Goal: Task Accomplishment & Management: Complete application form

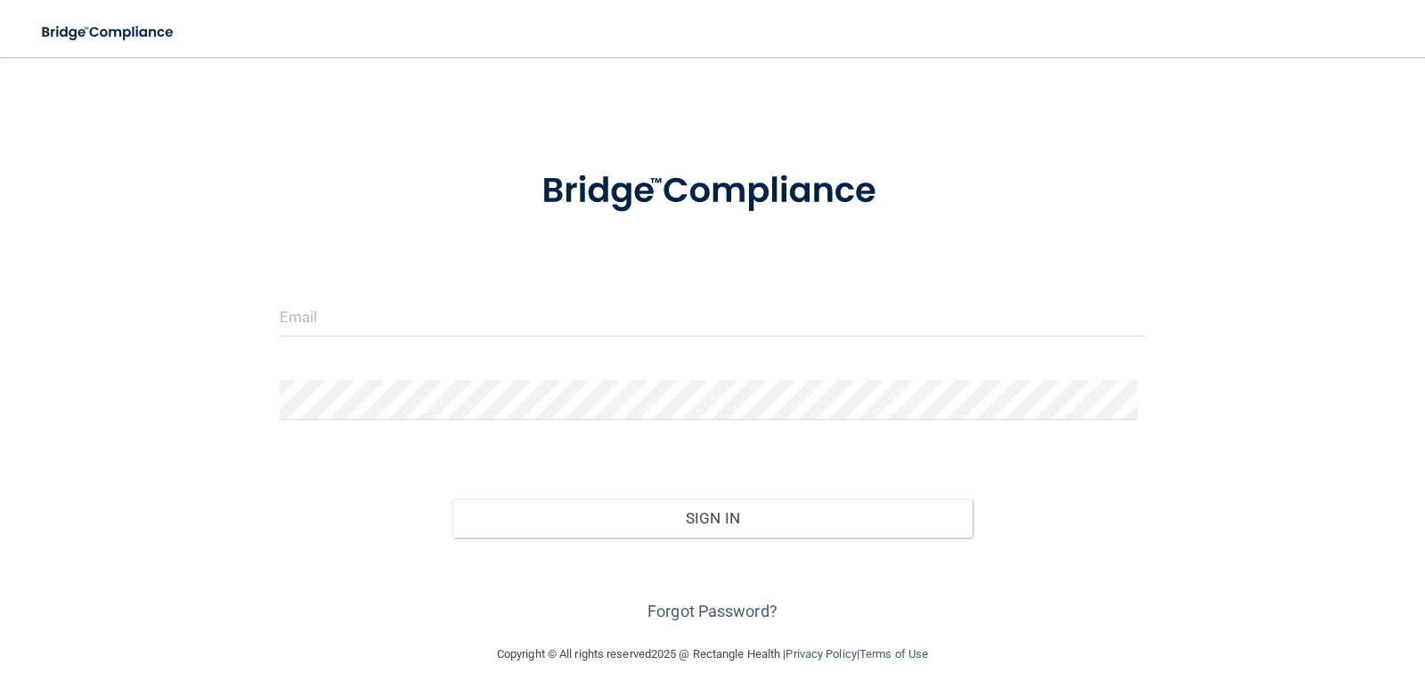
scroll to position [35, 0]
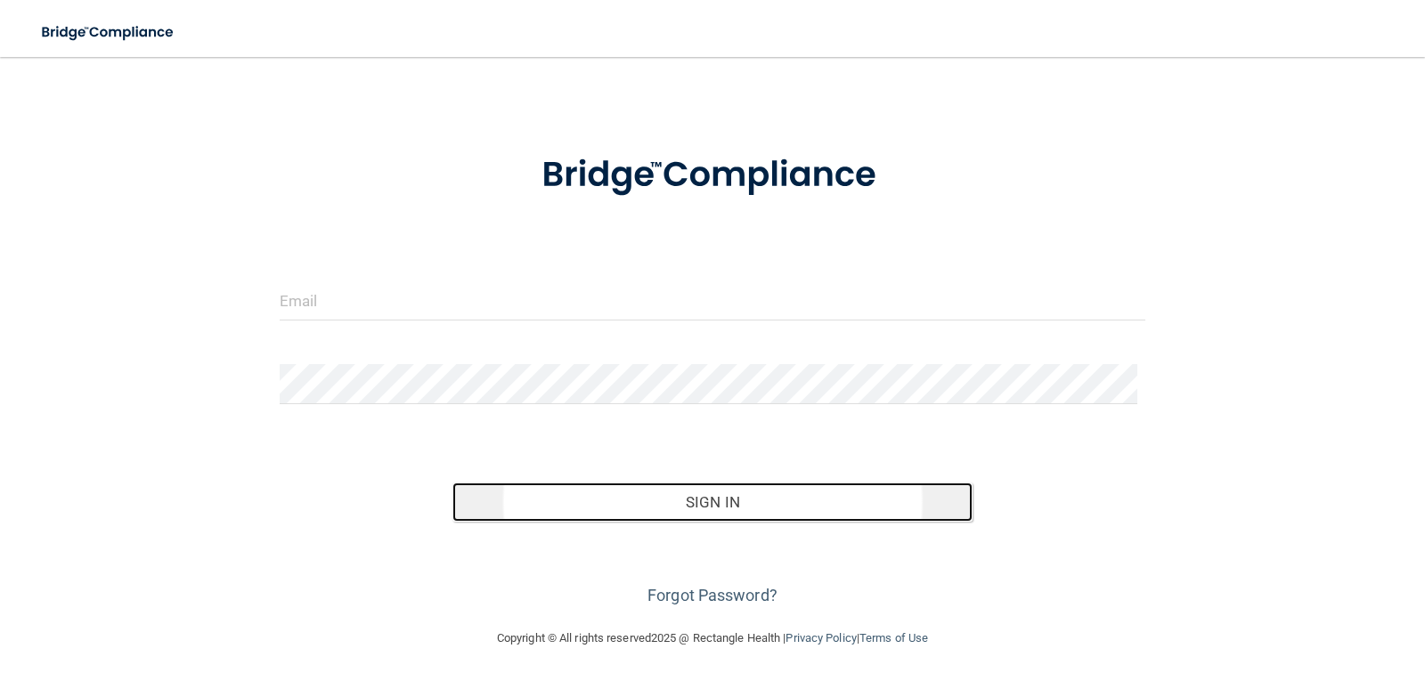
click at [703, 500] on button "Sign In" at bounding box center [712, 502] width 520 height 39
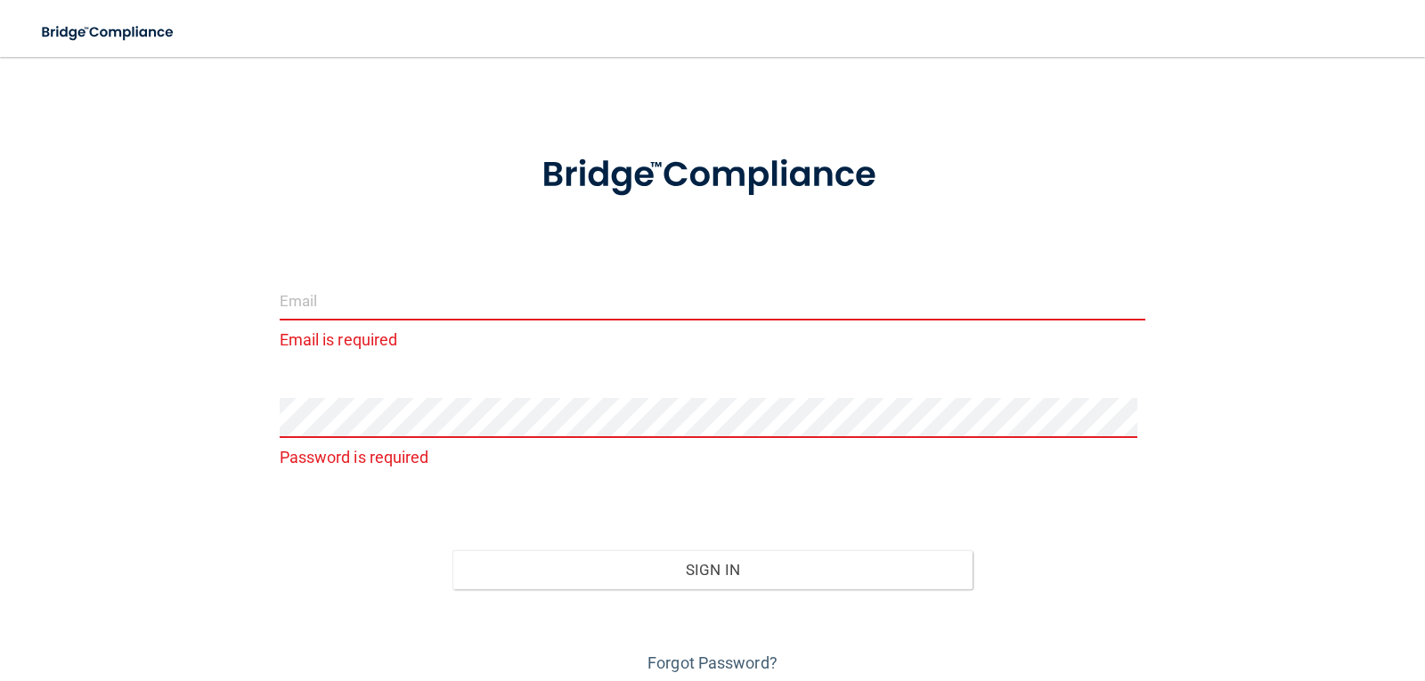
click at [416, 300] on input "email" at bounding box center [713, 300] width 866 height 40
type input "[EMAIL_ADDRESS][DOMAIN_NAME]"
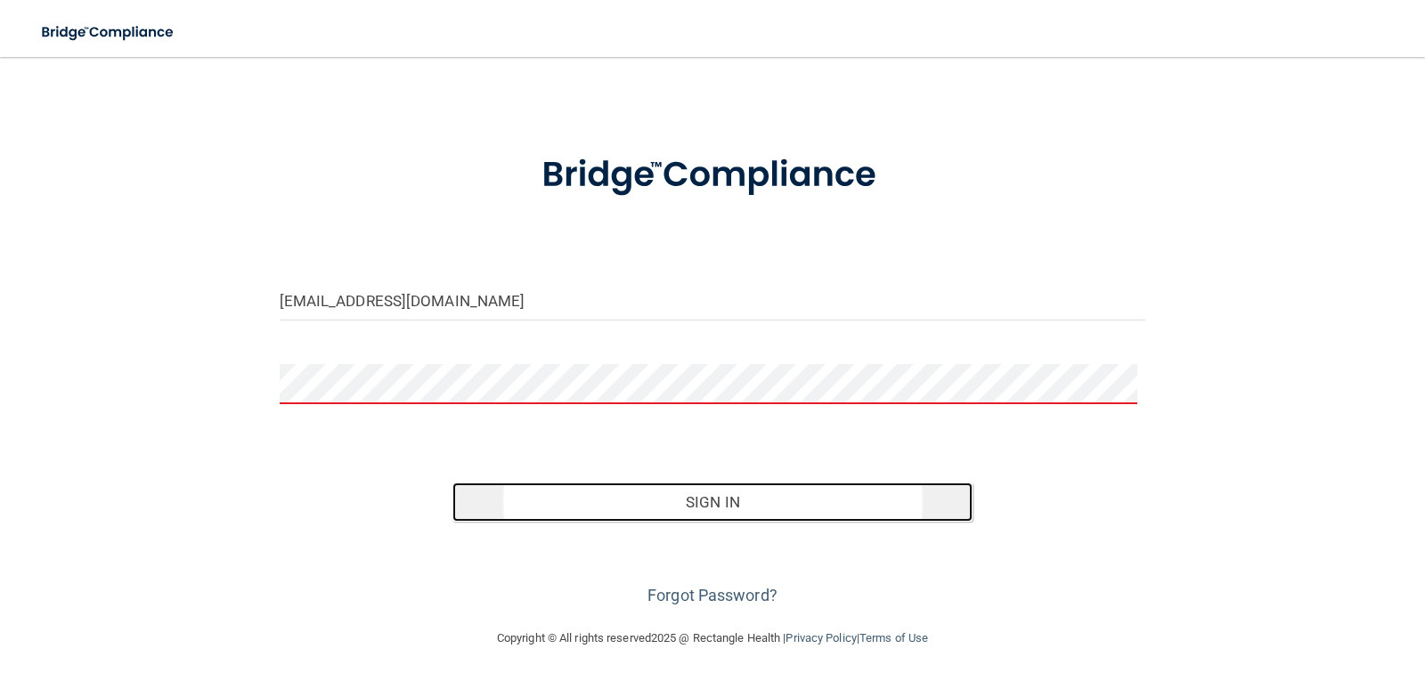
click at [728, 511] on button "Sign In" at bounding box center [712, 502] width 520 height 39
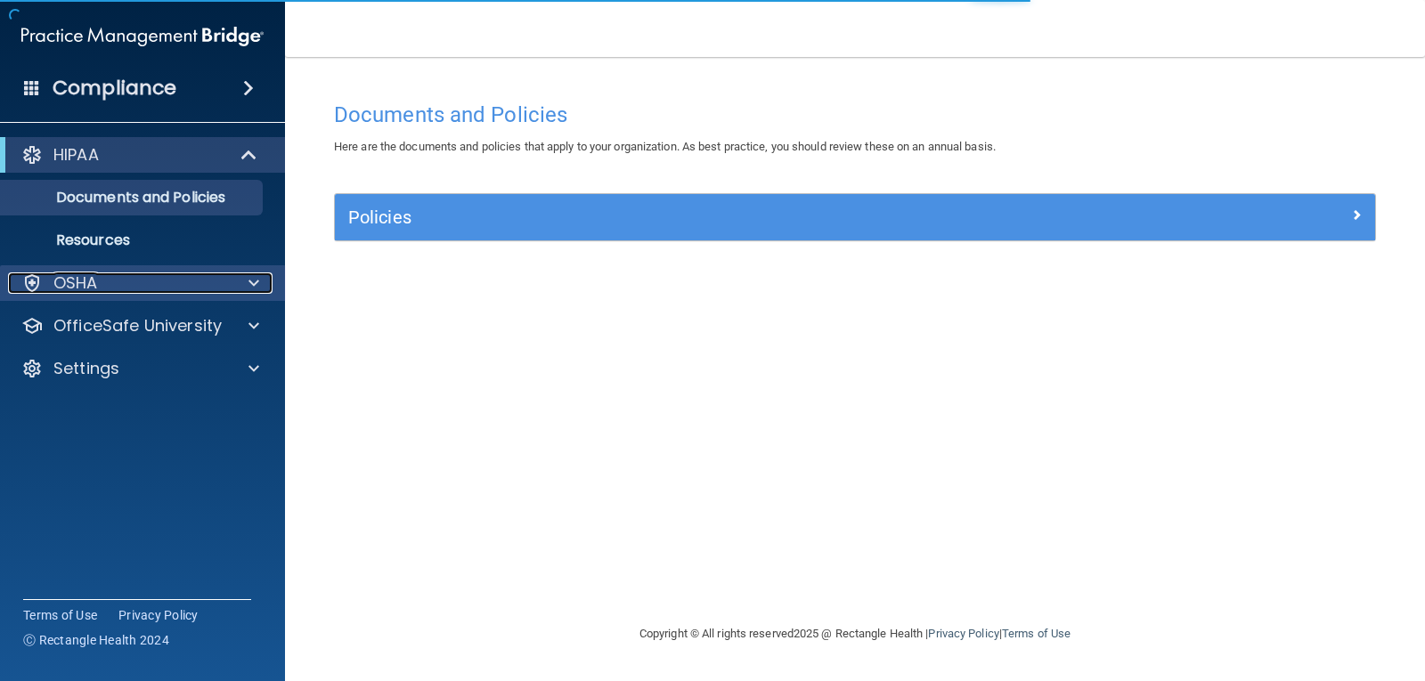
click at [264, 277] on div at bounding box center [251, 282] width 45 height 21
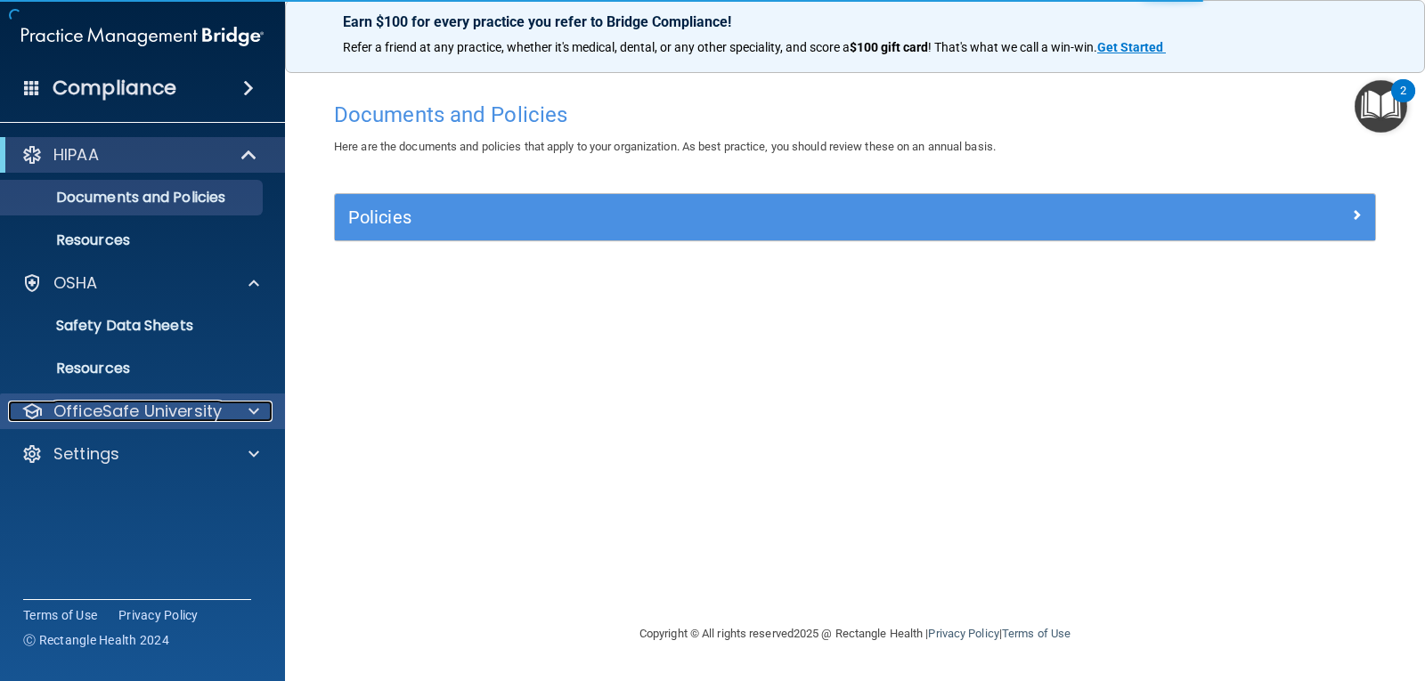
click at [256, 410] on span at bounding box center [253, 411] width 11 height 21
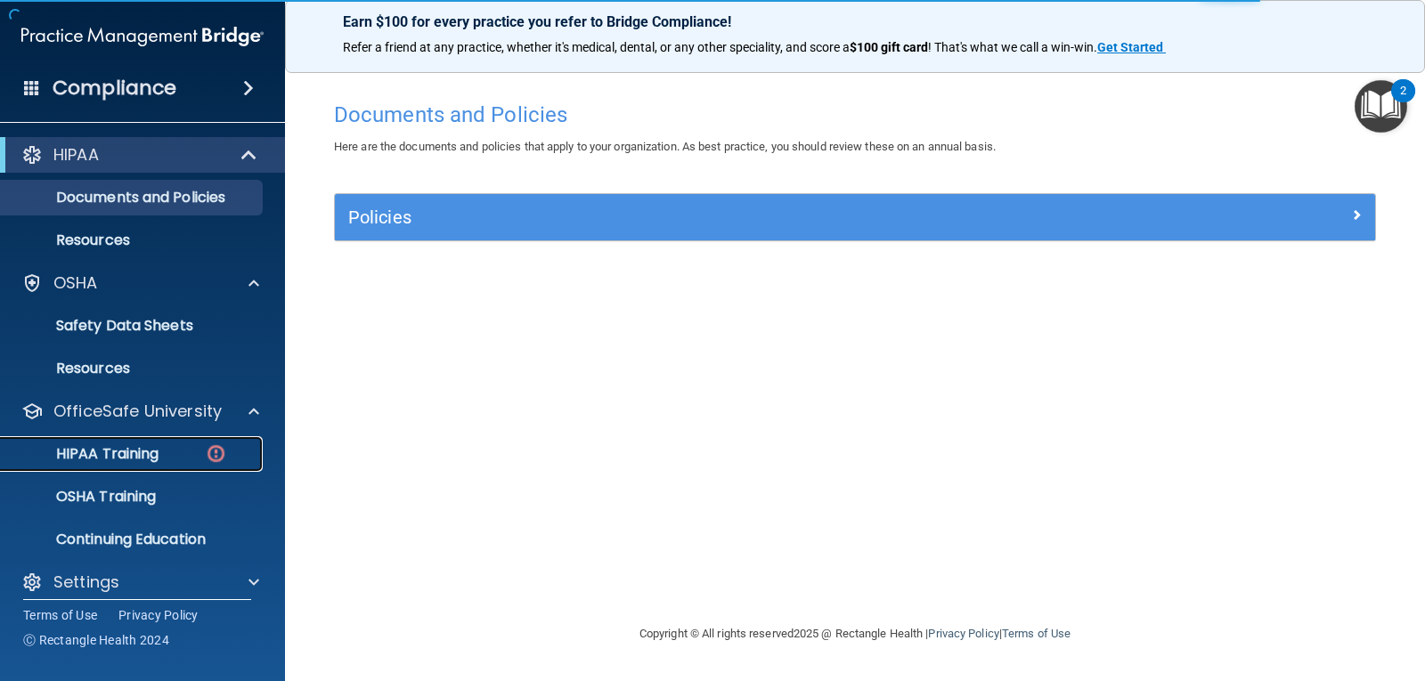
click at [148, 458] on p "HIPAA Training" at bounding box center [85, 454] width 147 height 18
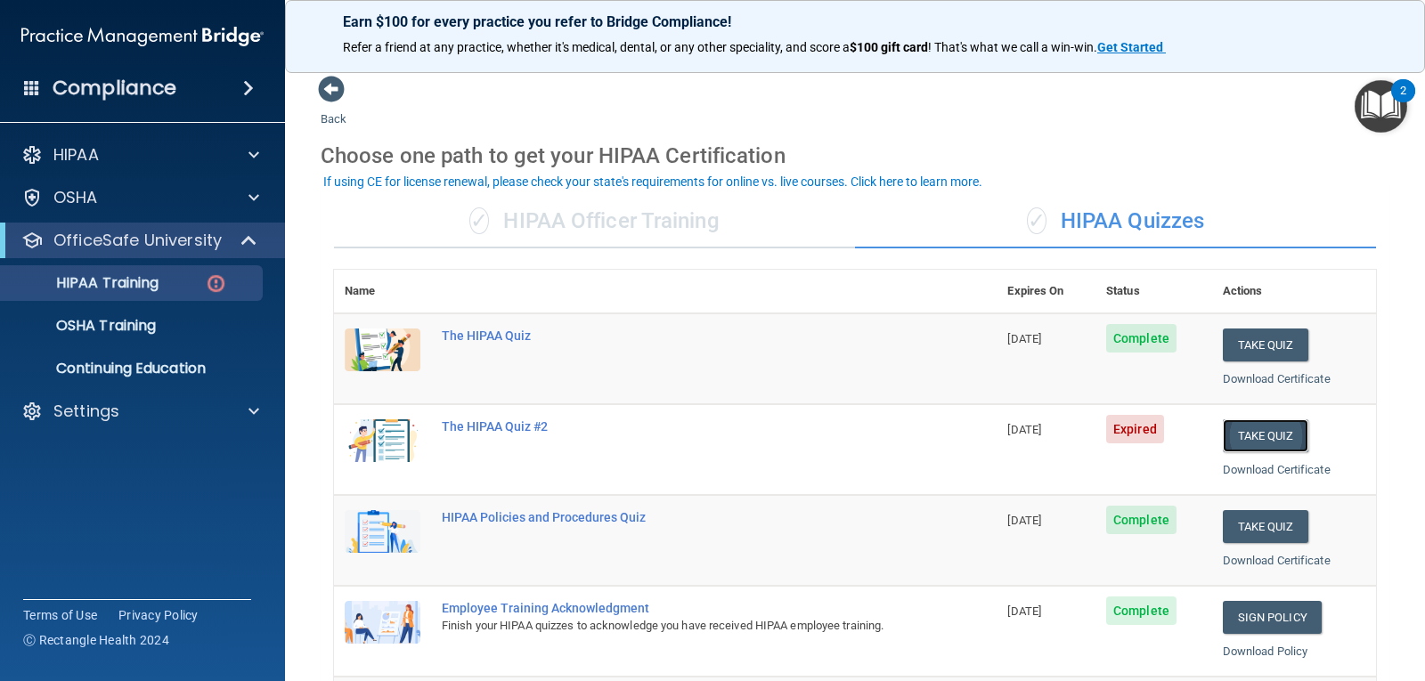
click at [1252, 435] on button "Take Quiz" at bounding box center [1265, 435] width 85 height 33
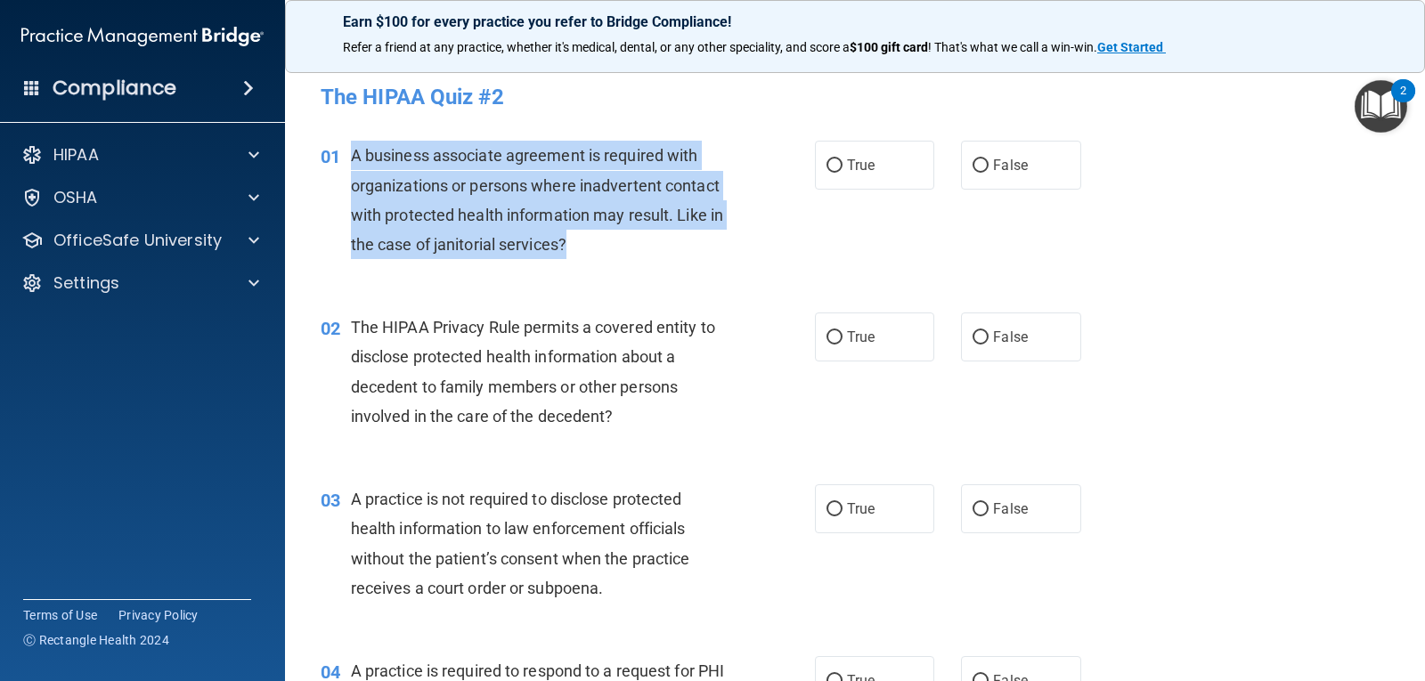
drag, startPoint x: 597, startPoint y: 241, endPoint x: 349, endPoint y: 161, distance: 261.0
click at [349, 161] on div "01 A business associate agreement is required with organizations or persons whe…" at bounding box center [568, 204] width 548 height 127
copy div "A business associate agreement is required with organizations or persons where …"
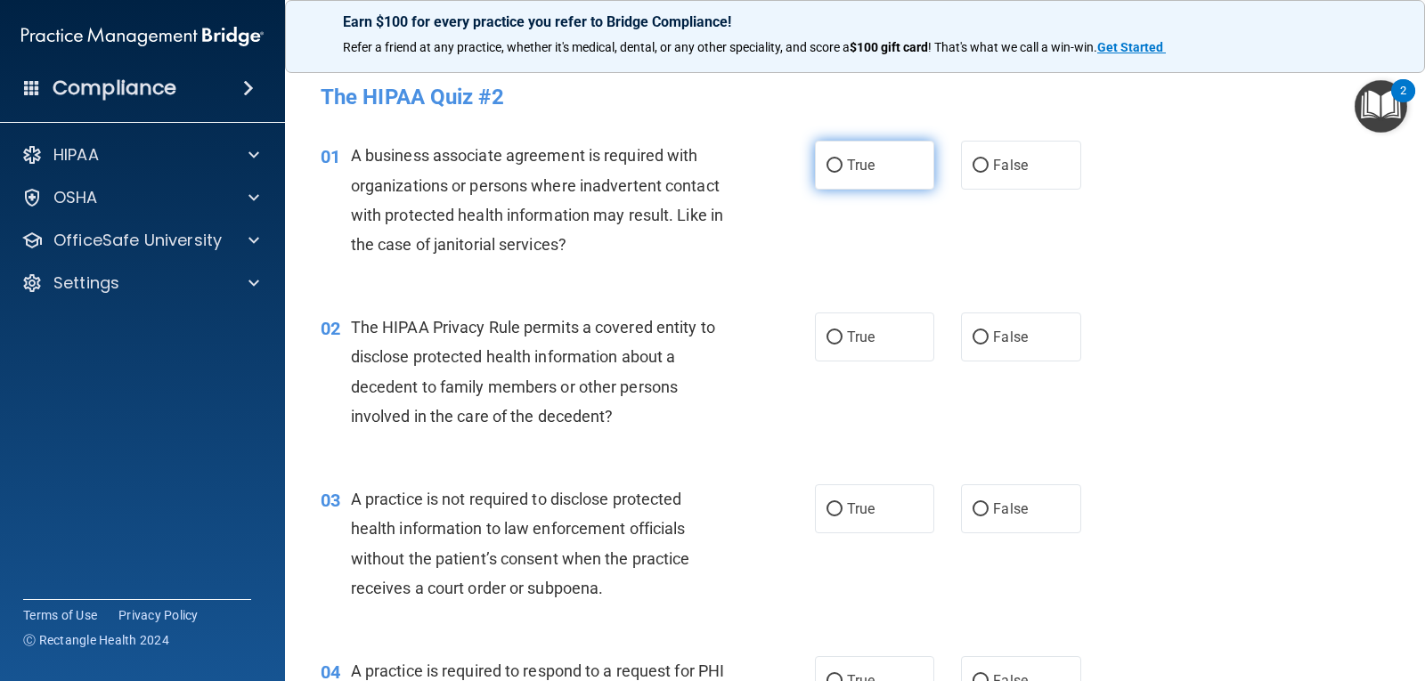
click at [847, 167] on span "True" at bounding box center [861, 165] width 28 height 17
click at [841, 167] on input "True" at bounding box center [834, 165] width 16 height 13
radio input "true"
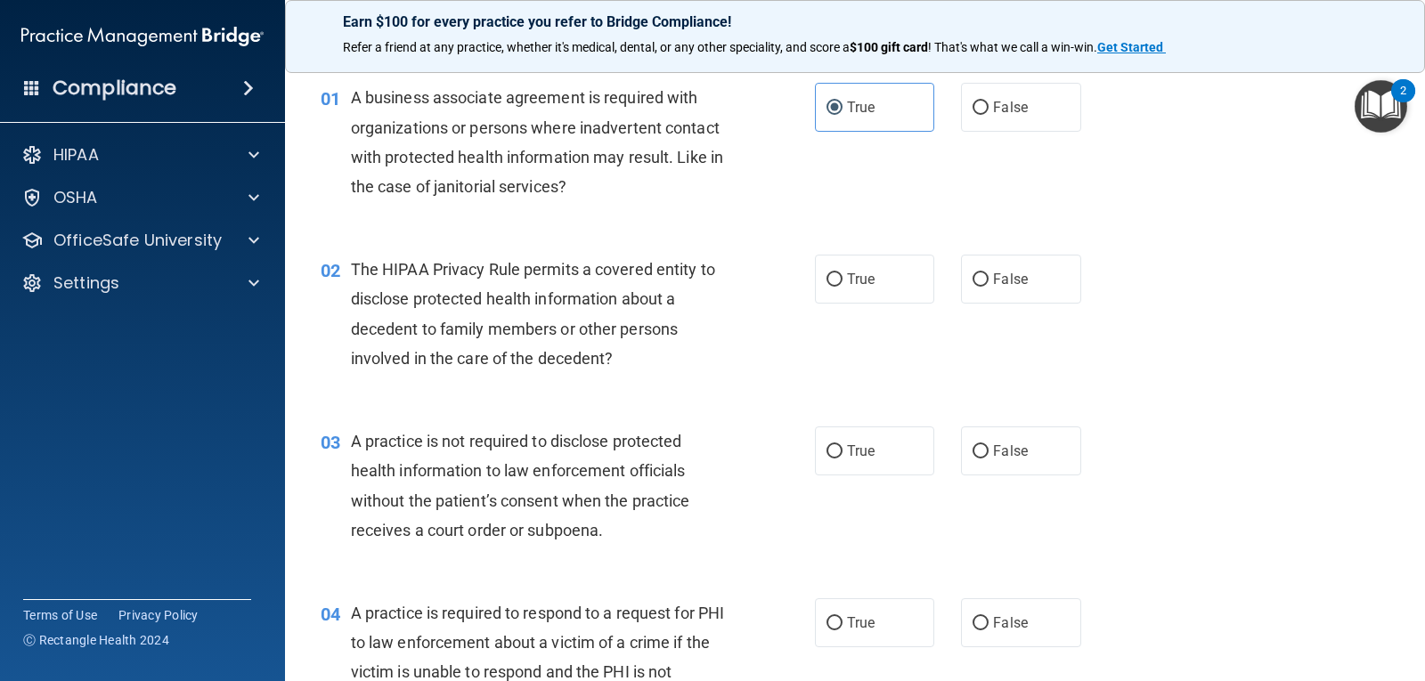
scroll to position [89, 0]
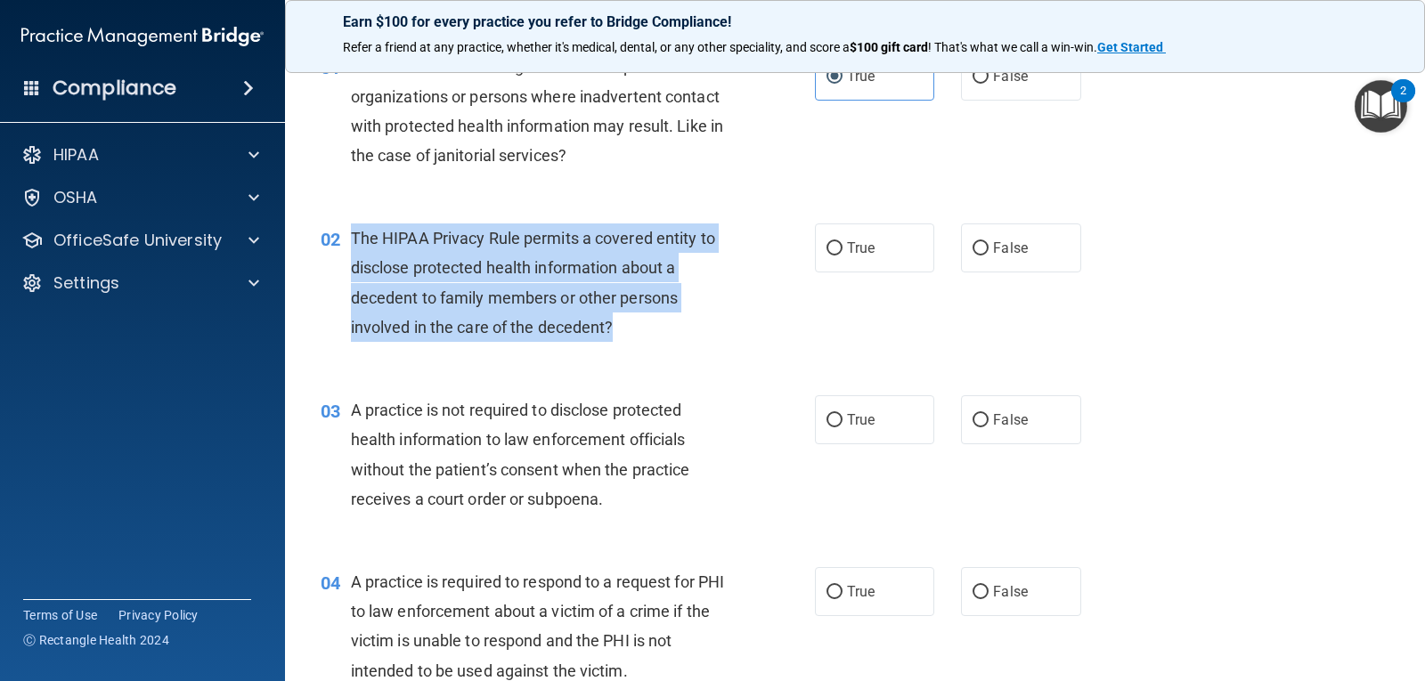
drag, startPoint x: 612, startPoint y: 329, endPoint x: 353, endPoint y: 245, distance: 272.6
click at [353, 245] on div "The HIPAA Privacy Rule permits a covered entity to disclose protected health in…" at bounding box center [546, 282] width 391 height 118
copy span "The HIPAA Privacy Rule permits a covered entity to disclose protected health in…"
click at [826, 242] on input "True" at bounding box center [834, 248] width 16 height 13
radio input "true"
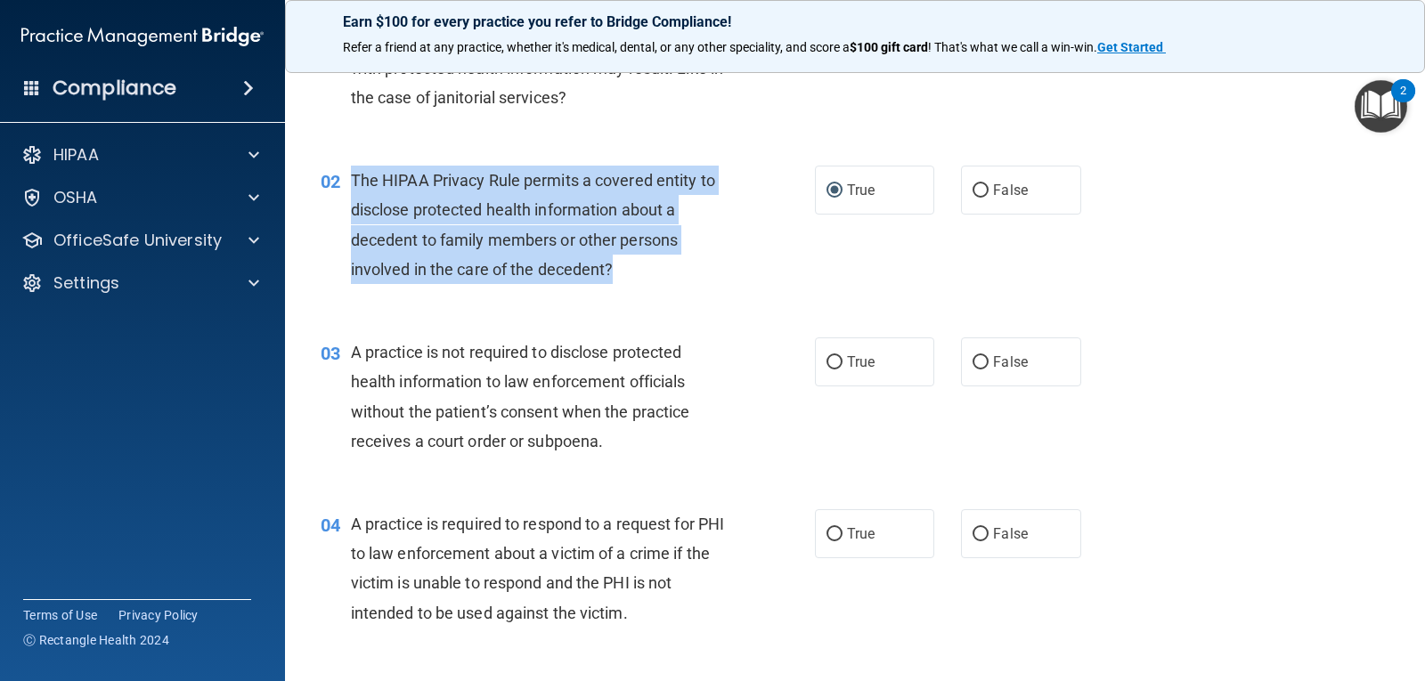
scroll to position [178, 0]
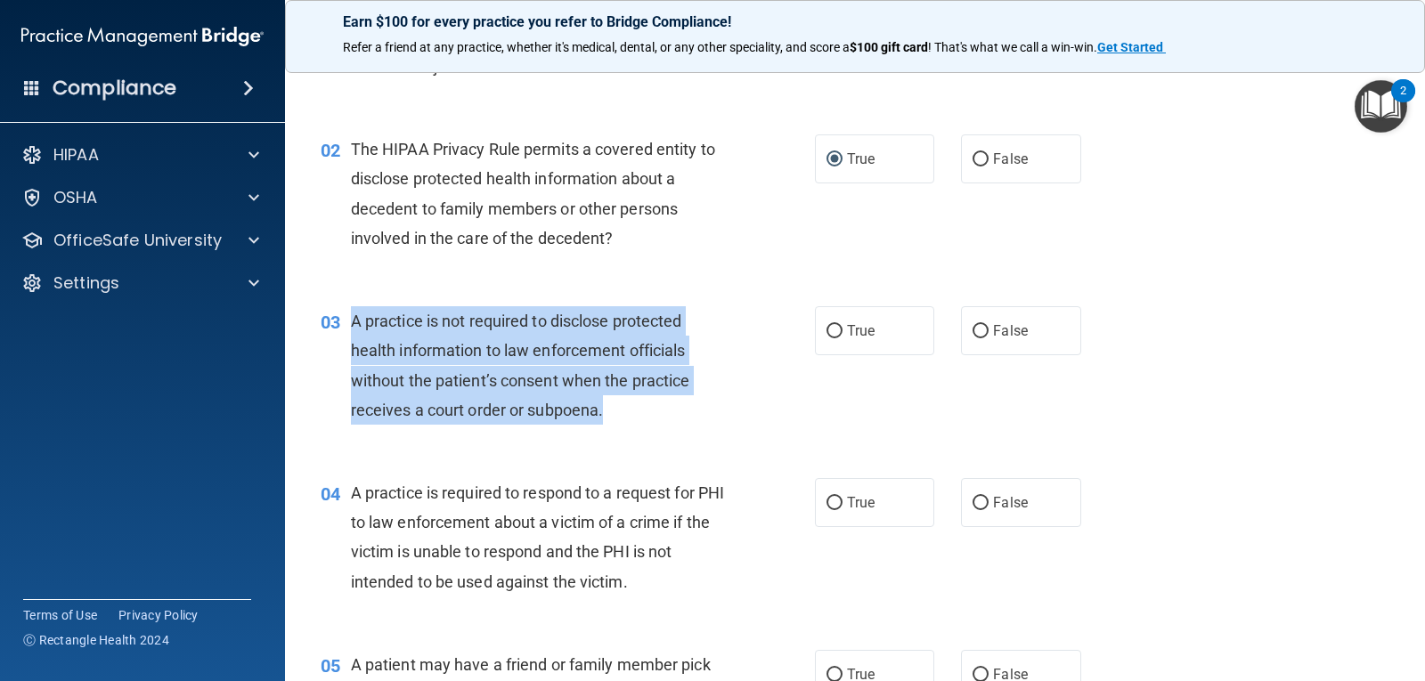
drag, startPoint x: 634, startPoint y: 426, endPoint x: 344, endPoint y: 328, distance: 306.4
click at [344, 328] on div "03 A practice is not required to disclose protected health information to law e…" at bounding box center [568, 369] width 548 height 127
copy div "A practice is not required to disclose protected health information to law enfo…"
click at [972, 508] on input "False" at bounding box center [980, 503] width 16 height 13
radio input "true"
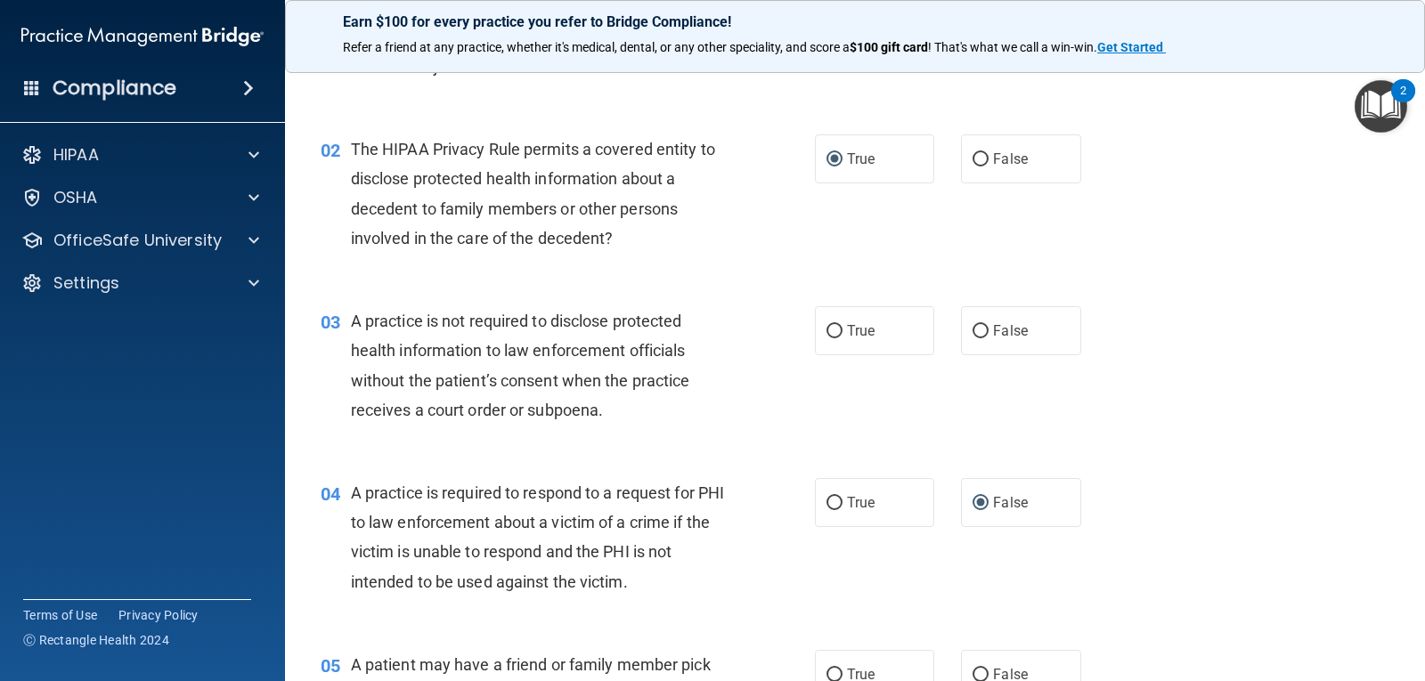
click at [1212, 452] on div "03 A practice is not required to disclose protected health information to law e…" at bounding box center [854, 370] width 1095 height 172
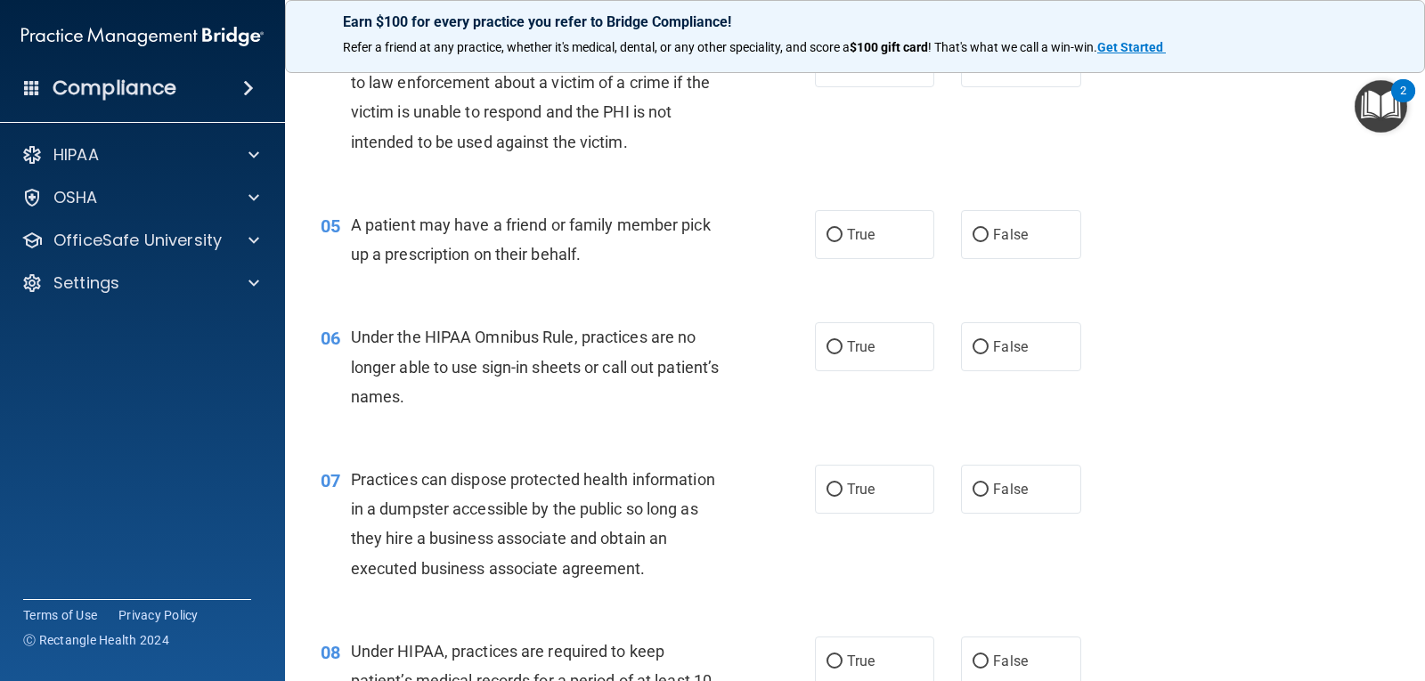
scroll to position [623, 0]
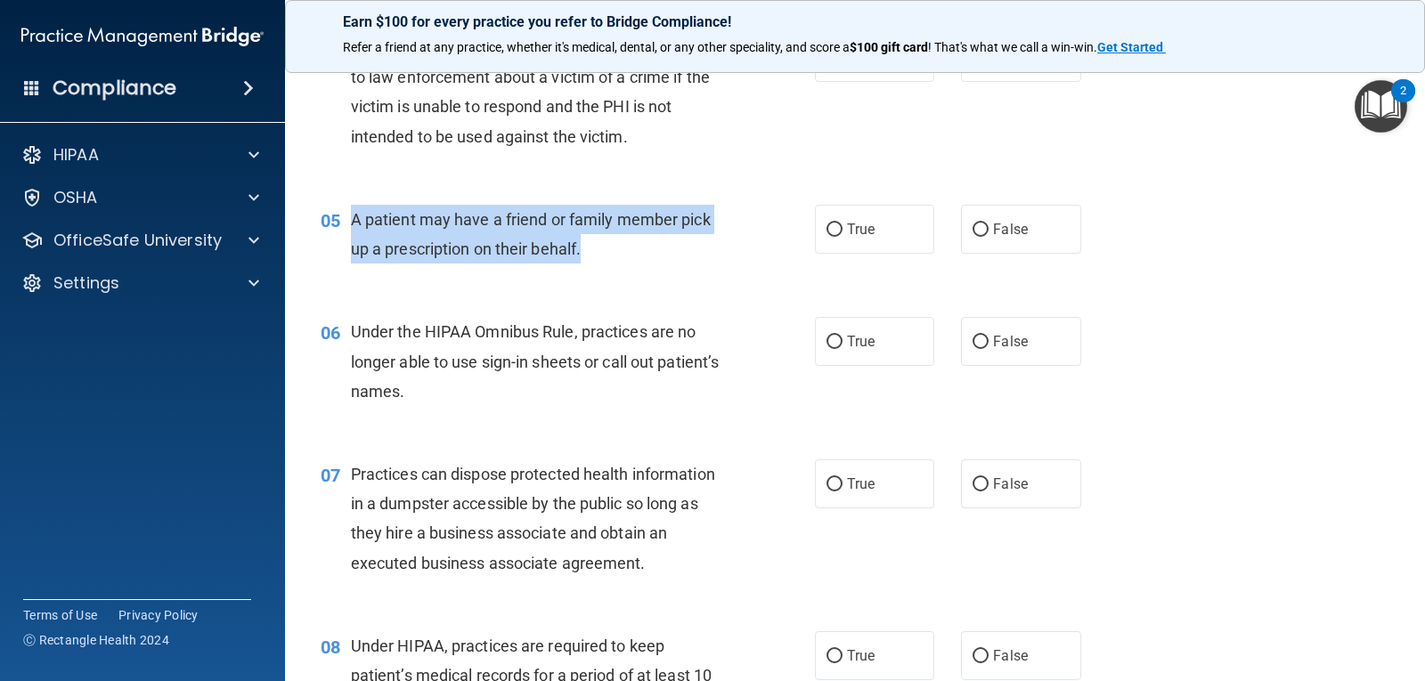
drag, startPoint x: 609, startPoint y: 252, endPoint x: 350, endPoint y: 232, distance: 259.8
click at [351, 232] on div "A patient may have a friend or family member pick up a prescription on their be…" at bounding box center [546, 234] width 391 height 59
copy span "A patient may have a friend or family member pick up a prescription on their be…"
click at [830, 225] on input "True" at bounding box center [834, 229] width 16 height 13
radio input "true"
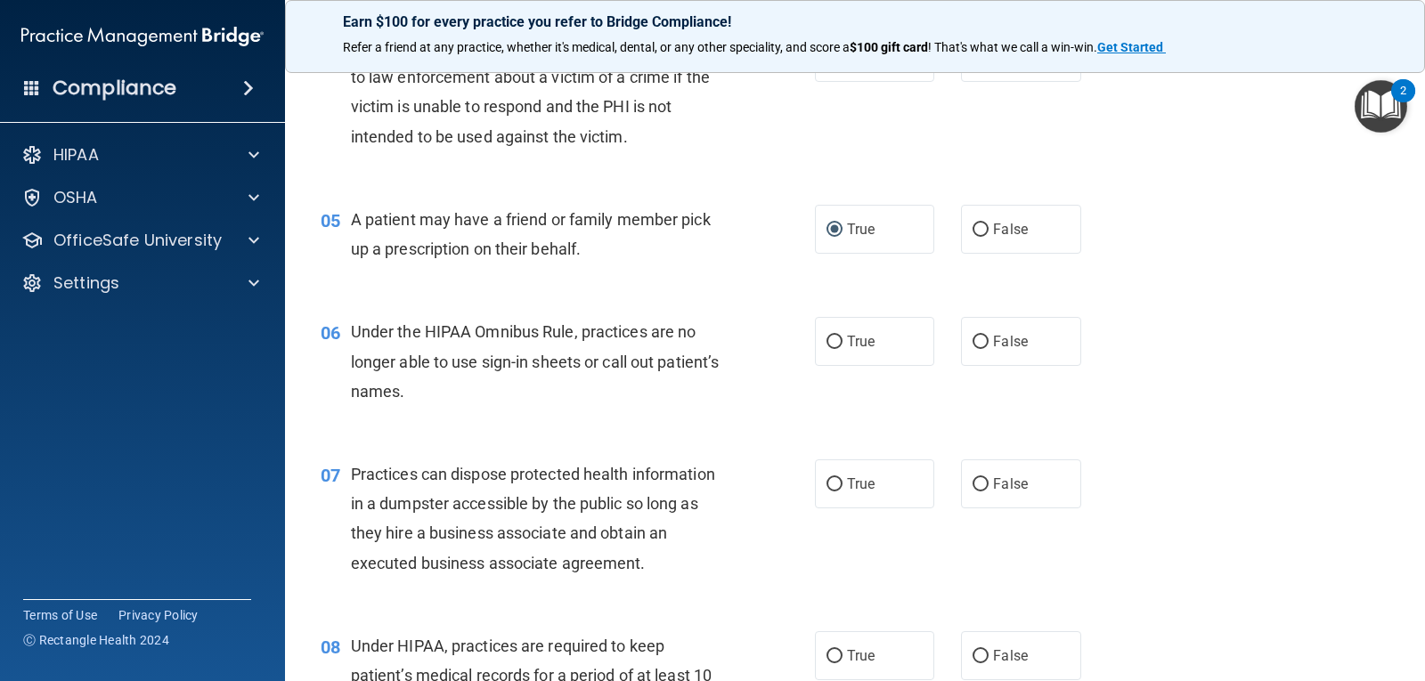
click at [1207, 318] on div "06 Under the HIPAA Omnibus Rule, practices are no longer able to use sign-in sh…" at bounding box center [854, 366] width 1095 height 142
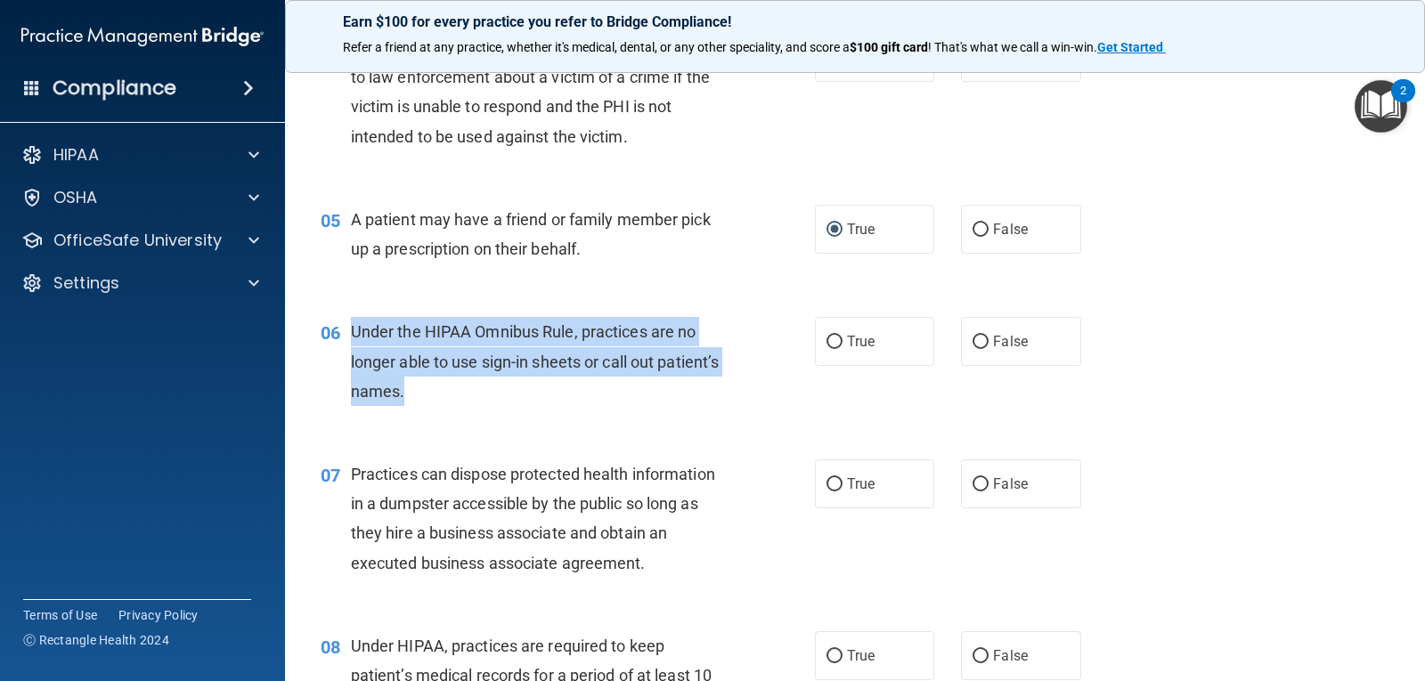
drag, startPoint x: 492, startPoint y: 392, endPoint x: 351, endPoint y: 341, distance: 150.4
click at [351, 341] on div "Under the HIPAA Omnibus Rule, practices are no longer able to use sign-in sheet…" at bounding box center [546, 361] width 391 height 89
copy span "Under the HIPAA Omnibus Rule, practices are no longer able to use sign-in sheet…"
click at [972, 338] on input "False" at bounding box center [980, 342] width 16 height 13
radio input "true"
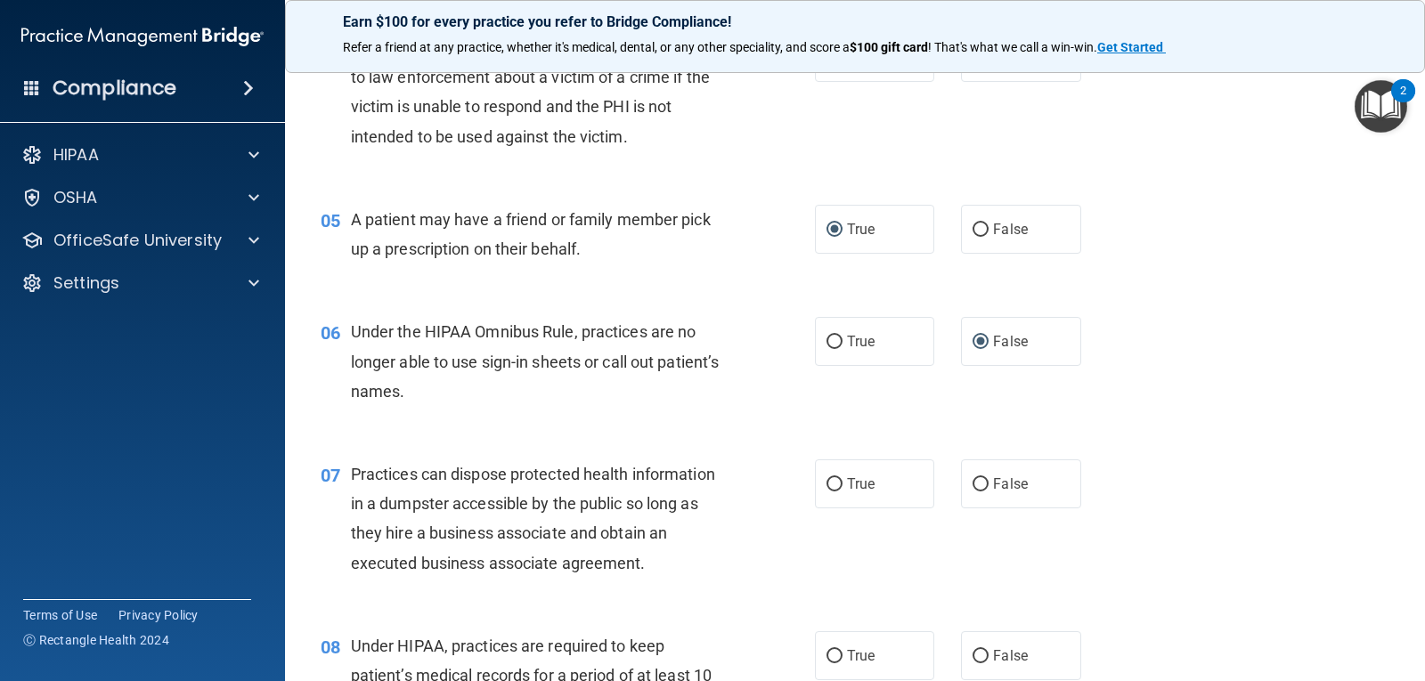
click at [1241, 370] on div "06 Under the HIPAA Omnibus Rule, practices are no longer able to use sign-in sh…" at bounding box center [854, 366] width 1095 height 142
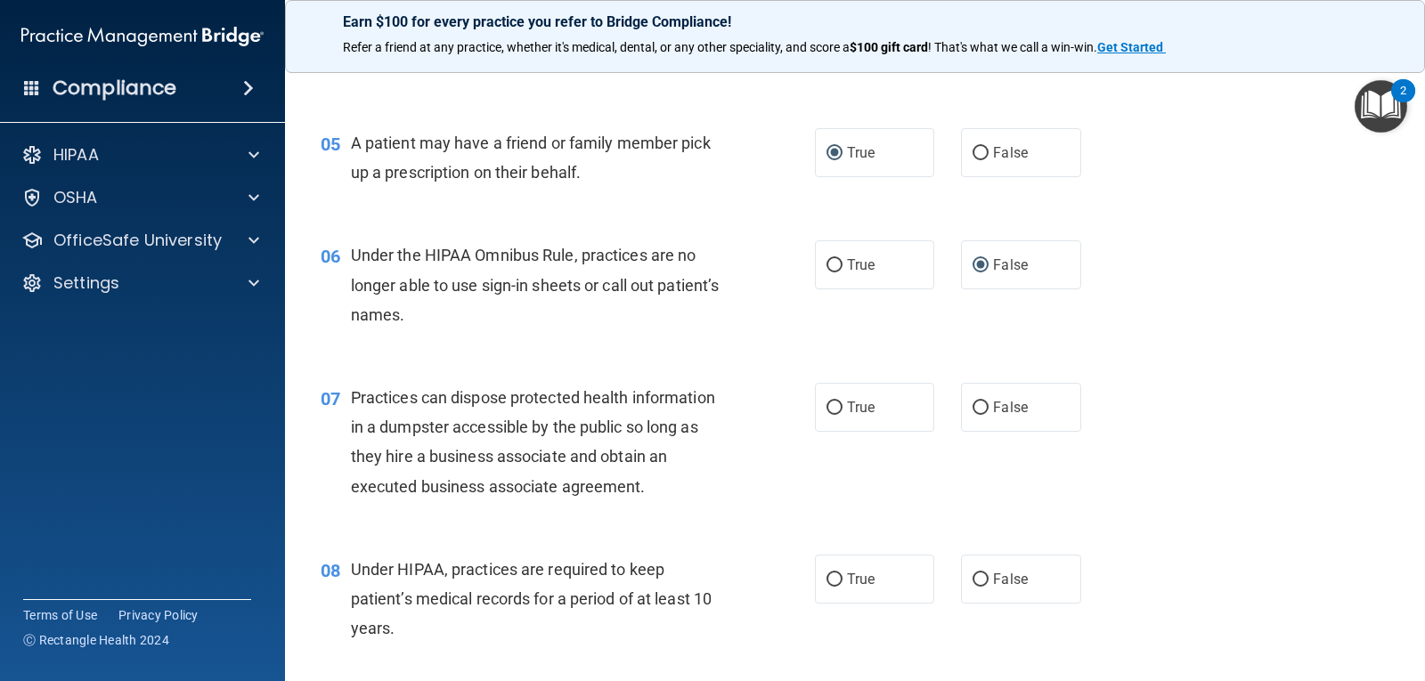
scroll to position [801, 0]
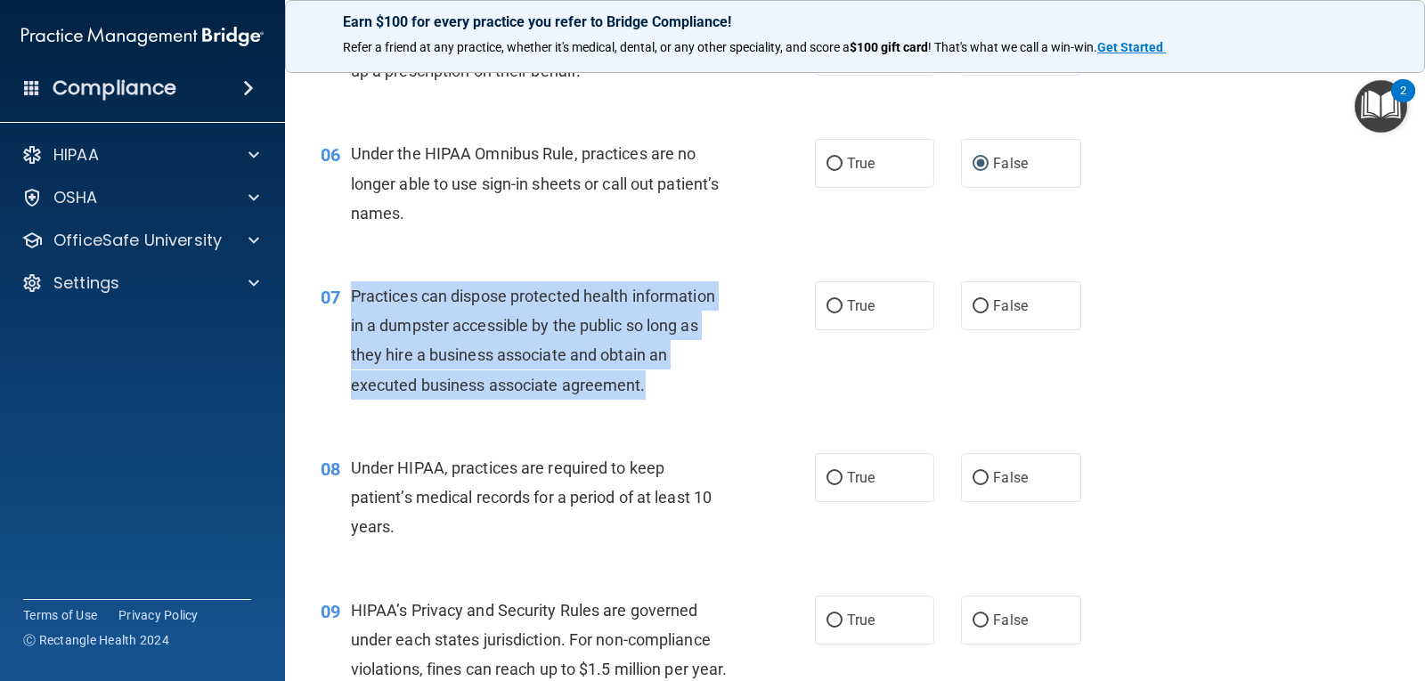
drag, startPoint x: 665, startPoint y: 394, endPoint x: 348, endPoint y: 304, distance: 329.5
click at [348, 304] on div "07 Practices can dispose protected health information in a dumpster accessible …" at bounding box center [568, 344] width 548 height 127
copy div "Practices can dispose protected health information in a dumpster accessible by …"
click at [979, 302] on input "False" at bounding box center [980, 306] width 16 height 13
radio input "true"
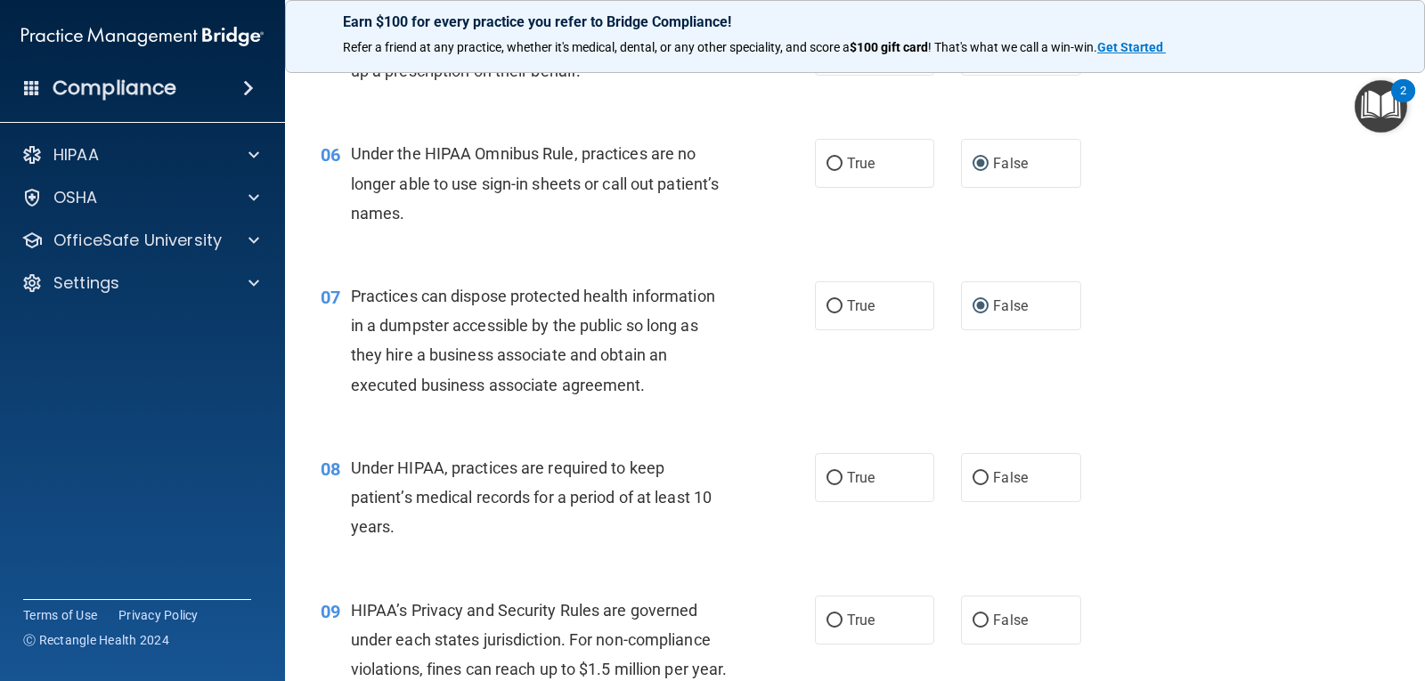
click at [1179, 329] on div "07 Practices can dispose protected health information in a dumpster accessible …" at bounding box center [854, 345] width 1095 height 172
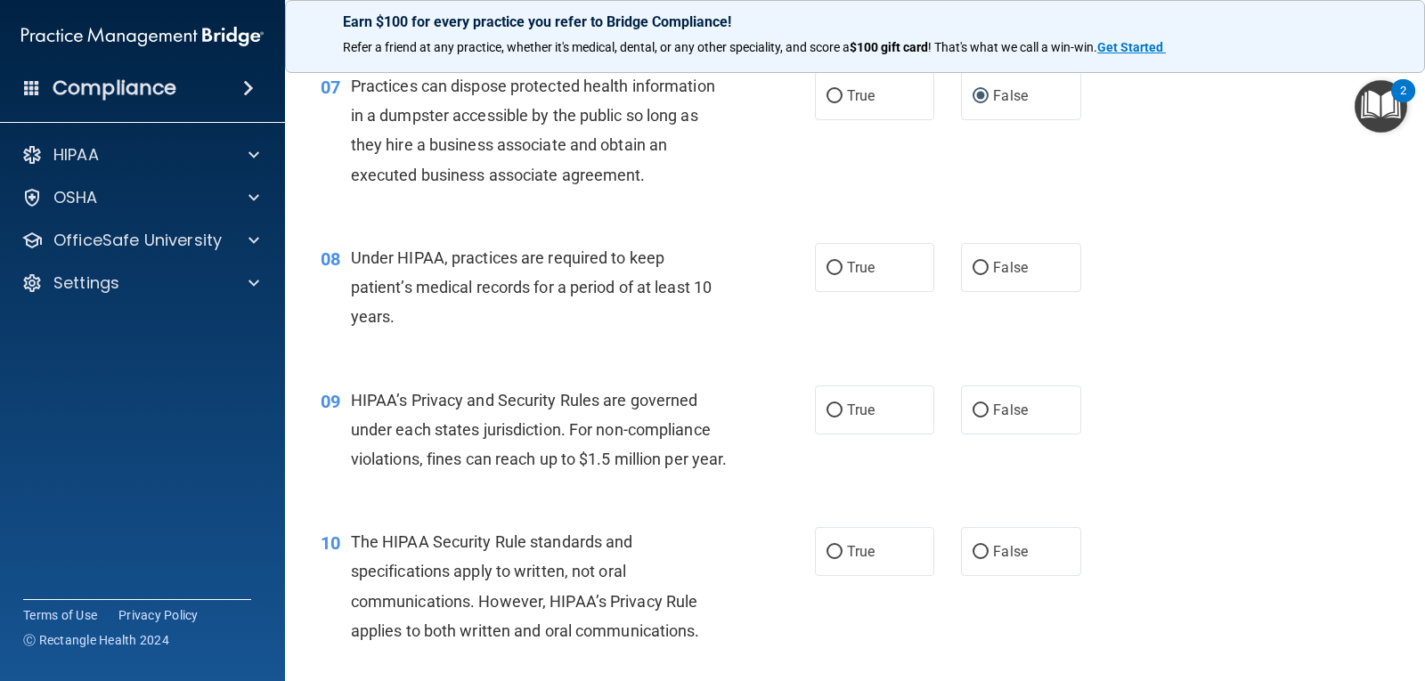
scroll to position [1068, 0]
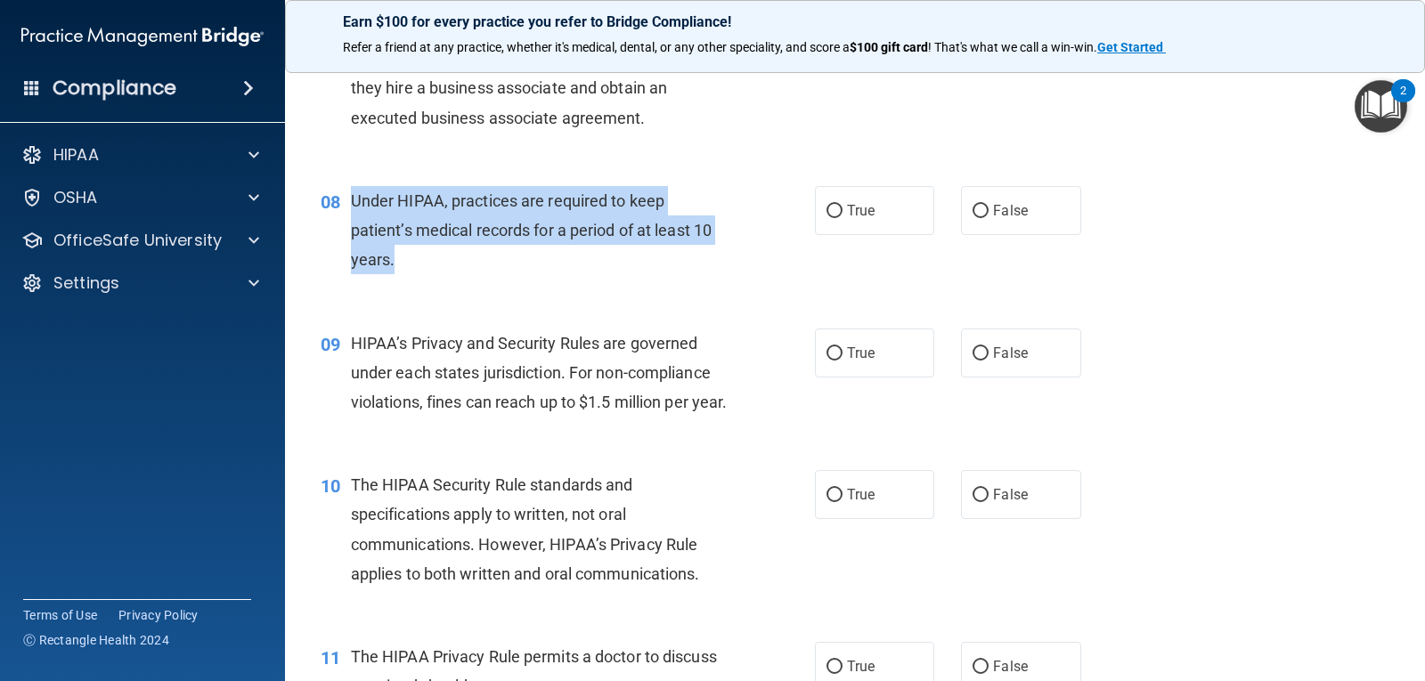
drag, startPoint x: 402, startPoint y: 262, endPoint x: 351, endPoint y: 210, distance: 73.0
click at [351, 210] on div "Under HIPAA, practices are required to keep patient’s medical records for a per…" at bounding box center [546, 230] width 391 height 89
copy span "Under HIPAA, practices are required to keep patient’s medical records for a per…"
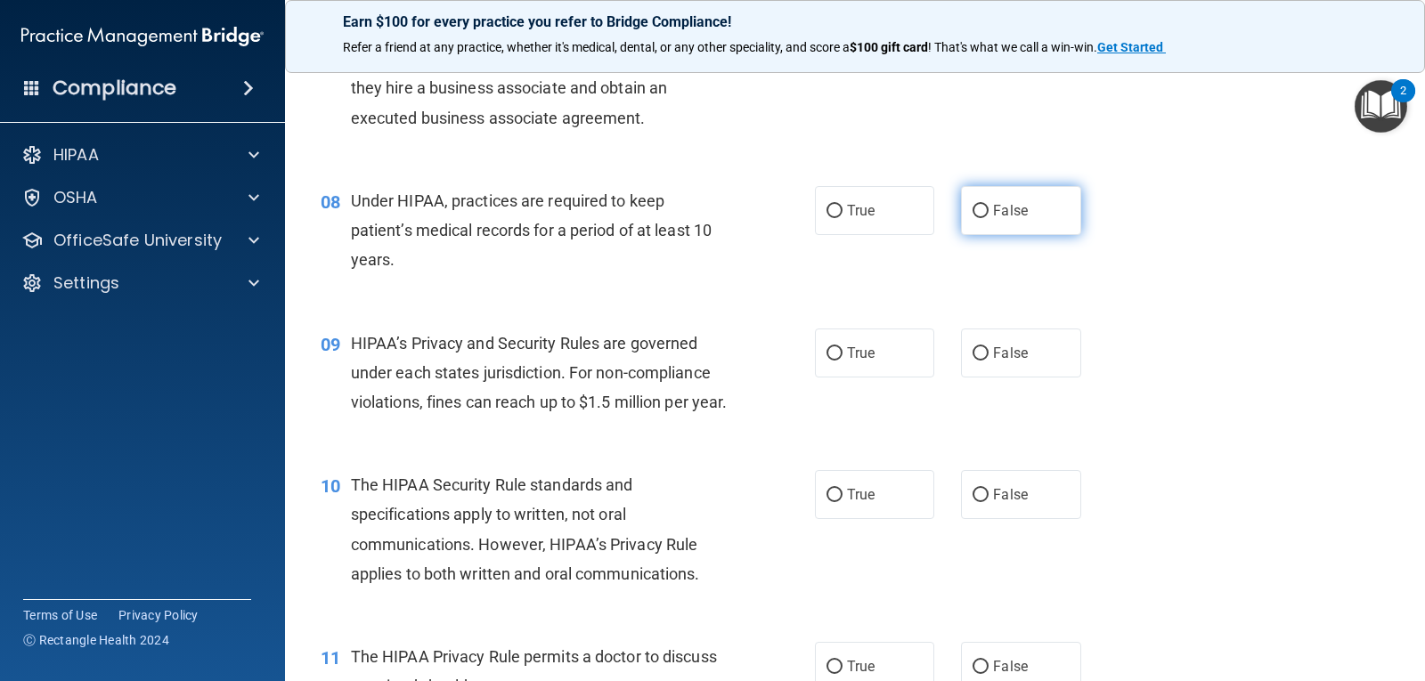
click at [982, 208] on label "False" at bounding box center [1020, 210] width 119 height 49
click at [982, 208] on input "False" at bounding box center [980, 211] width 16 height 13
radio input "true"
click at [1214, 376] on div "09 HIPAA’s Privacy and Security Rules are governed under each states jurisdicti…" at bounding box center [854, 377] width 1095 height 142
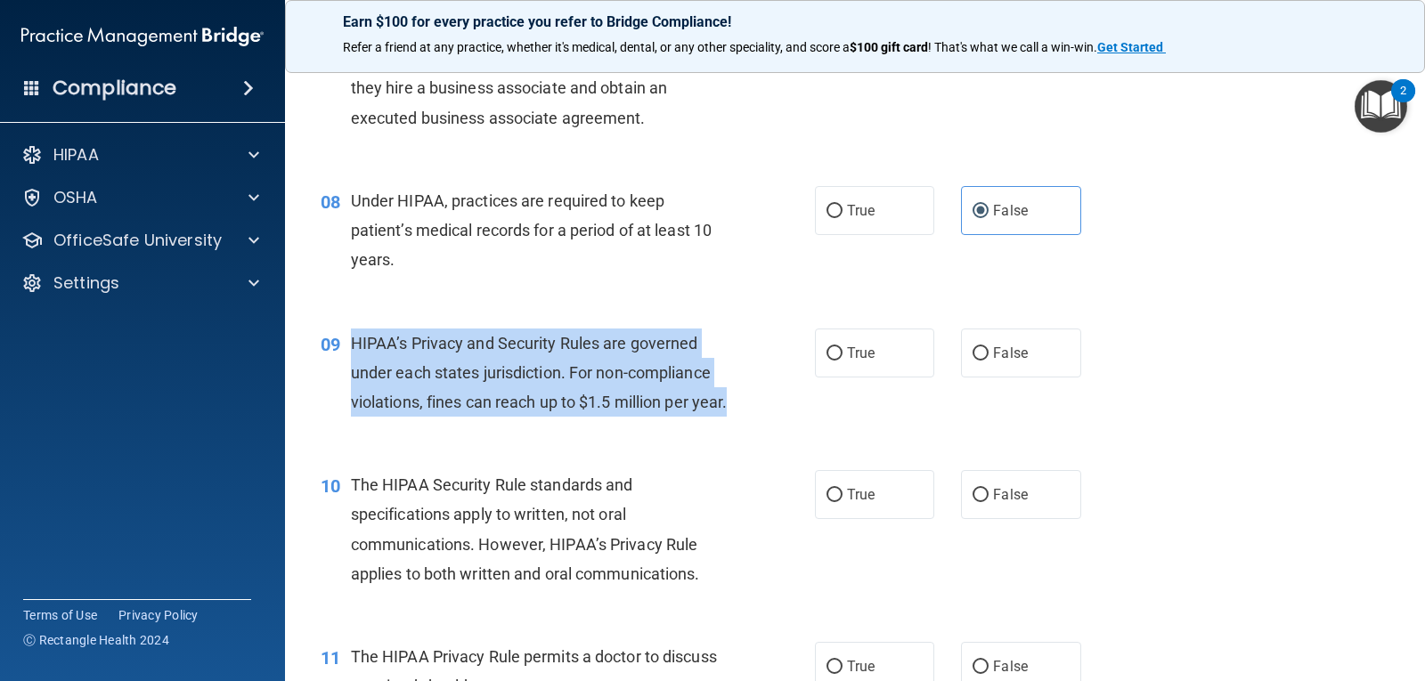
drag, startPoint x: 434, startPoint y: 429, endPoint x: 352, endPoint y: 353, distance: 112.1
click at [352, 353] on div "HIPAA’s Privacy and Security Rules are governed under each states jurisdiction.…" at bounding box center [546, 373] width 391 height 89
copy span "HIPAA’s Privacy and Security Rules are governed under each states jurisdiction.…"
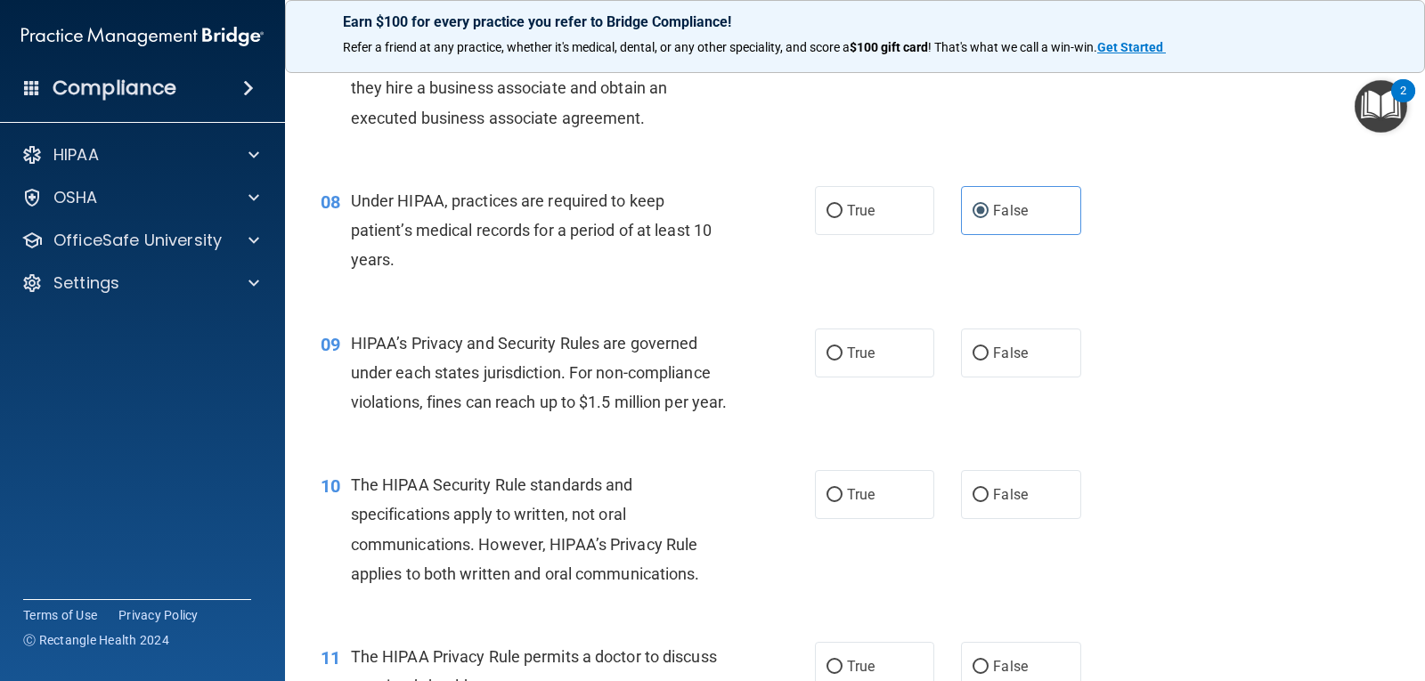
click at [1187, 380] on div "09 HIPAA’s Privacy and Security Rules are governed under each states jurisdicti…" at bounding box center [854, 377] width 1095 height 142
click at [836, 357] on label "True" at bounding box center [874, 353] width 119 height 49
click at [836, 357] on input "True" at bounding box center [834, 353] width 16 height 13
radio input "true"
click at [1369, 443] on div "09 HIPAA’s Privacy and Security Rules are governed under each states jurisdicti…" at bounding box center [854, 377] width 1095 height 142
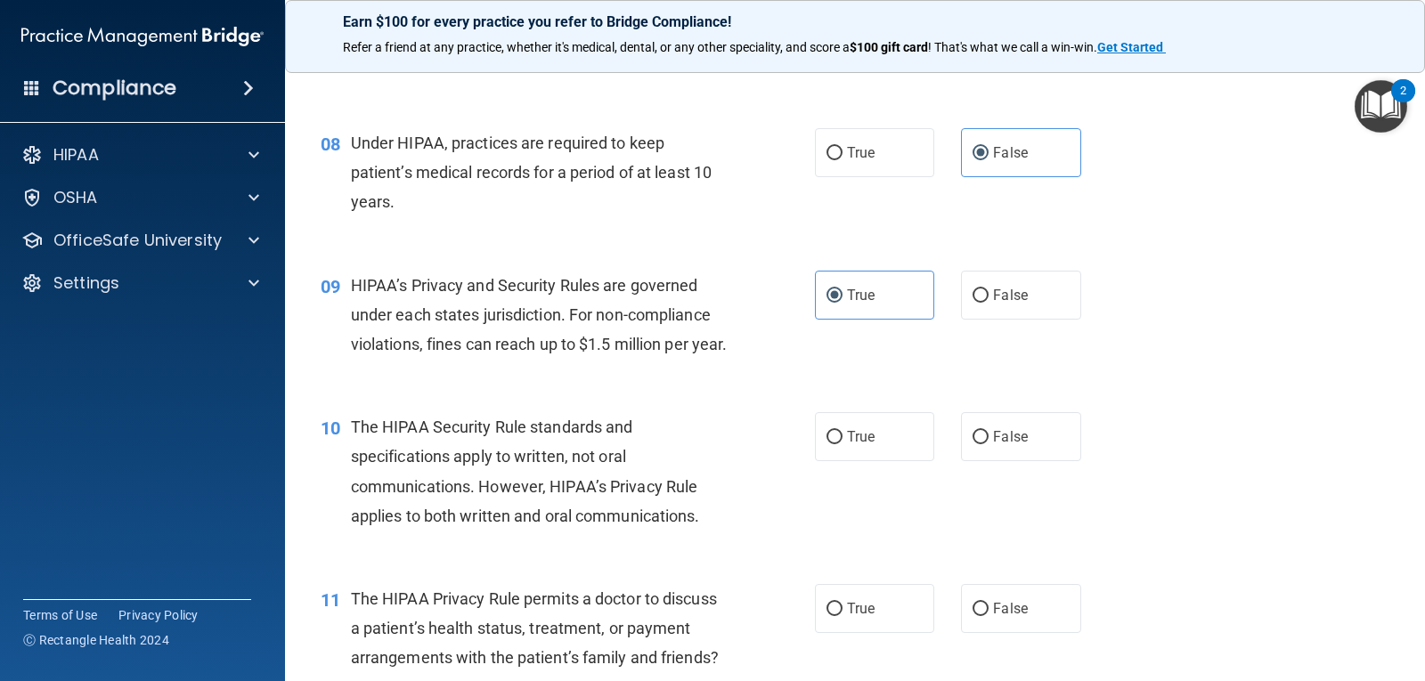
scroll to position [1158, 0]
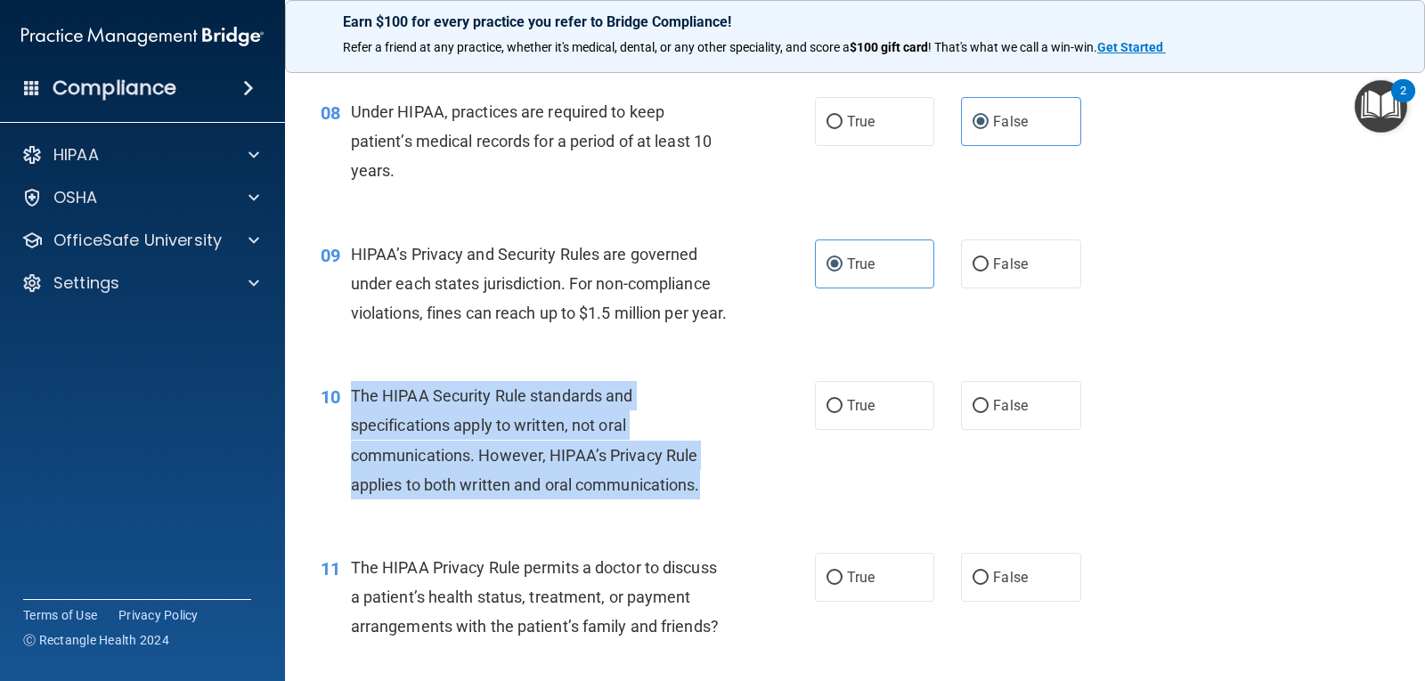
drag, startPoint x: 714, startPoint y: 519, endPoint x: 345, endPoint y: 425, distance: 380.5
click at [345, 425] on div "10 The HIPAA Security Rule standards and specifications apply to written, not o…" at bounding box center [568, 444] width 548 height 127
copy div "The HIPAA Security Rule standards and specifications apply to written, not oral…"
click at [832, 413] on input "True" at bounding box center [834, 406] width 16 height 13
radio input "true"
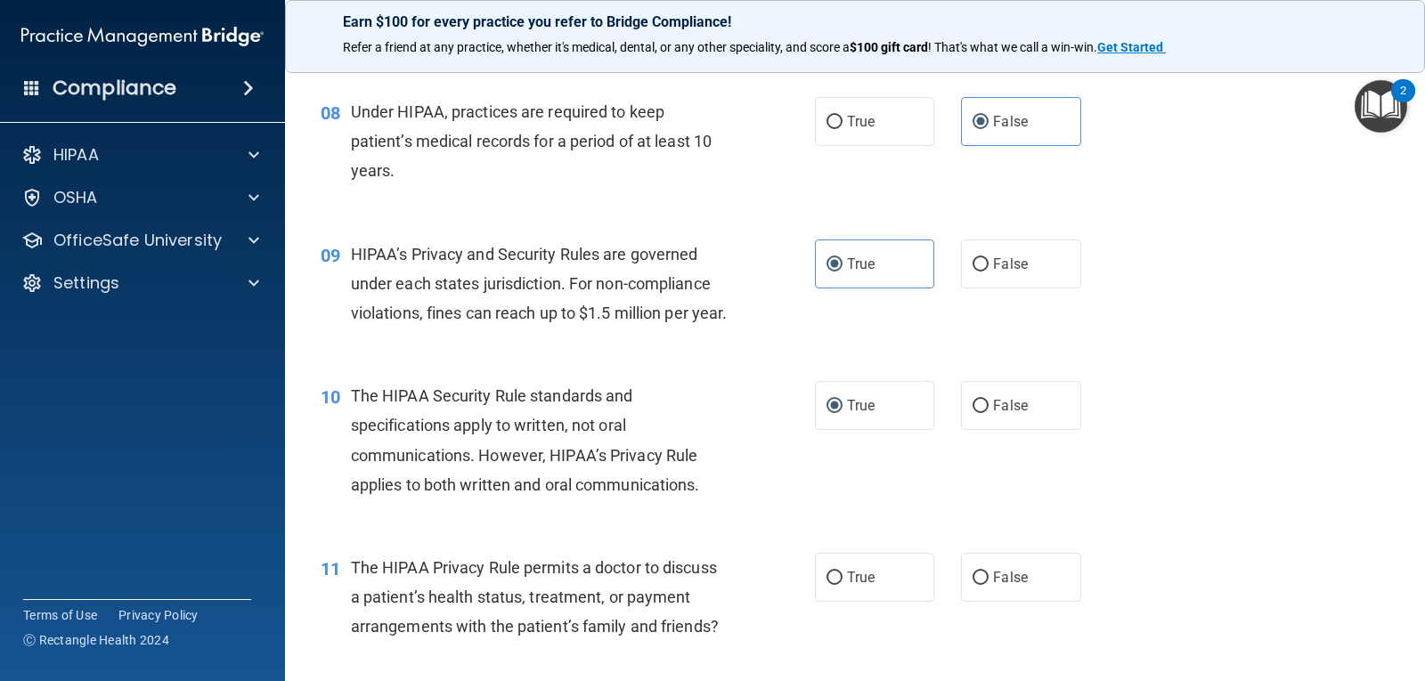
click at [1167, 360] on div "09 HIPAA’s Privacy and Security Rules are governed under each states jurisdicti…" at bounding box center [854, 288] width 1095 height 142
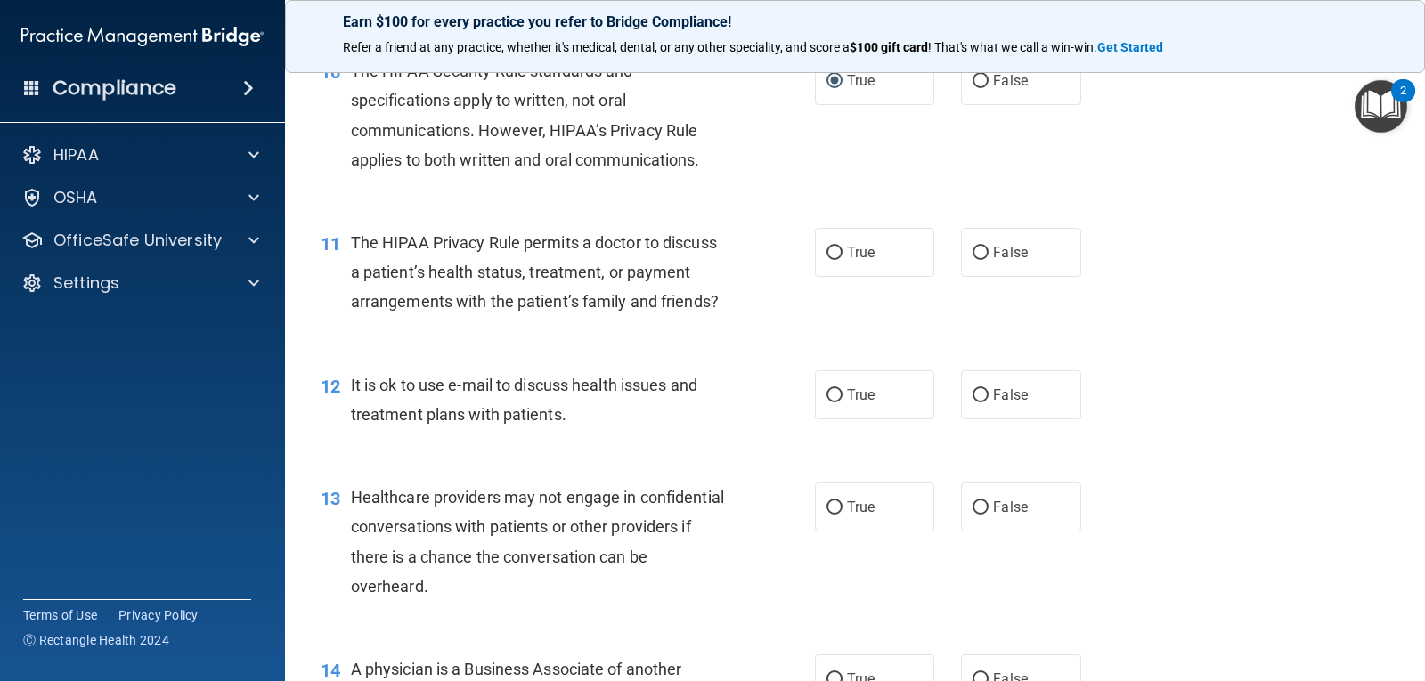
scroll to position [1514, 0]
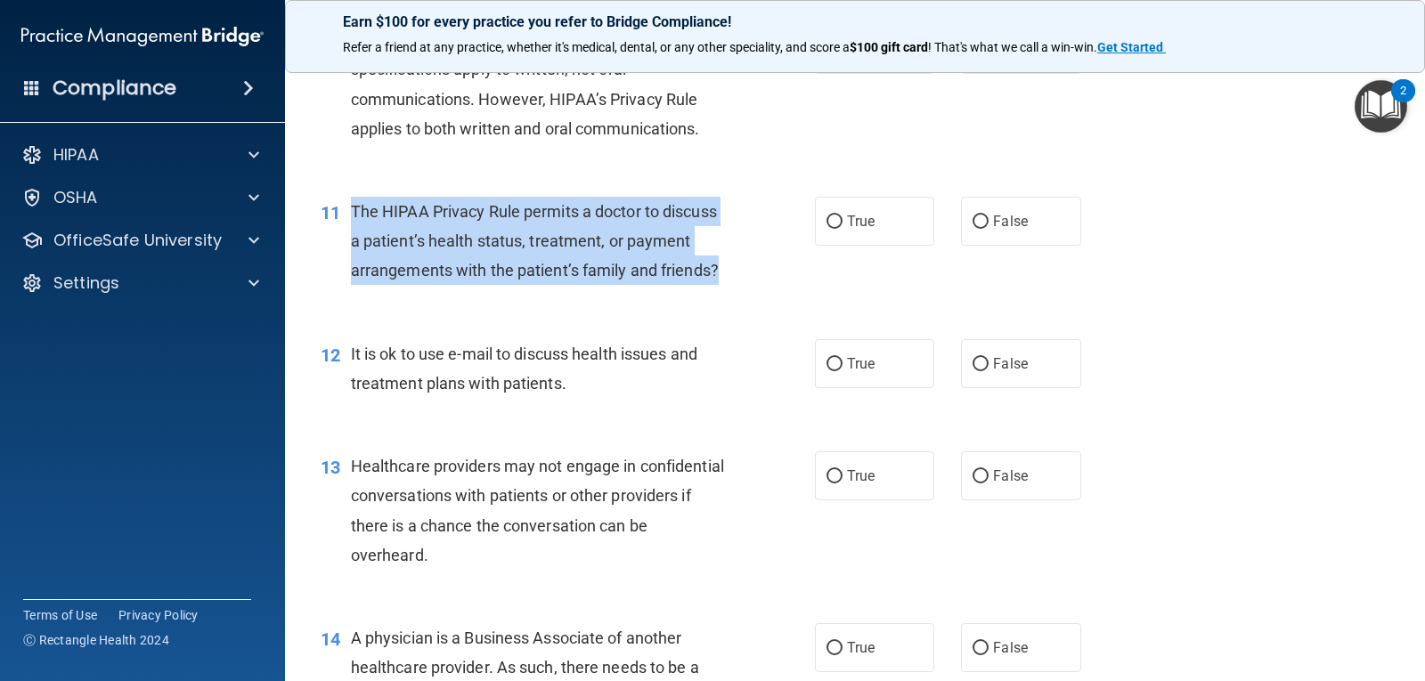
drag, startPoint x: 728, startPoint y: 304, endPoint x: 351, endPoint y: 242, distance: 382.5
click at [351, 242] on div "The HIPAA Privacy Rule permits a doctor to discuss a patient’s health status, t…" at bounding box center [546, 241] width 391 height 89
copy span "The HIPAA Privacy Rule permits a doctor to discuss a patient’s health status, t…"
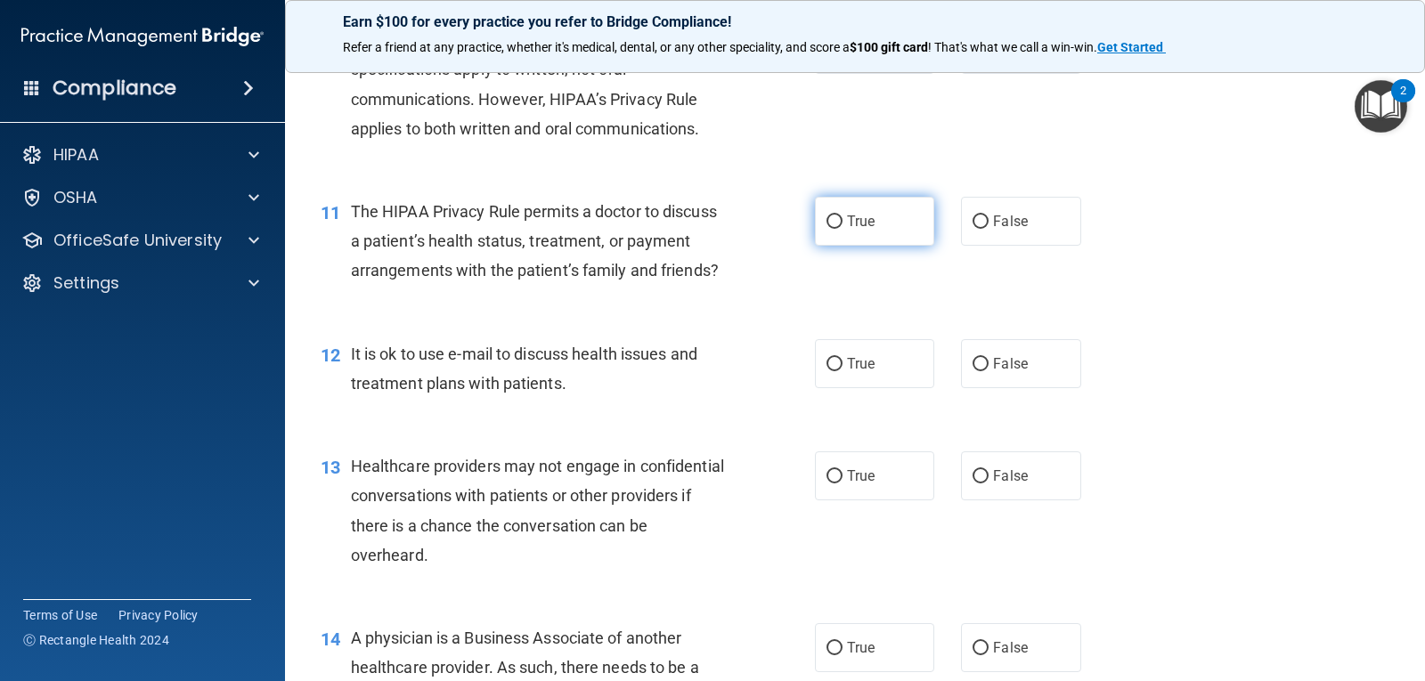
click at [838, 246] on label "True" at bounding box center [874, 221] width 119 height 49
click at [838, 229] on input "True" at bounding box center [834, 221] width 16 height 13
radio input "true"
click at [1166, 317] on div "11 The HIPAA Privacy Rule permits a doctor to discuss a patient’s health status…" at bounding box center [854, 246] width 1095 height 142
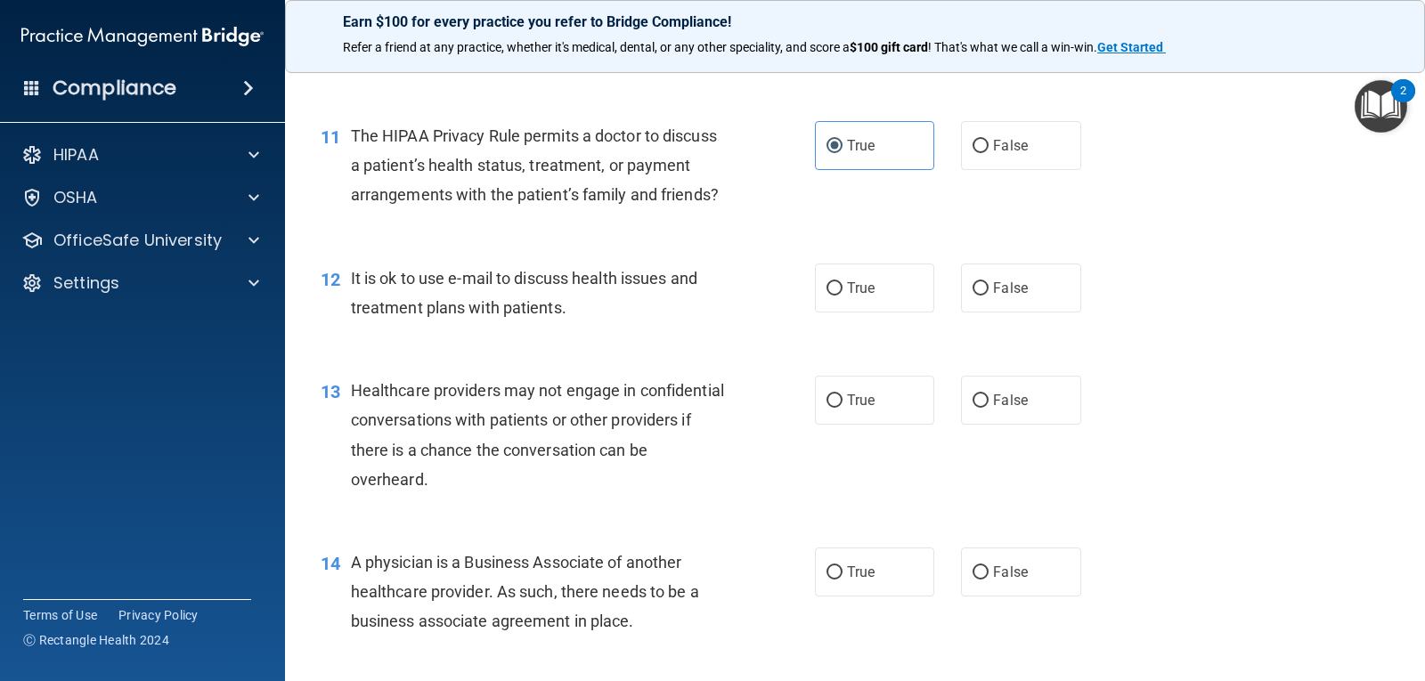
scroll to position [1692, 0]
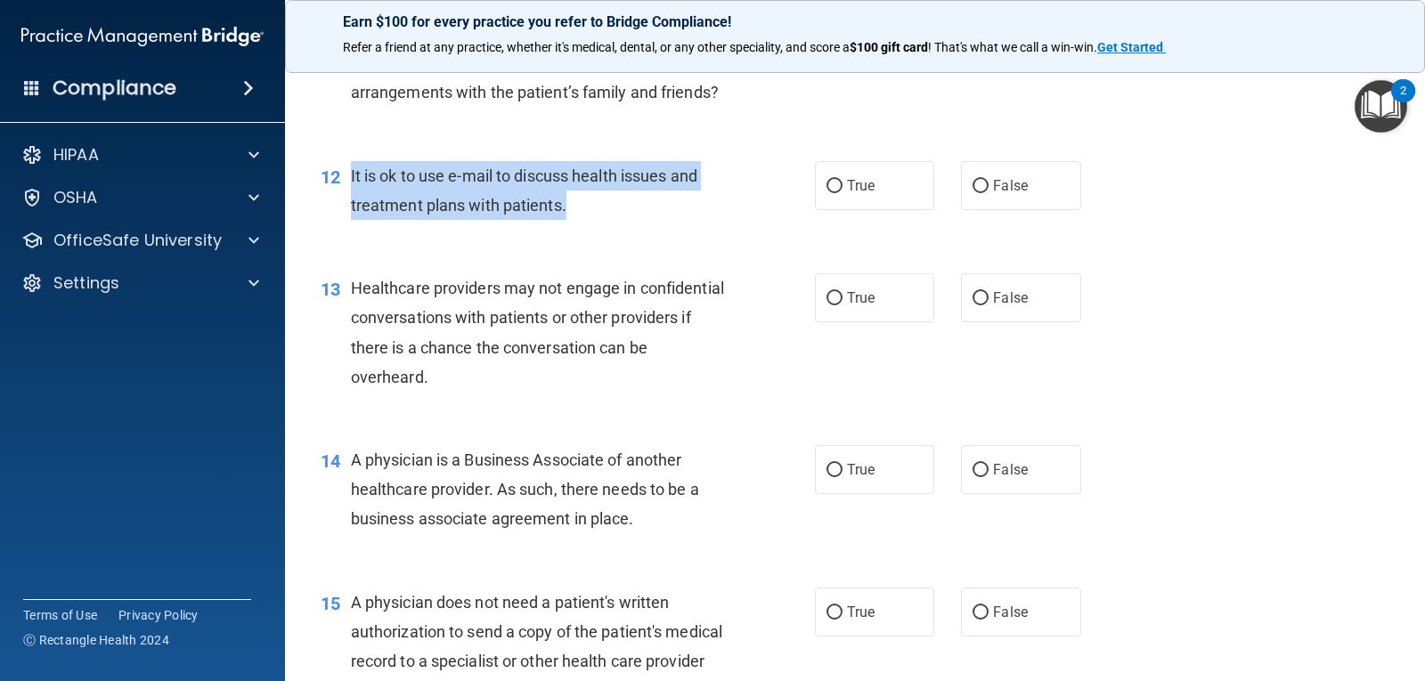
drag, startPoint x: 596, startPoint y: 247, endPoint x: 353, endPoint y: 211, distance: 244.8
click at [349, 215] on div "12 It is ok to use e-mail to discuss health issues and treatment plans with pat…" at bounding box center [568, 195] width 548 height 68
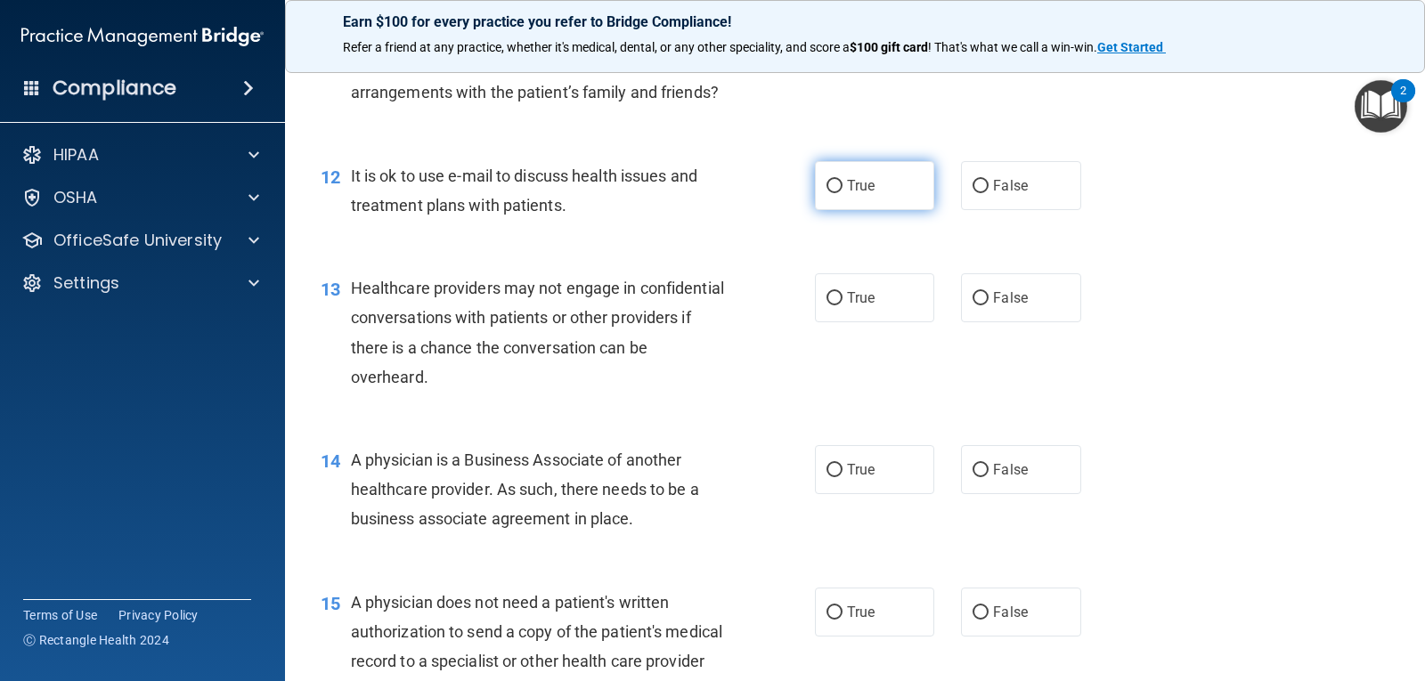
click at [836, 210] on label "True" at bounding box center [874, 185] width 119 height 49
click at [836, 193] on input "True" at bounding box center [834, 186] width 16 height 13
radio input "true"
click at [1201, 313] on div "13 Healthcare providers may not engage in confidential conversations with patie…" at bounding box center [854, 337] width 1095 height 172
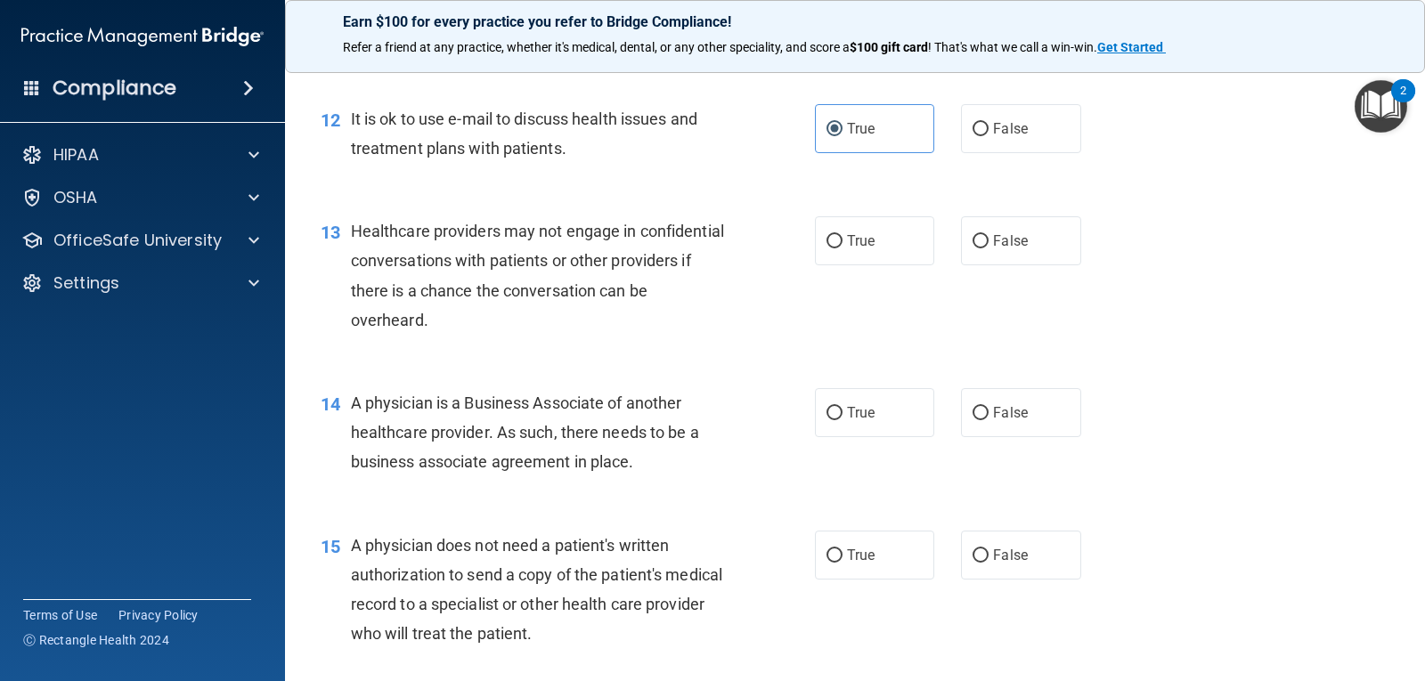
scroll to position [1781, 0]
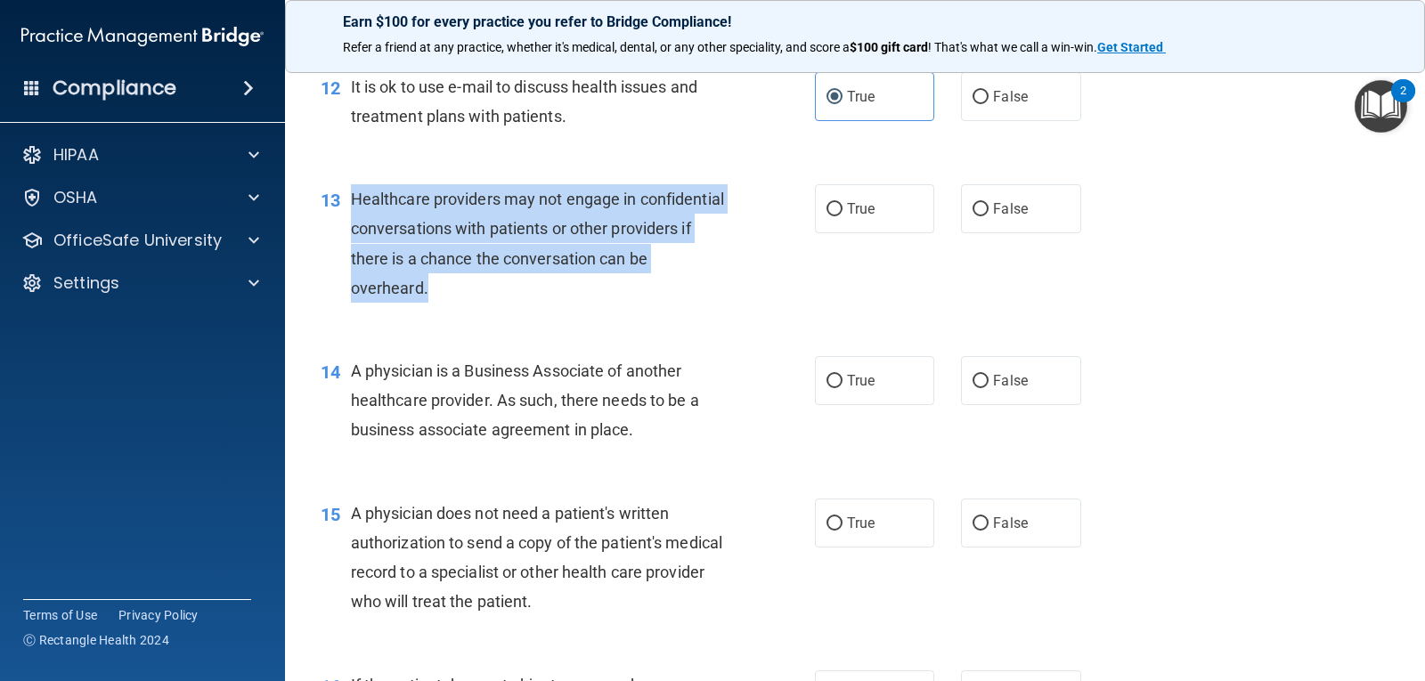
drag, startPoint x: 479, startPoint y: 321, endPoint x: 354, endPoint y: 239, distance: 149.7
click at [354, 239] on div "Healthcare providers may not engage in confidential conversations with patients…" at bounding box center [546, 243] width 391 height 118
click at [975, 216] on input "False" at bounding box center [980, 209] width 16 height 13
radio input "true"
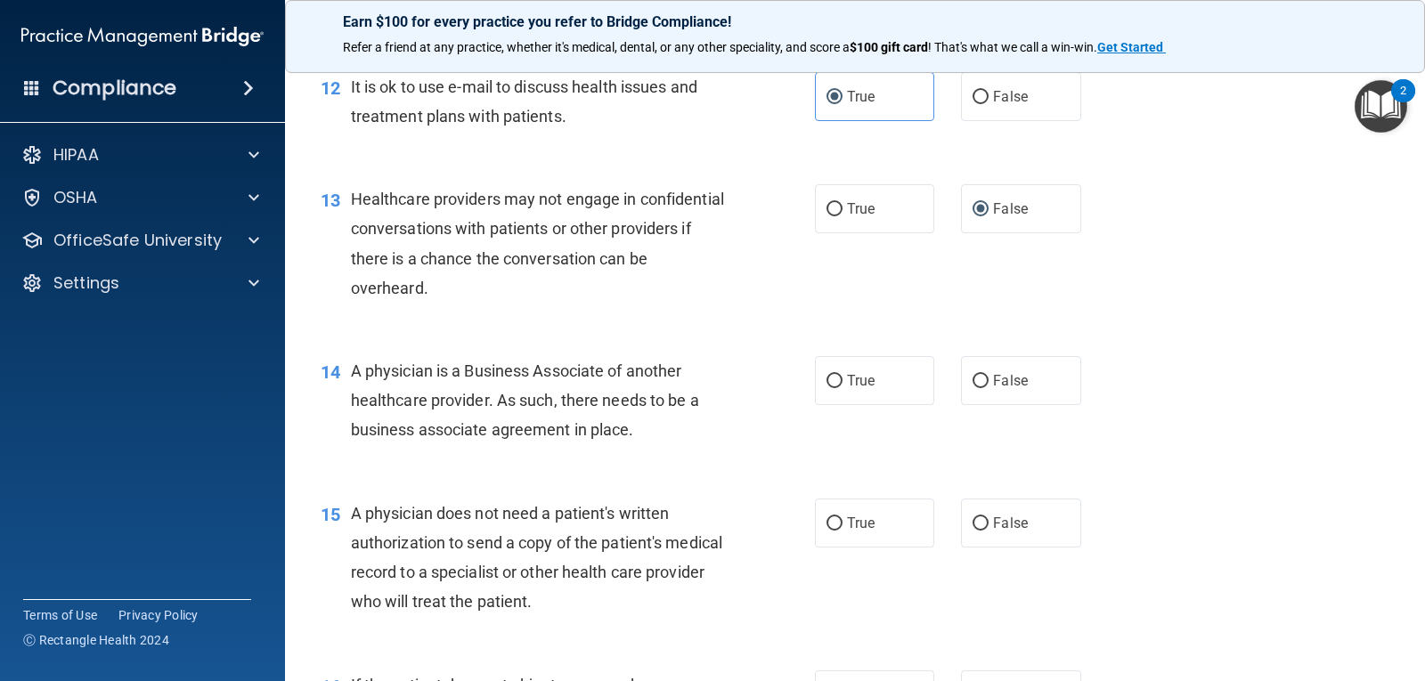
click at [1220, 334] on div "13 Healthcare providers may not engage in confidential conversations with patie…" at bounding box center [854, 248] width 1095 height 172
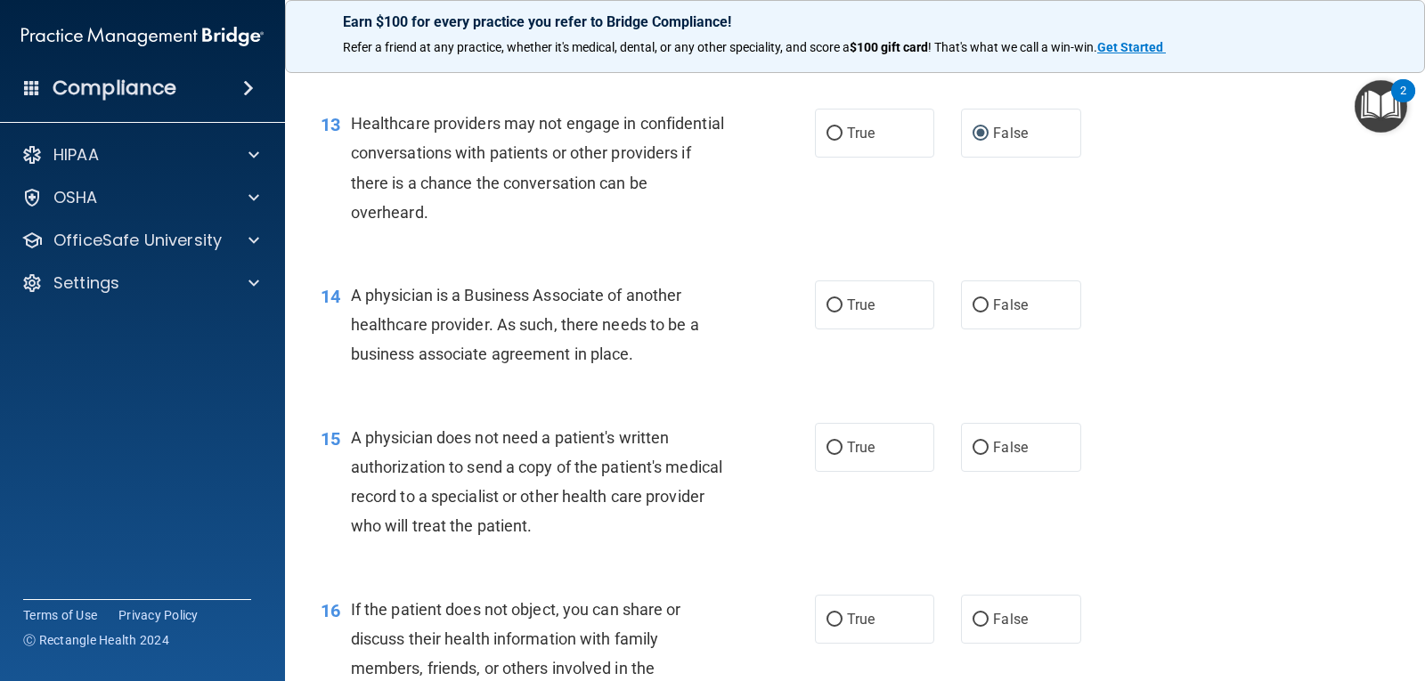
scroll to position [1959, 0]
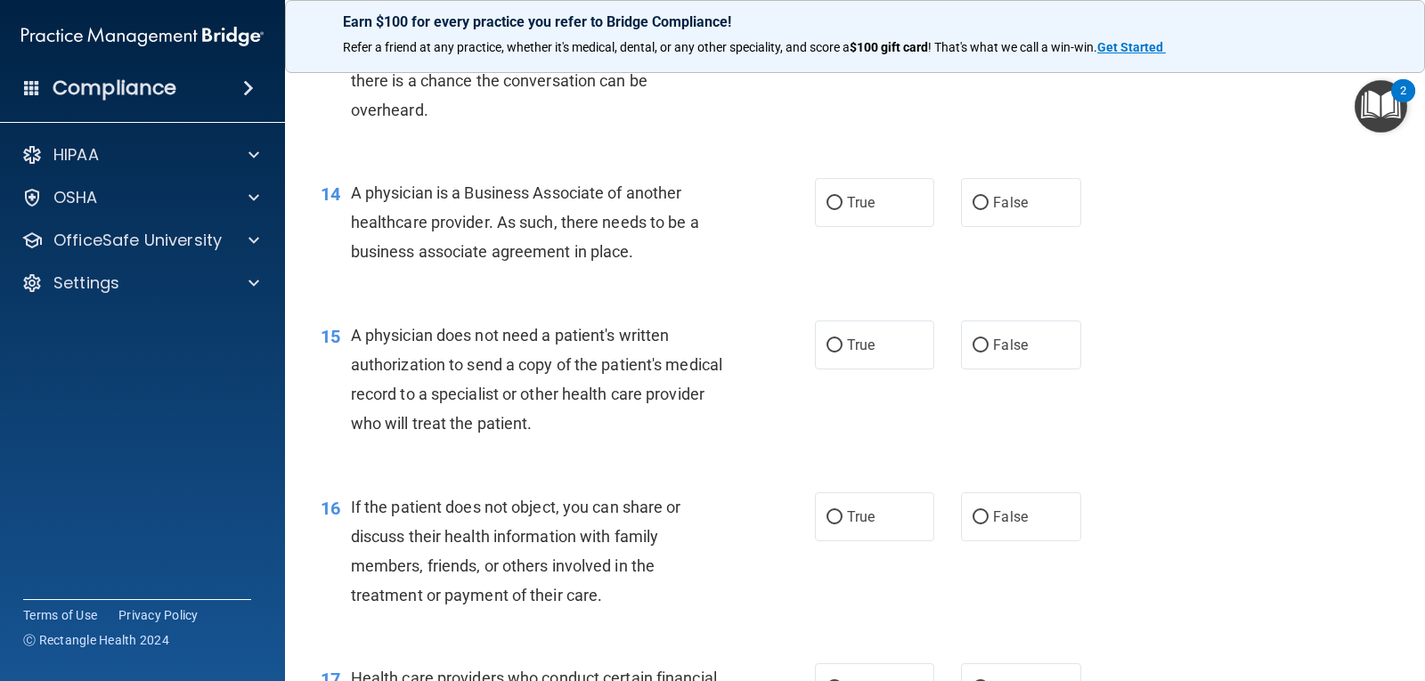
drag, startPoint x: 658, startPoint y: 281, endPoint x: 347, endPoint y: 232, distance: 314.7
click at [344, 232] on div "14 A physician is a Business Associate of another healthcare provider. As such,…" at bounding box center [568, 227] width 548 height 98
click at [658, 267] on div "A physician is a Business Associate of another healthcare provider. As such, th…" at bounding box center [546, 222] width 391 height 89
click at [646, 267] on div "A physician is a Business Associate of another healthcare provider. As such, th…" at bounding box center [546, 222] width 391 height 89
click at [833, 210] on input "True" at bounding box center [834, 203] width 16 height 13
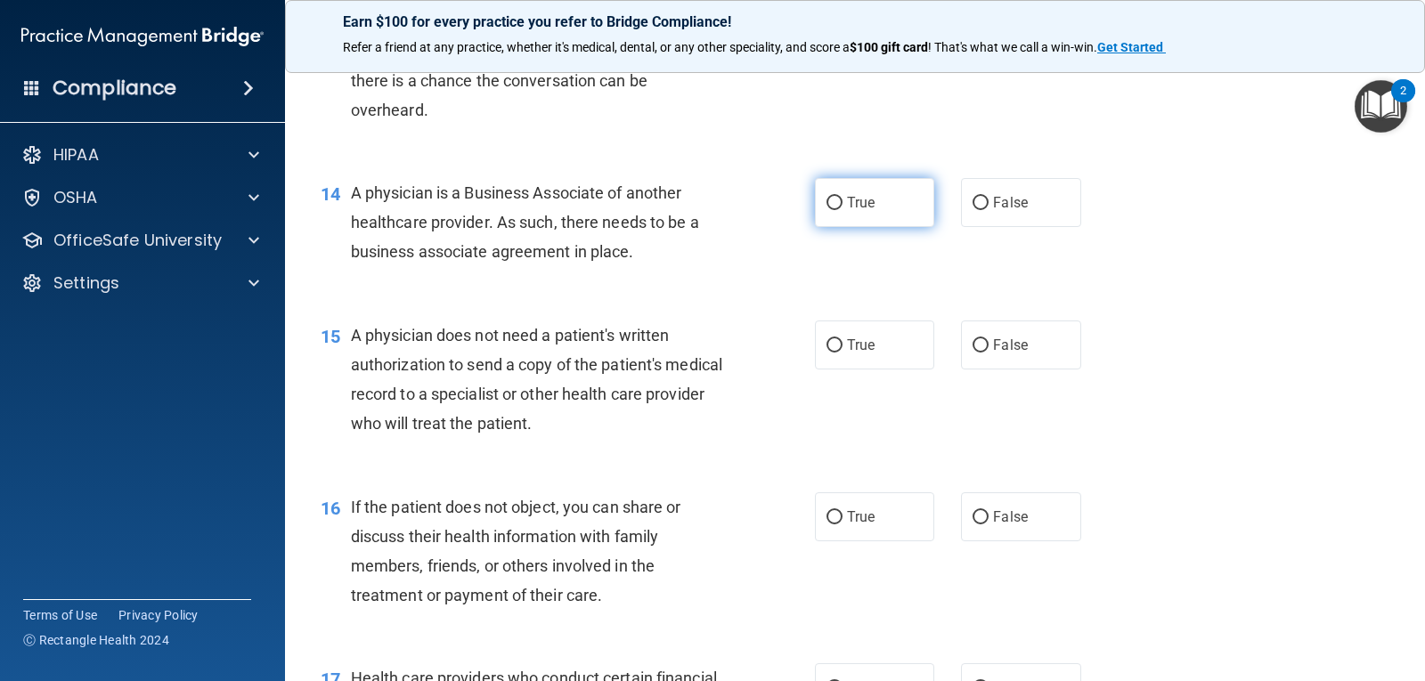
radio input "true"
click at [1198, 378] on div "15 A physician does not need a patient's written authorization to send a copy o…" at bounding box center [854, 384] width 1095 height 172
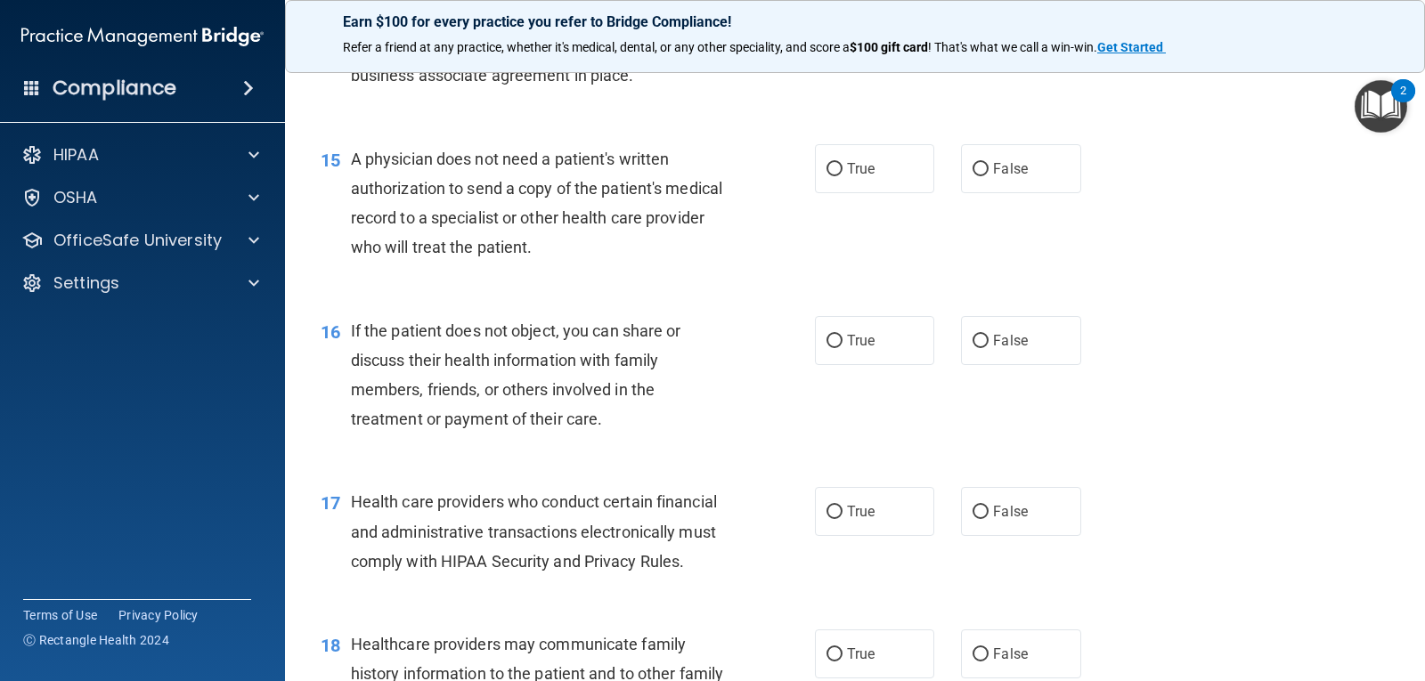
scroll to position [2137, 0]
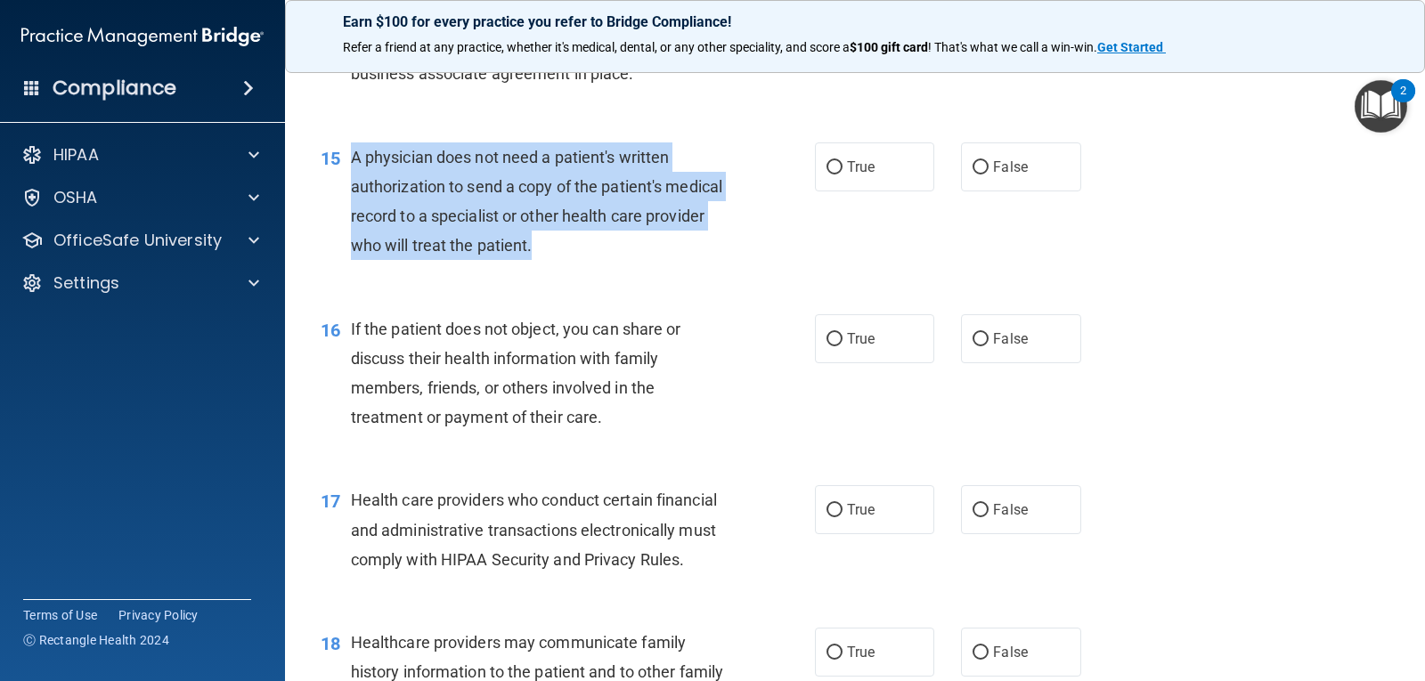
drag, startPoint x: 646, startPoint y: 288, endPoint x: 353, endPoint y: 189, distance: 309.5
click at [353, 189] on div "A physician does not need a patient's written authorization to send a copy of t…" at bounding box center [546, 201] width 391 height 118
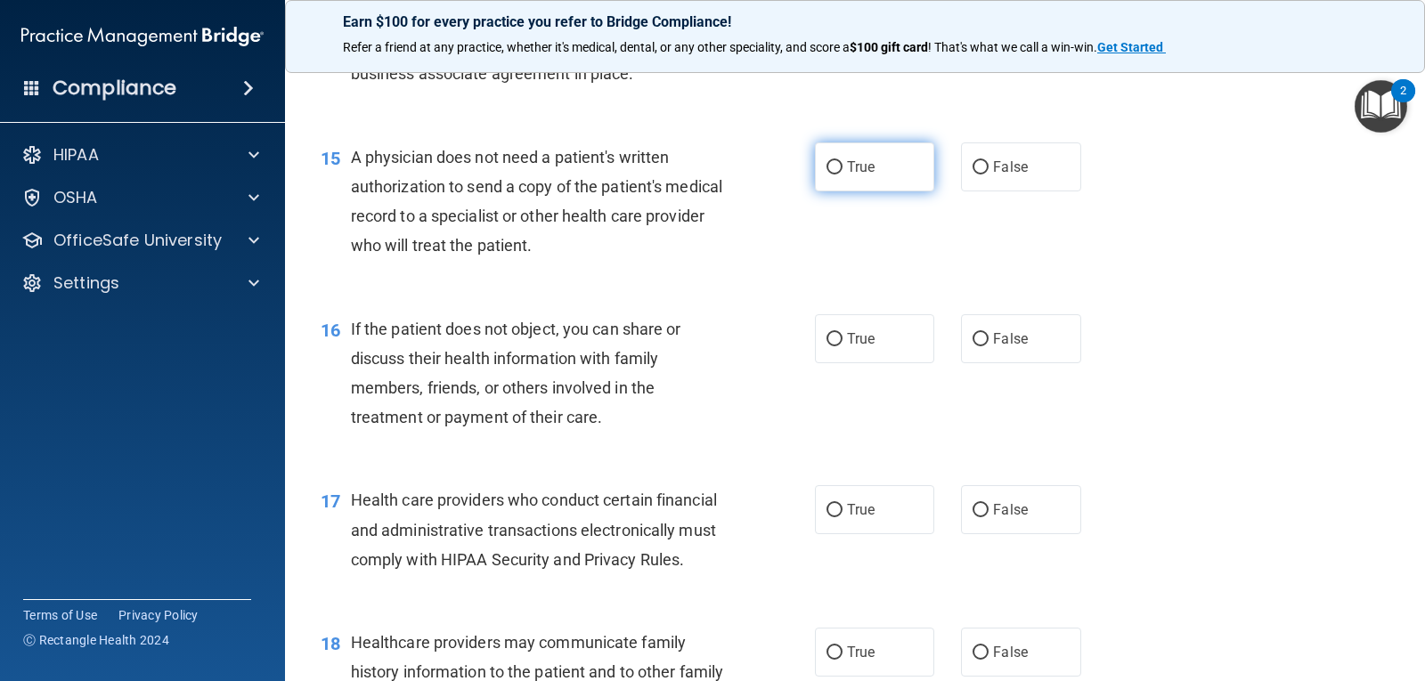
click at [817, 191] on label "True" at bounding box center [874, 166] width 119 height 49
click at [826, 175] on input "True" at bounding box center [834, 167] width 16 height 13
radio input "true"
click at [1212, 372] on div "16 If the patient does not object, you can share or discuss their health inform…" at bounding box center [854, 378] width 1095 height 172
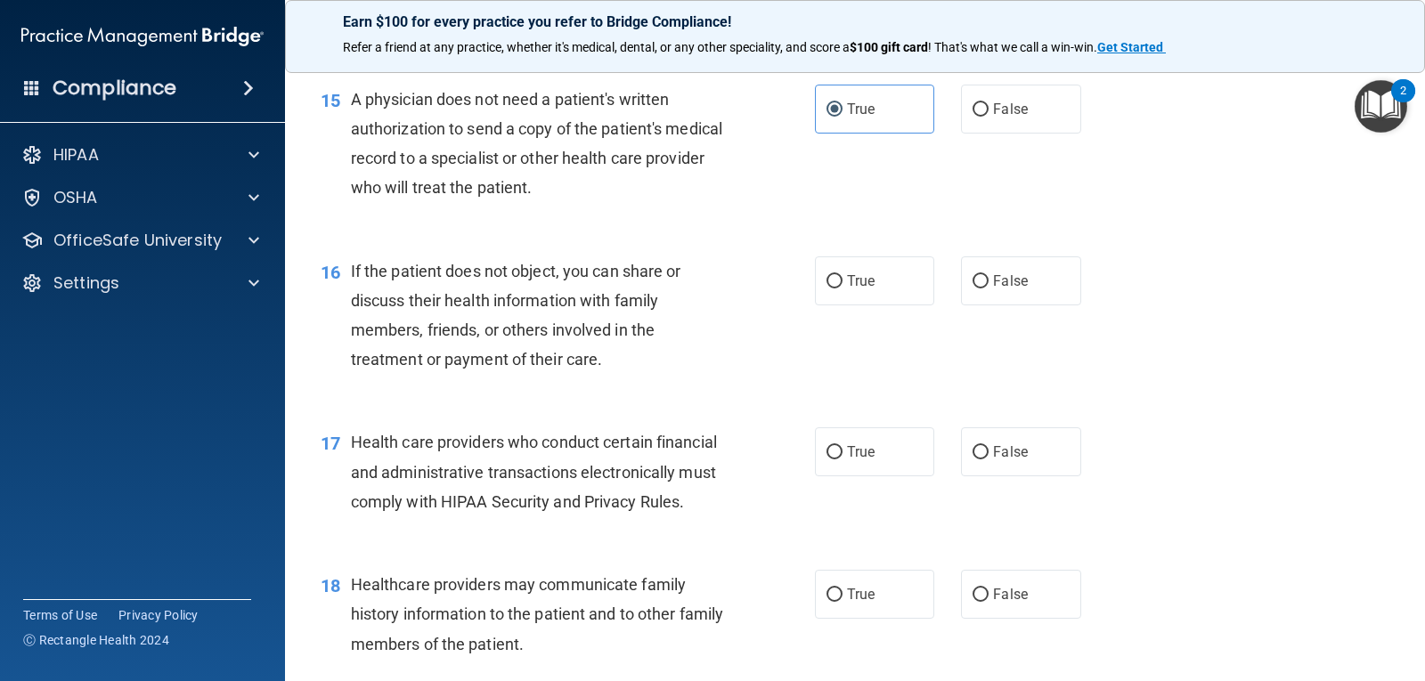
scroll to position [2226, 0]
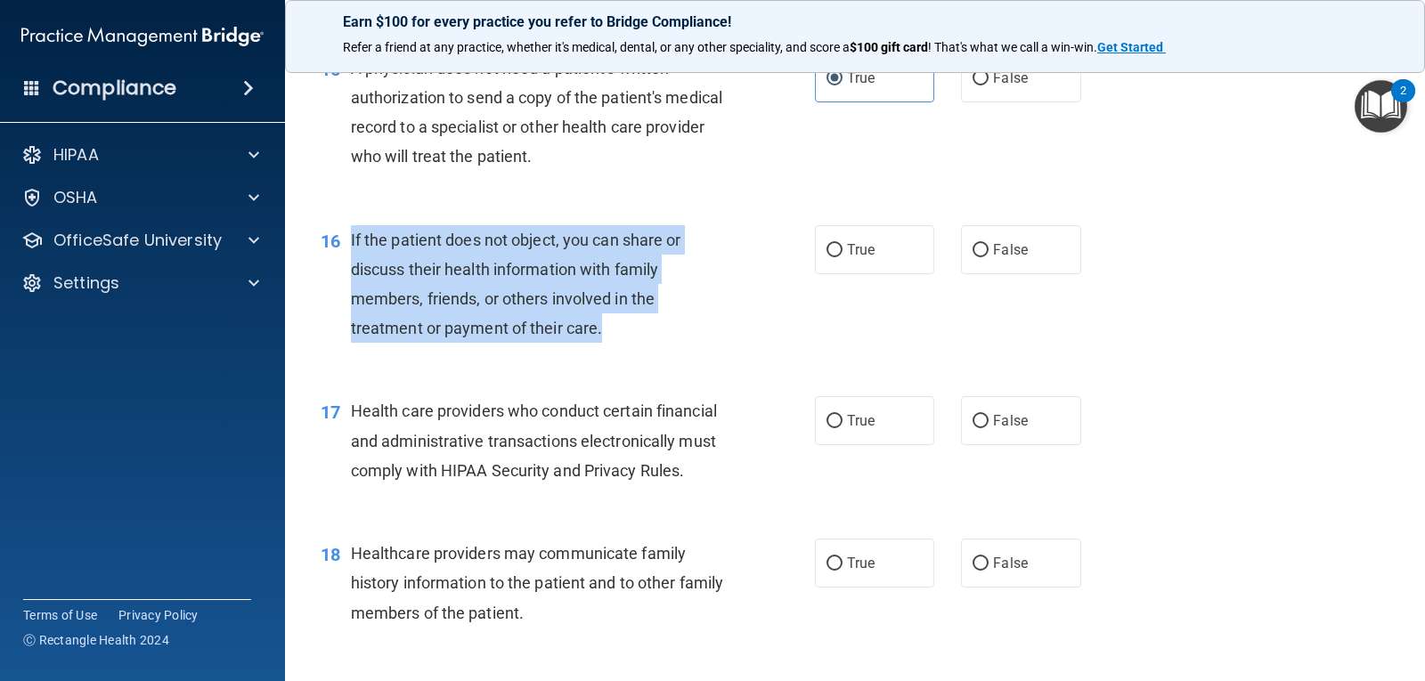
drag, startPoint x: 608, startPoint y: 362, endPoint x: 369, endPoint y: 265, distance: 258.4
click at [351, 270] on div "If the patient does not object, you can share or discuss their health informati…" at bounding box center [546, 284] width 391 height 118
click at [831, 257] on input "True" at bounding box center [834, 250] width 16 height 13
radio input "true"
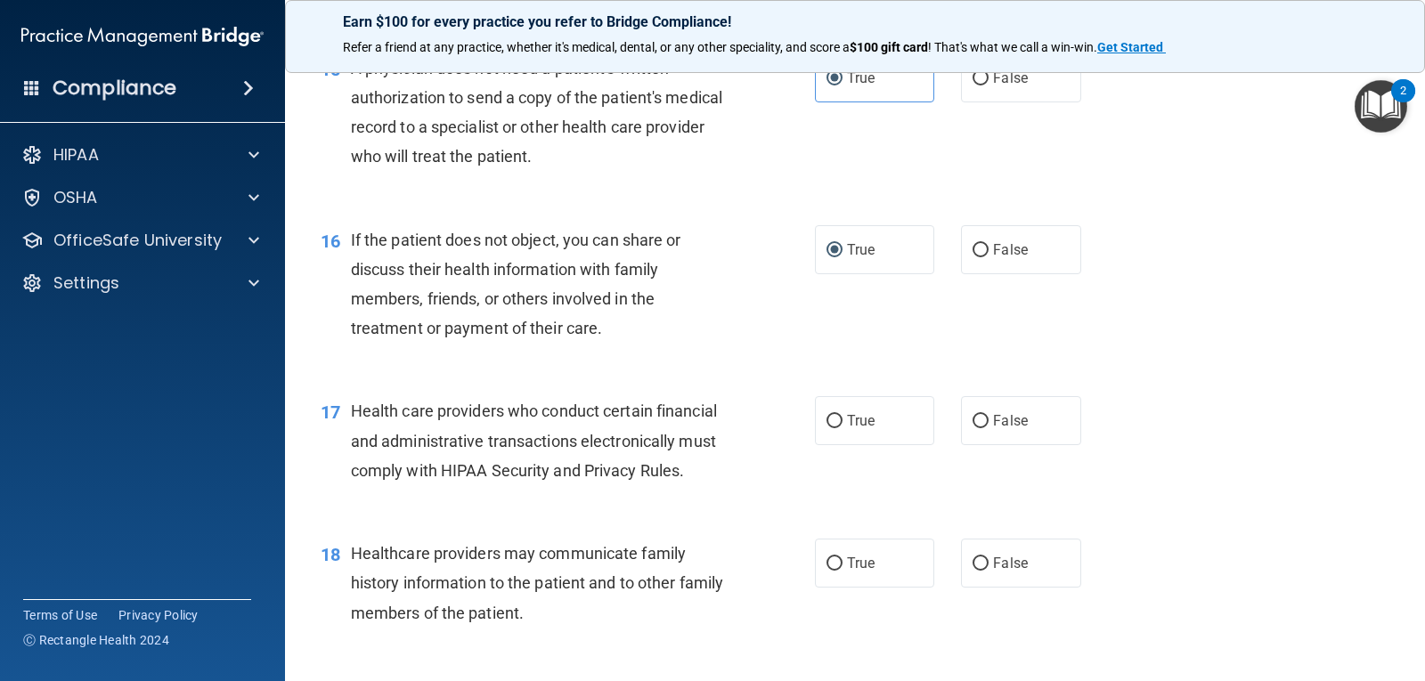
click at [1096, 324] on div "16 If the patient does not object, you can share or discuss their health inform…" at bounding box center [854, 289] width 1095 height 172
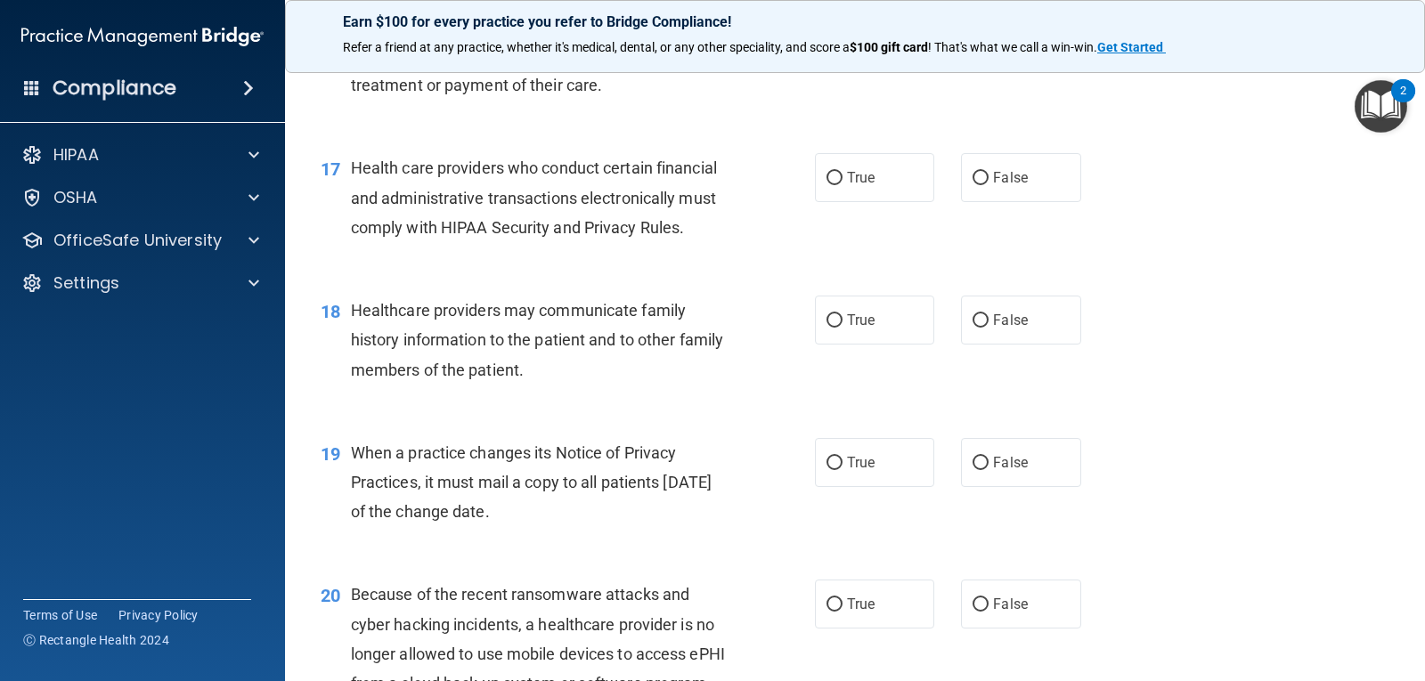
scroll to position [2493, 0]
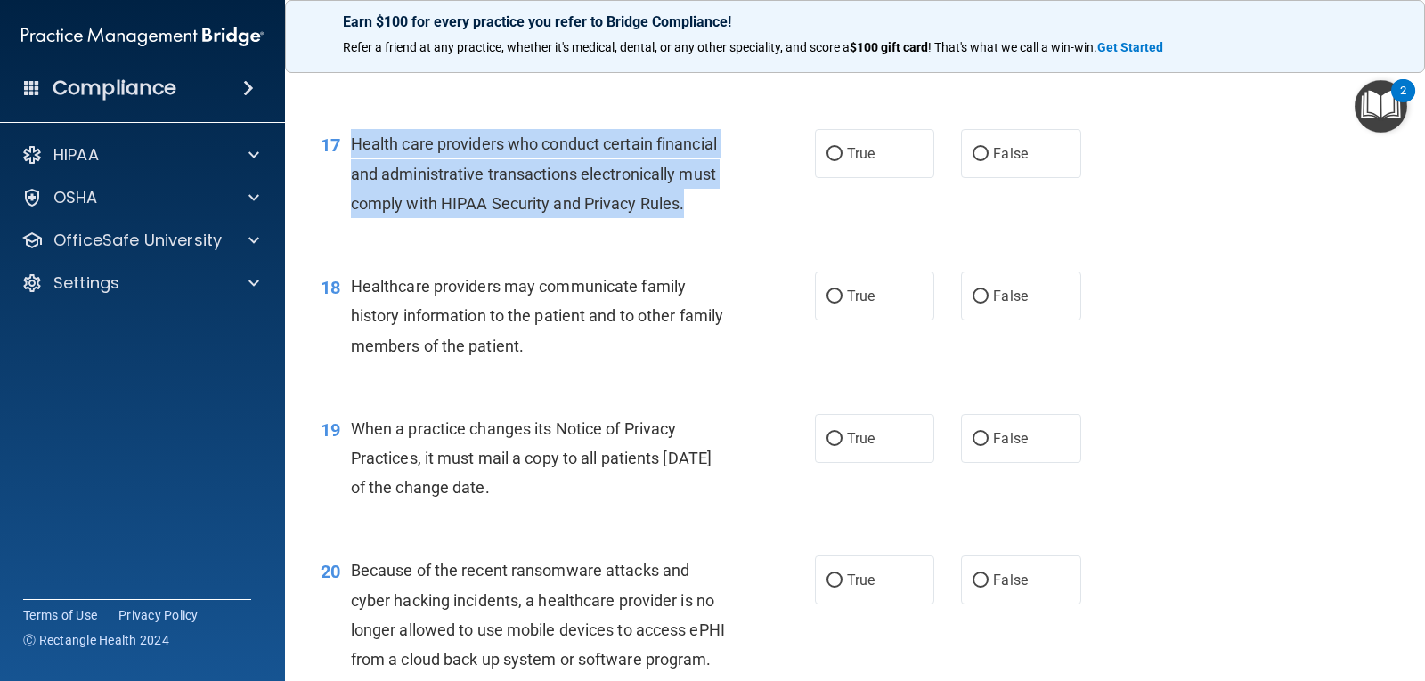
drag, startPoint x: 699, startPoint y: 238, endPoint x: 349, endPoint y: 188, distance: 353.5
click at [349, 188] on div "17 Health care providers who conduct certain financial and administrative trans…" at bounding box center [568, 178] width 548 height 98
click at [826, 161] on input "True" at bounding box center [834, 154] width 16 height 13
radio input "true"
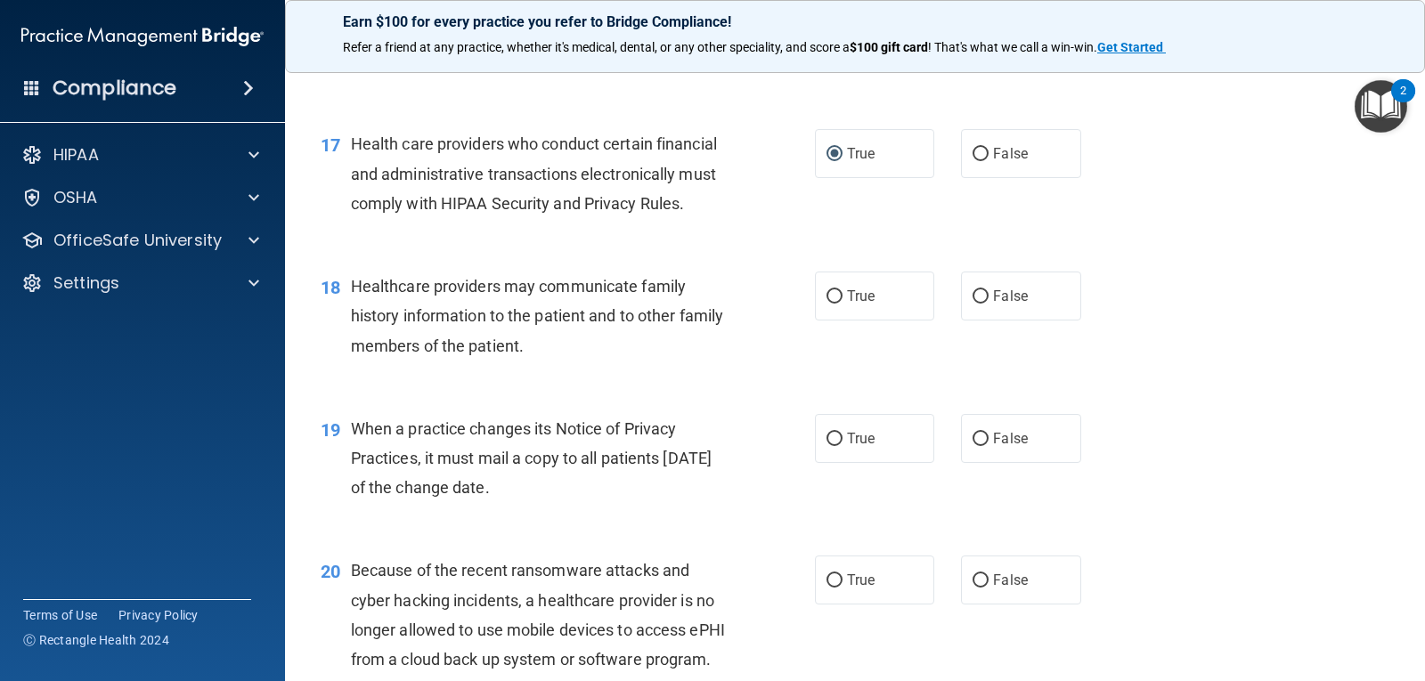
click at [1189, 321] on div "18 Healthcare providers may communicate family history information to the patie…" at bounding box center [854, 320] width 1095 height 142
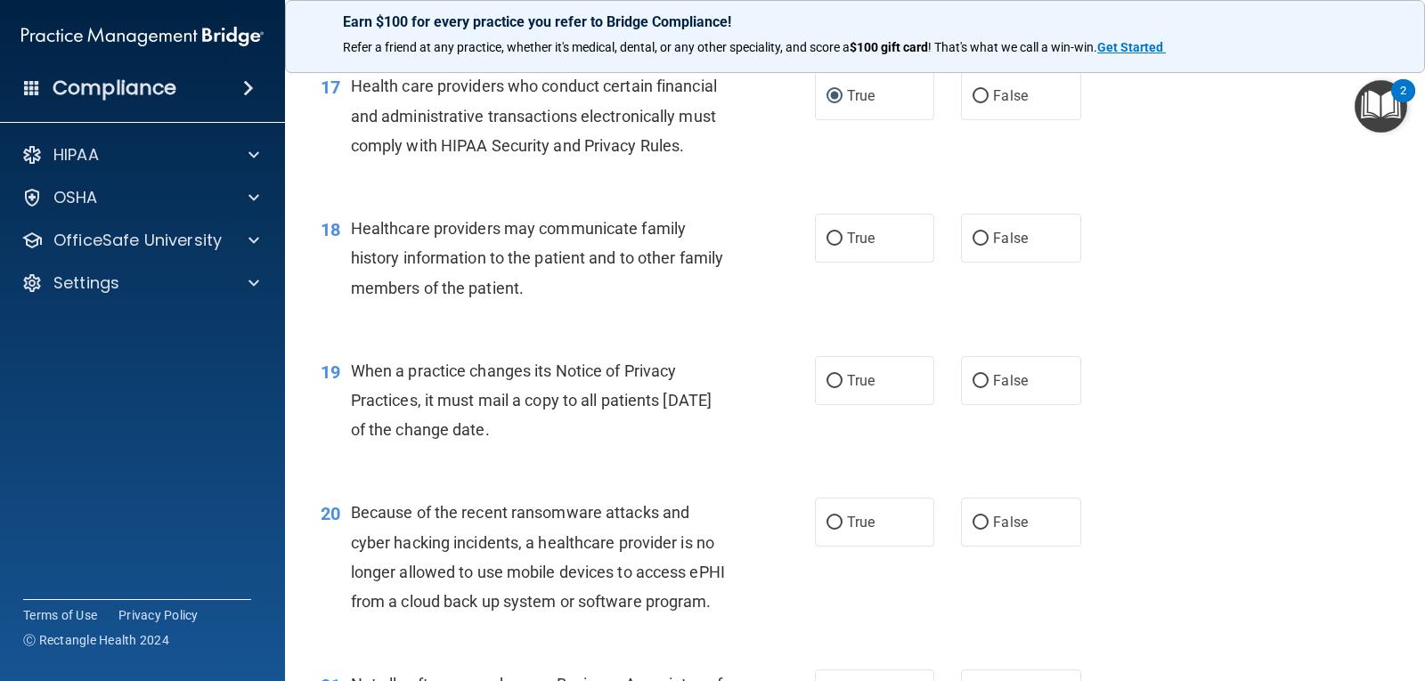
scroll to position [2582, 0]
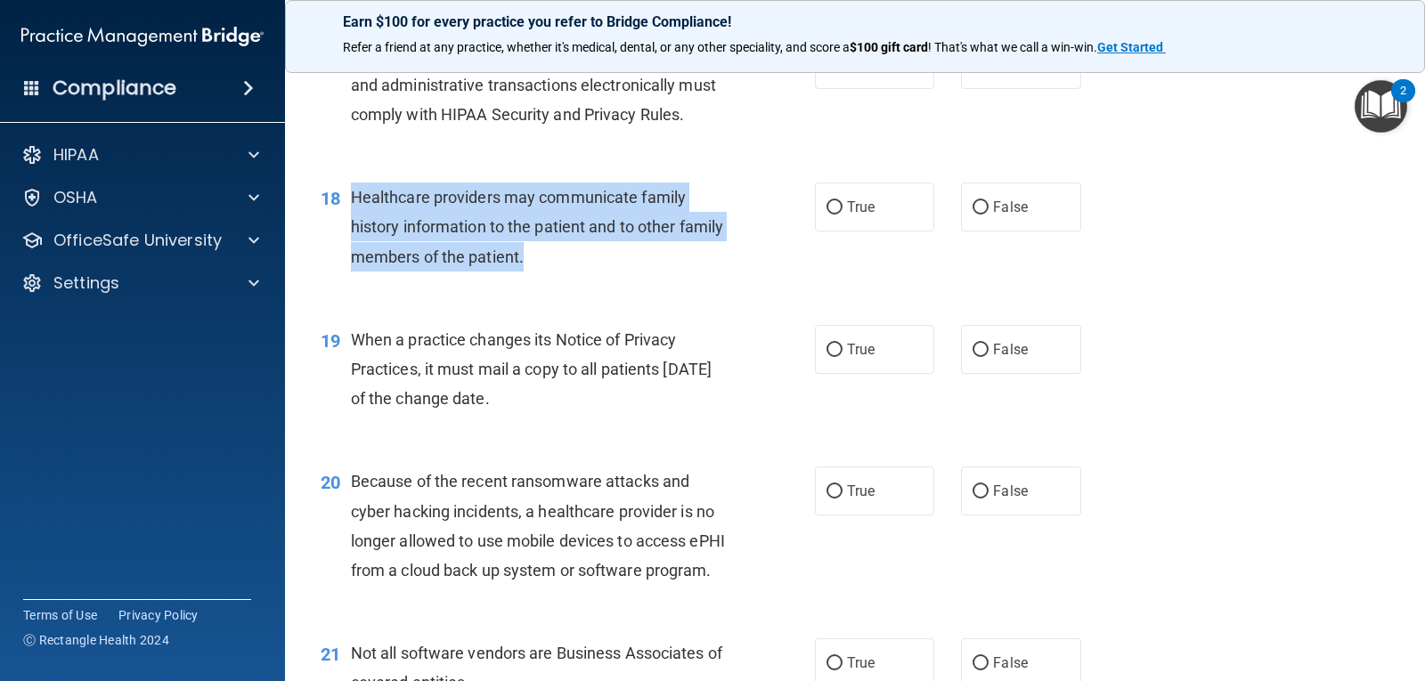
drag, startPoint x: 633, startPoint y: 299, endPoint x: 355, endPoint y: 231, distance: 286.1
click at [355, 231] on div "Healthcare providers may communicate family history information to the patient …" at bounding box center [546, 227] width 391 height 89
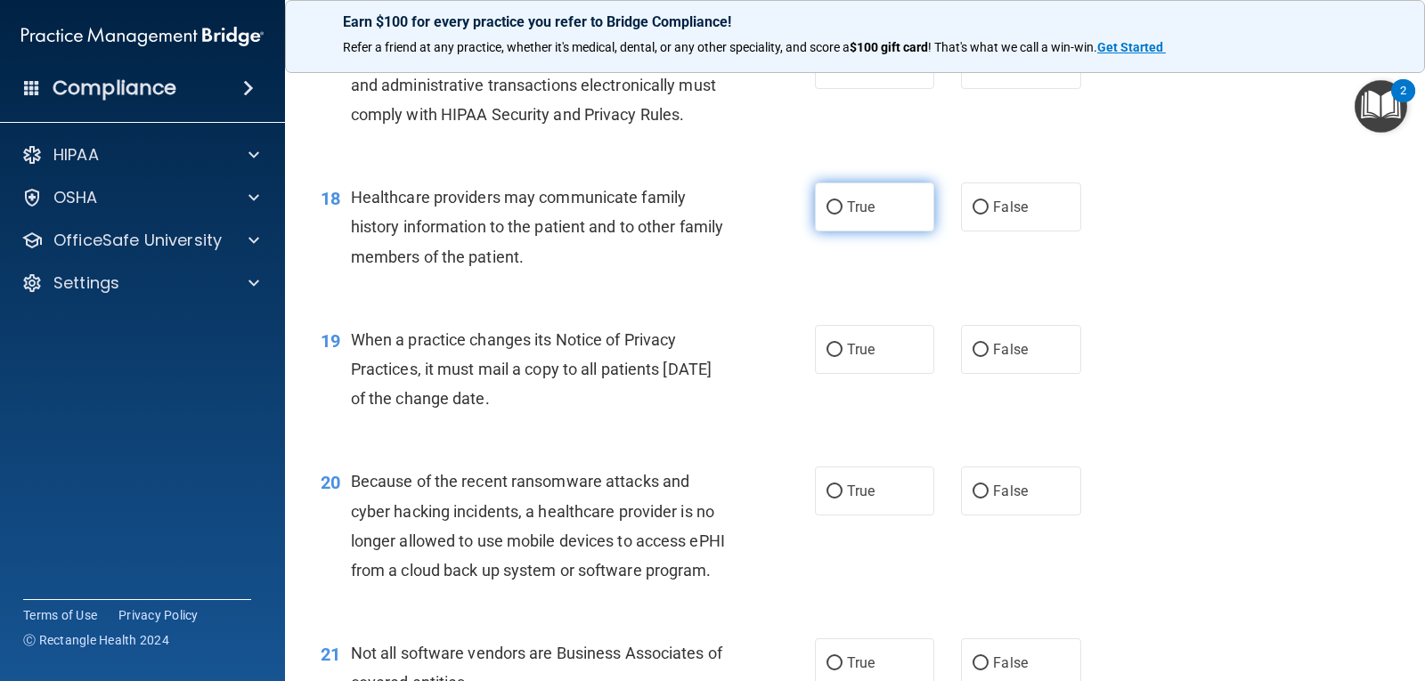
click at [837, 232] on label "True" at bounding box center [874, 207] width 119 height 49
click at [837, 215] on input "True" at bounding box center [834, 207] width 16 height 13
radio input "true"
click at [1192, 303] on div "18 Healthcare providers may communicate family history information to the patie…" at bounding box center [854, 231] width 1095 height 142
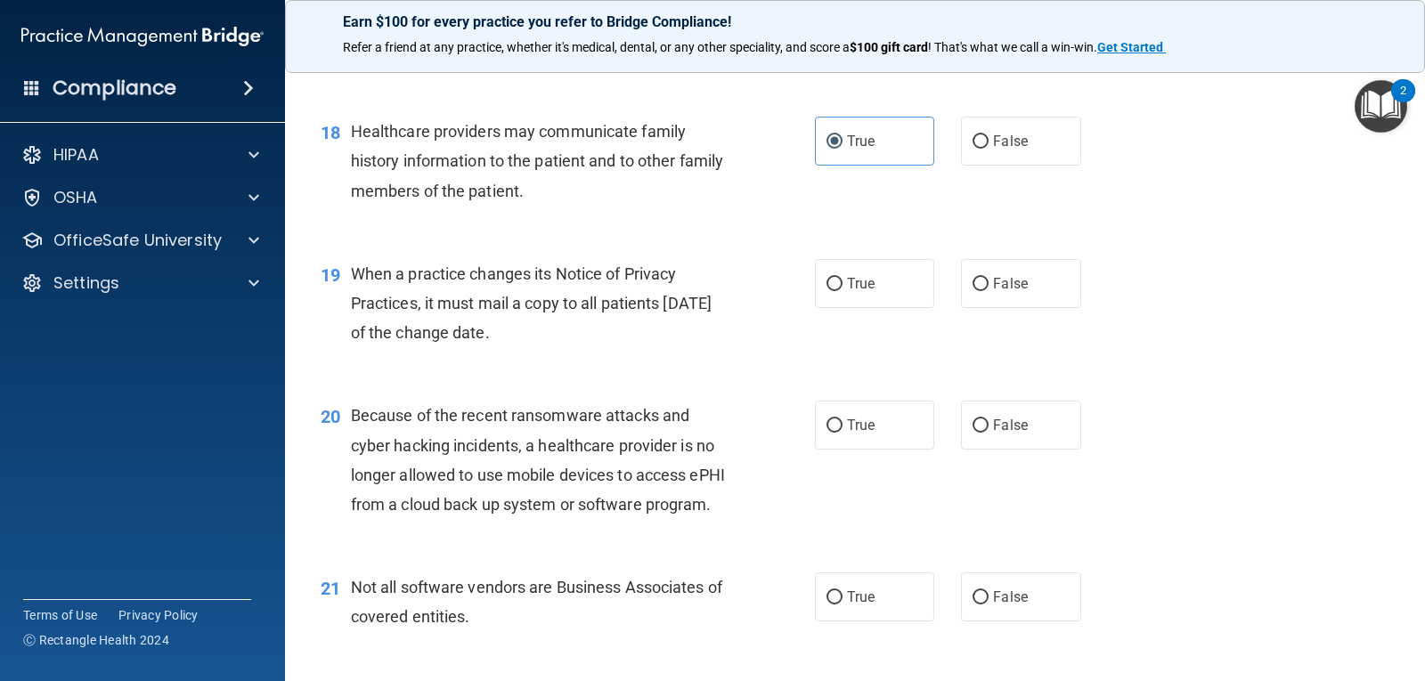
scroll to position [2760, 0]
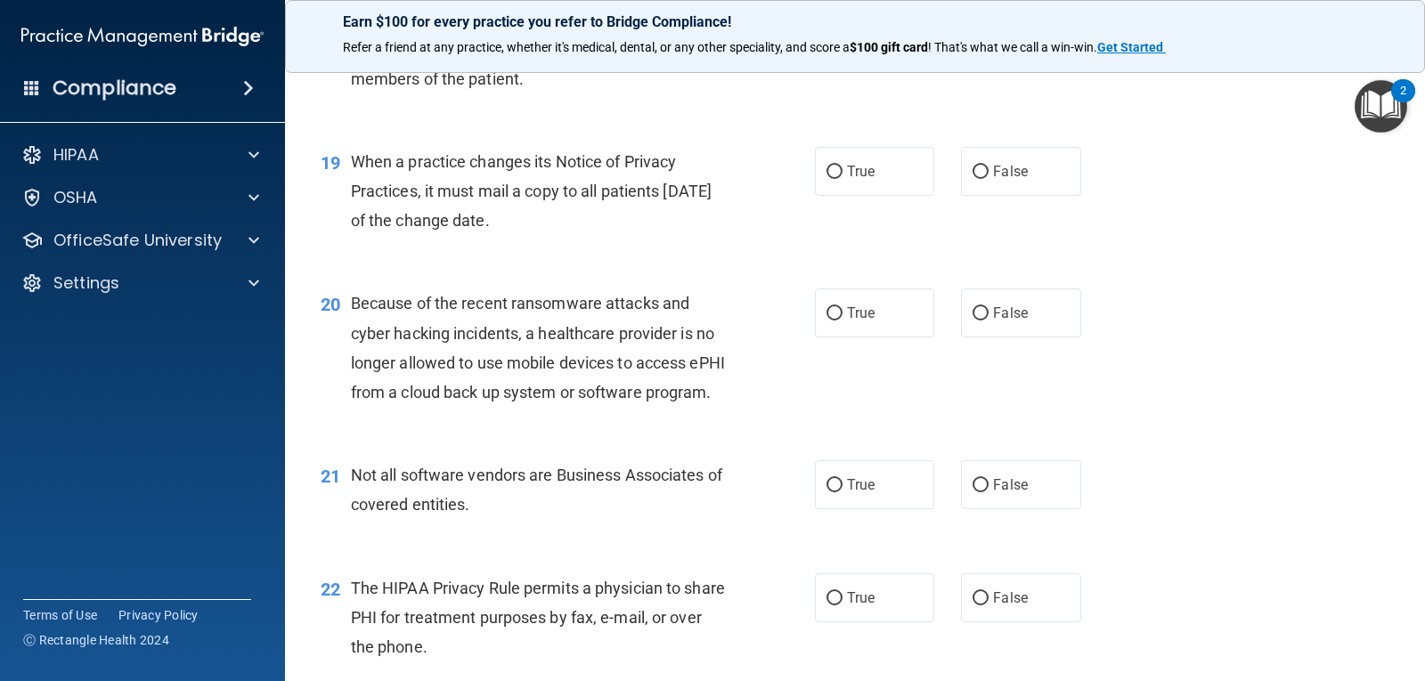
drag, startPoint x: 596, startPoint y: 260, endPoint x: 355, endPoint y: 199, distance: 248.1
click at [355, 199] on div "When a practice changes its Notice of Privacy Practices, it must mail a copy to…" at bounding box center [546, 191] width 391 height 89
click at [597, 236] on div "When a practice changes its Notice of Privacy Practices, it must mail a copy to…" at bounding box center [546, 191] width 391 height 89
click at [972, 179] on input "False" at bounding box center [980, 172] width 16 height 13
radio input "true"
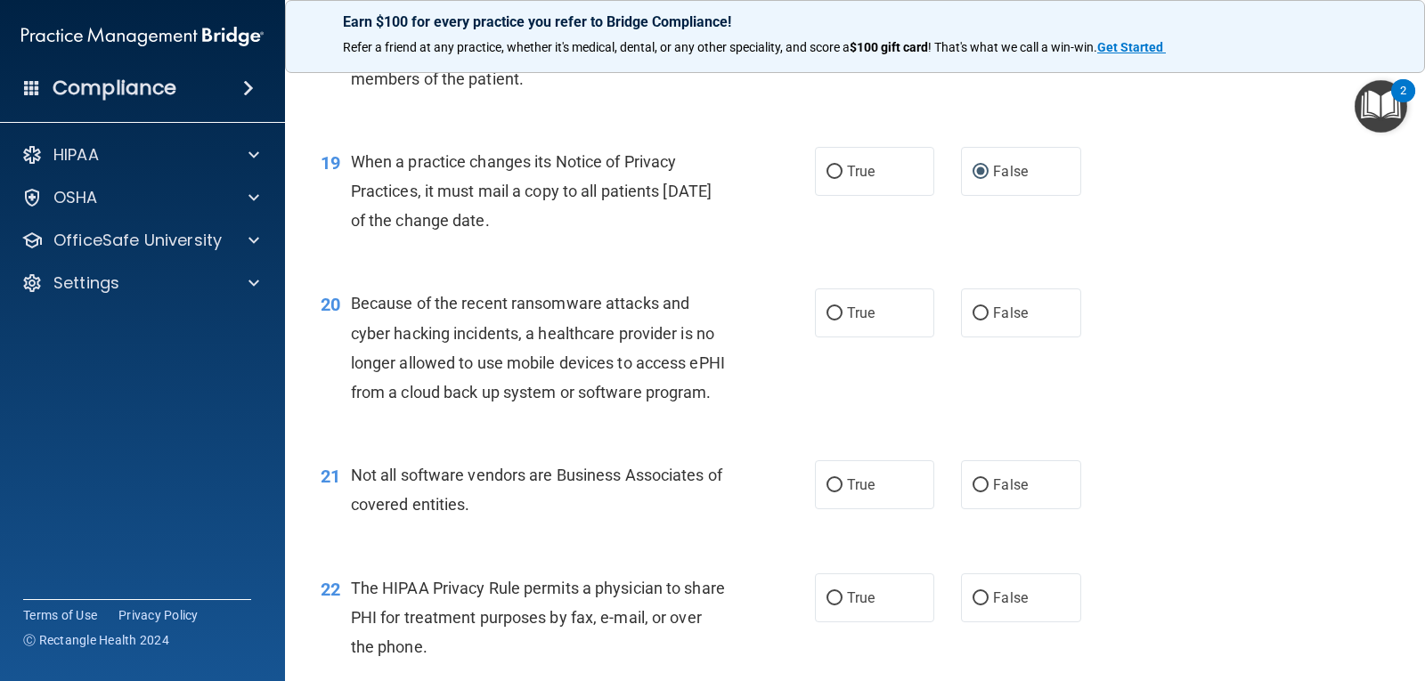
click at [1127, 267] on div "19 When a practice changes its Notice of Privacy Practices, it must mail a copy…" at bounding box center [854, 196] width 1095 height 142
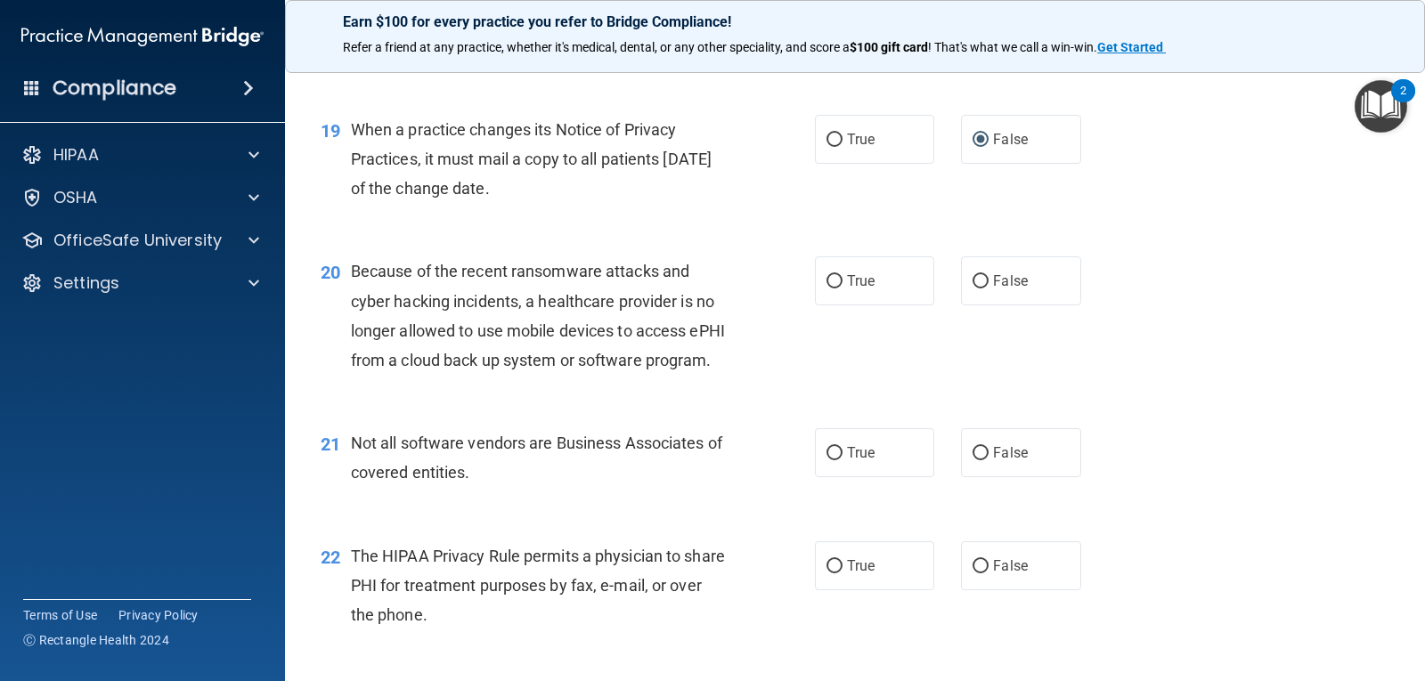
scroll to position [2849, 0]
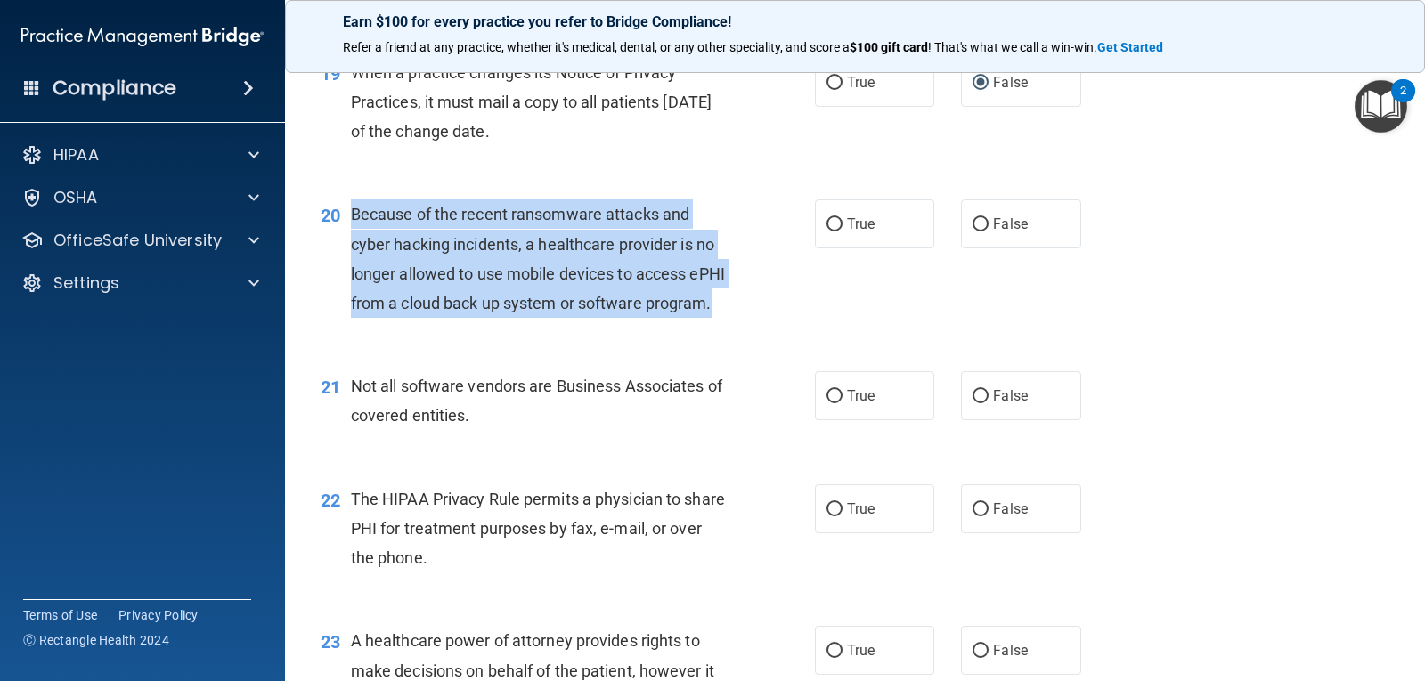
drag, startPoint x: 507, startPoint y: 366, endPoint x: 347, endPoint y: 263, distance: 189.9
click at [347, 263] on div "20 Because of the recent ransomware attacks and cyber hacking incidents, a heal…" at bounding box center [568, 262] width 548 height 127
click at [569, 318] on div "Because of the recent ransomware attacks and cyber hacking incidents, a healthc…" at bounding box center [546, 258] width 391 height 118
drag, startPoint x: 453, startPoint y: 369, endPoint x: 345, endPoint y: 241, distance: 167.4
click at [345, 241] on div "20 Because of the recent ransomware attacks and cyber hacking incidents, a heal…" at bounding box center [568, 262] width 548 height 127
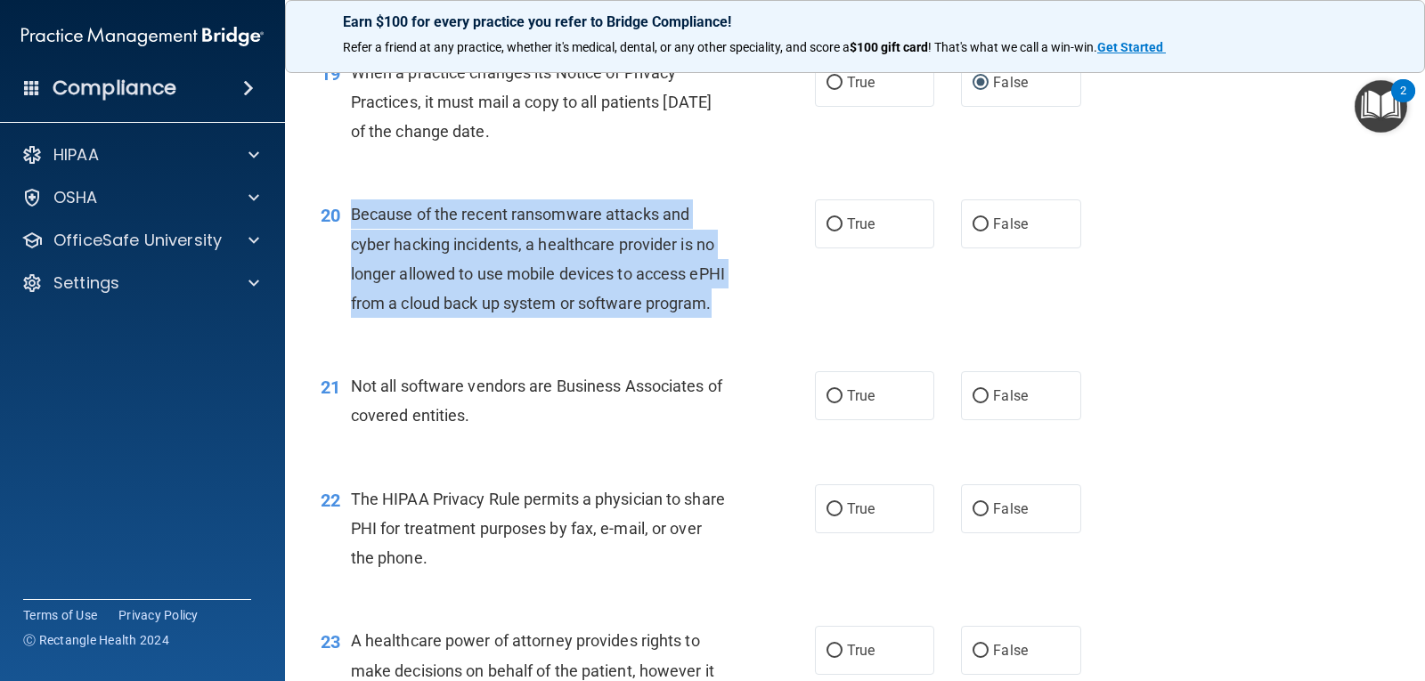
click at [576, 318] on div "Because of the recent ransomware attacks and cyber hacking incidents, a healthc…" at bounding box center [546, 258] width 391 height 118
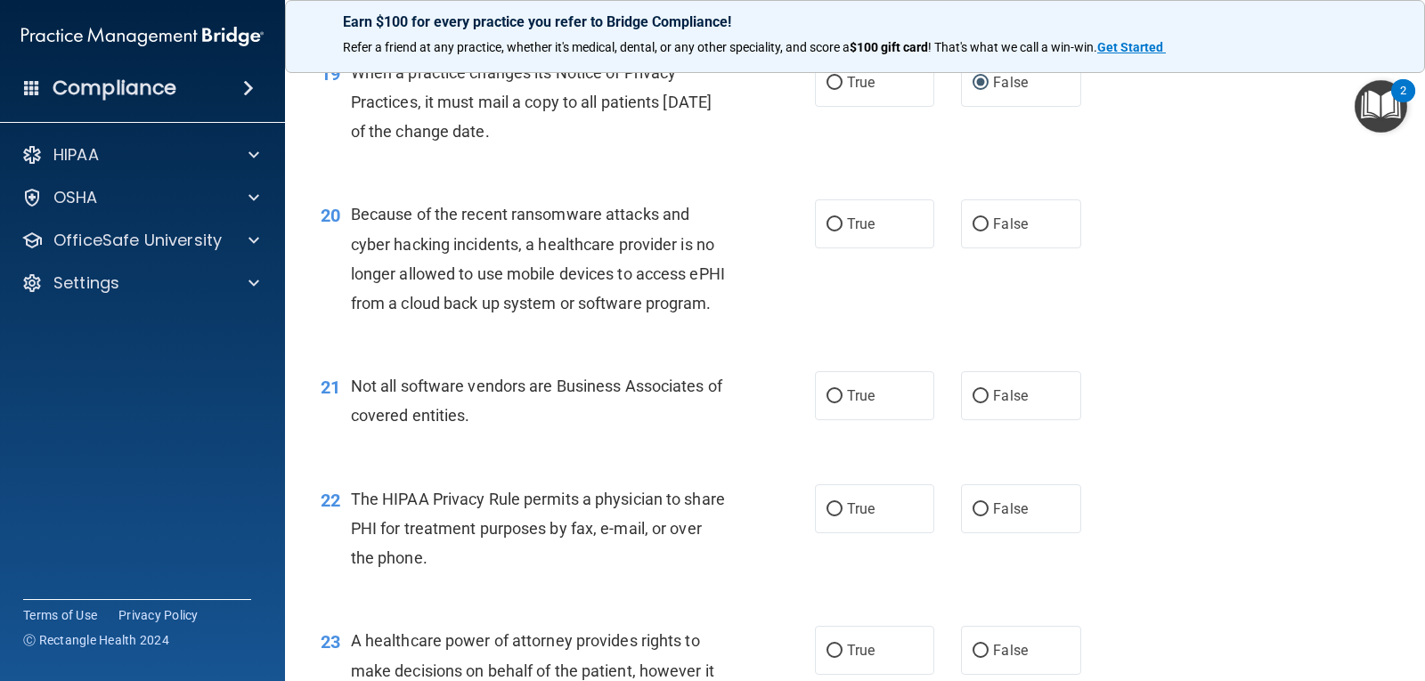
click at [550, 318] on div "Because of the recent ransomware attacks and cyber hacking incidents, a healthc…" at bounding box center [546, 258] width 391 height 118
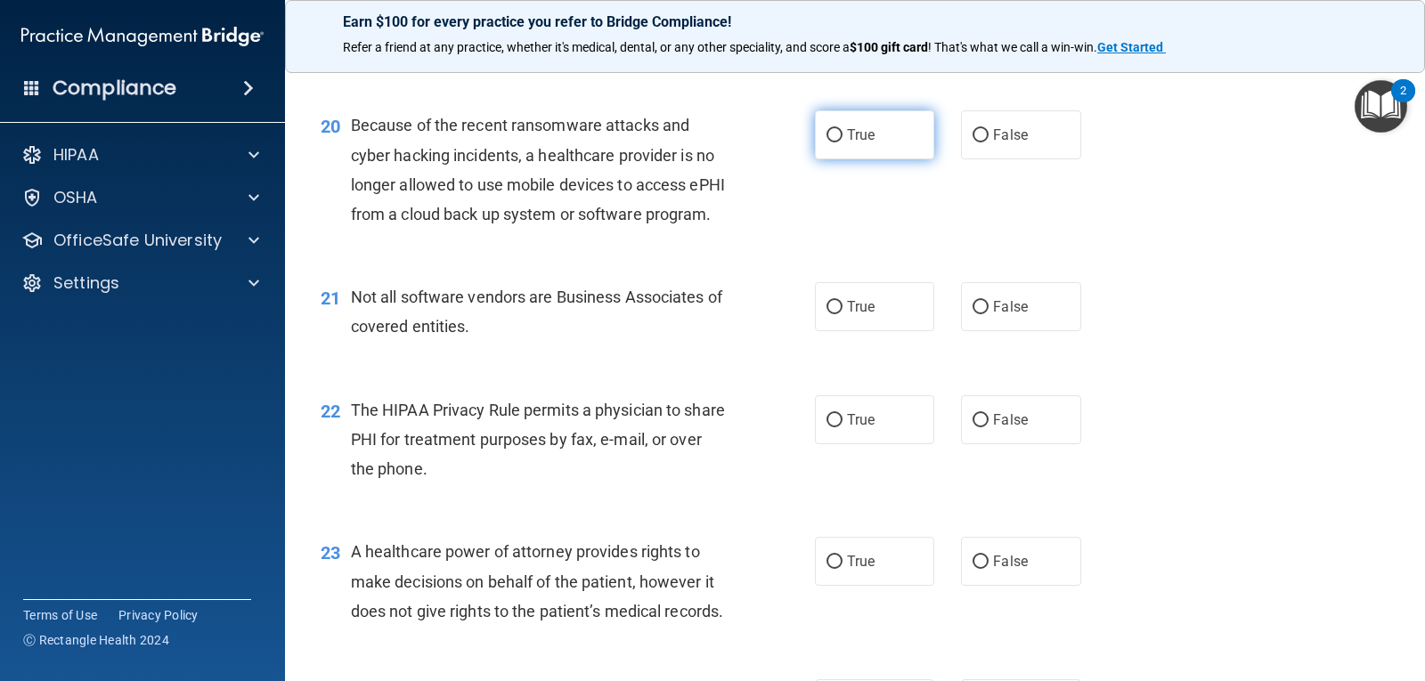
click at [826, 142] on input "True" at bounding box center [834, 135] width 16 height 13
radio input "true"
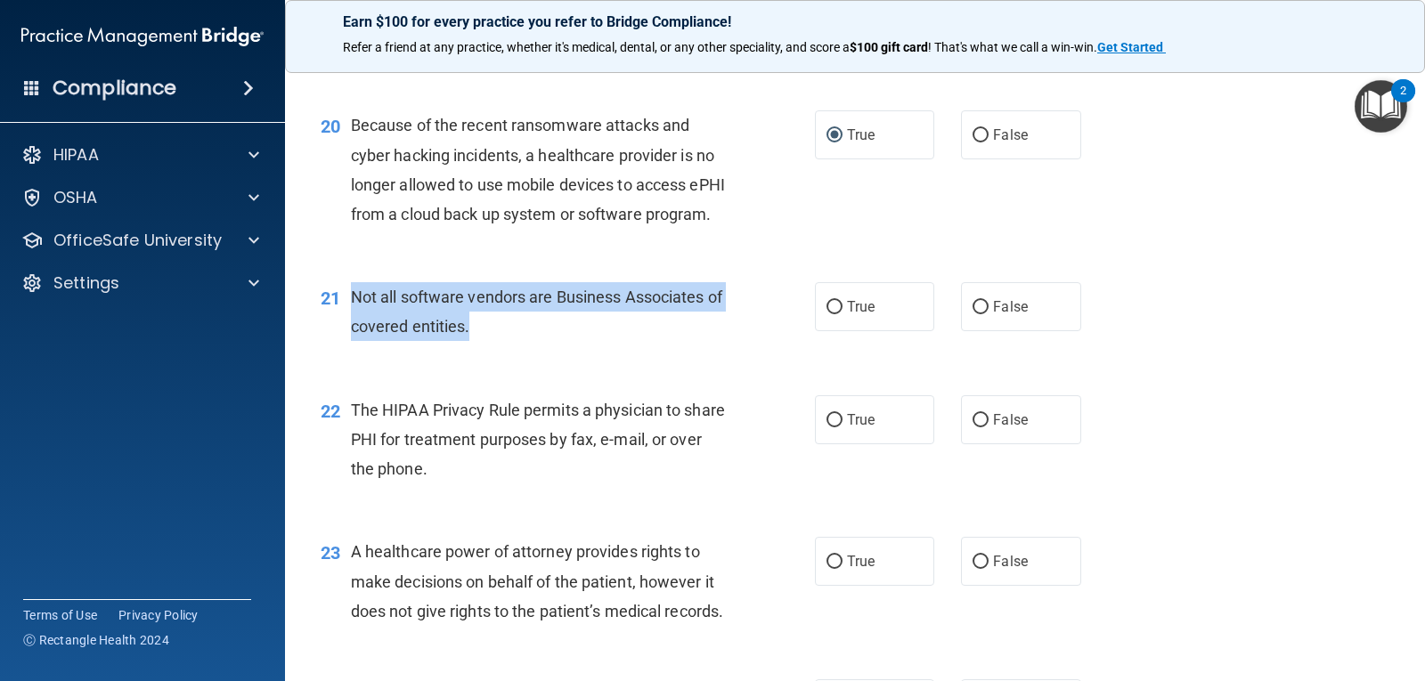
drag, startPoint x: 521, startPoint y: 386, endPoint x: 346, endPoint y: 357, distance: 177.0
click at [346, 350] on div "21 Not all software vendors are Business Associates of covered entities." at bounding box center [568, 316] width 548 height 68
click at [826, 314] on input "True" at bounding box center [834, 307] width 16 height 13
radio input "true"
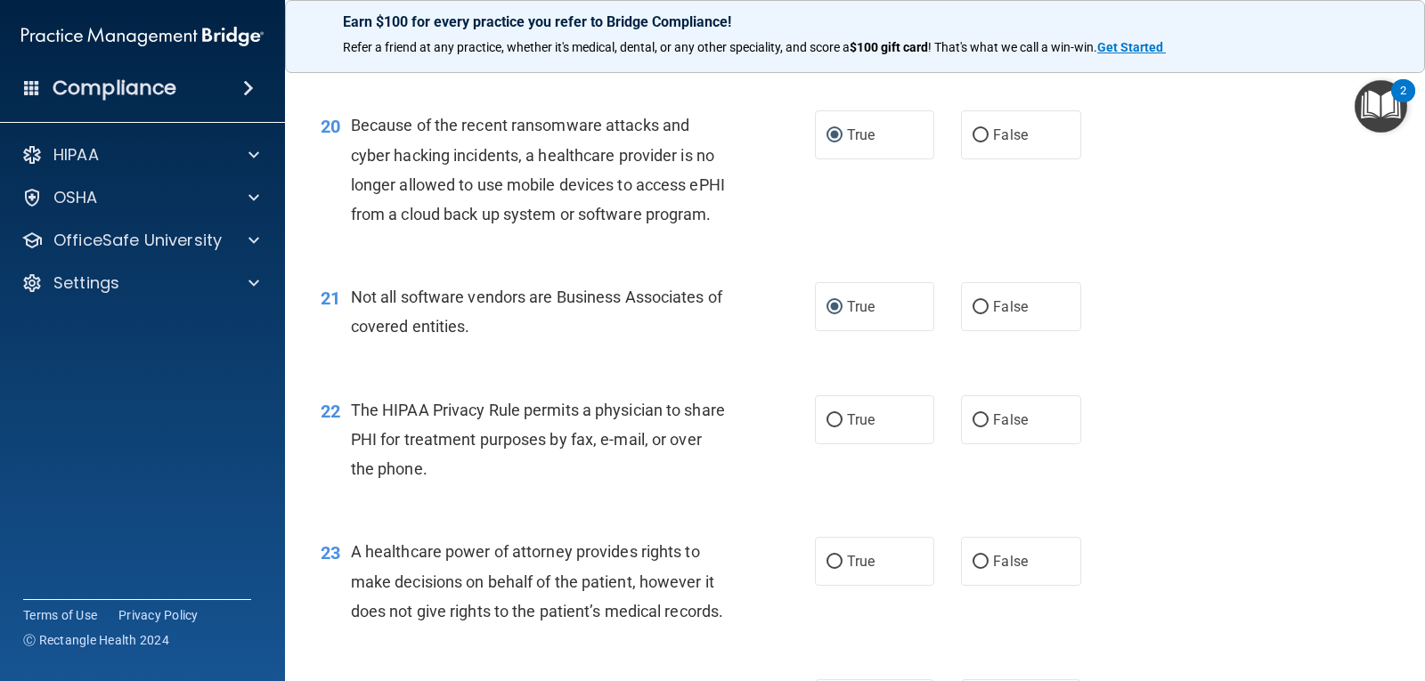
click at [1153, 372] on div "21 Not all software vendors are Business Associates of covered entities. True F…" at bounding box center [854, 316] width 1095 height 112
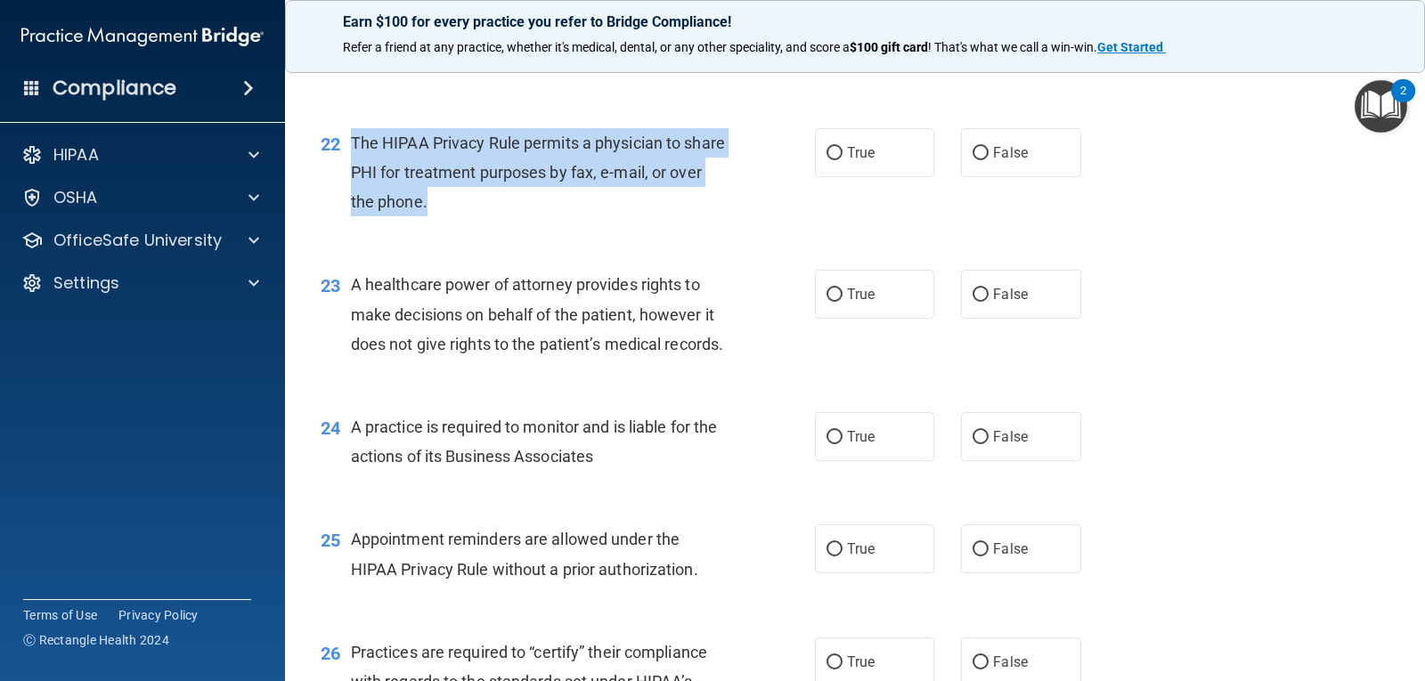
drag, startPoint x: 524, startPoint y: 257, endPoint x: 352, endPoint y: 208, distance: 178.7
click at [352, 208] on div "The HIPAA Privacy Rule permits a physician to share PHI for treatment purposes …" at bounding box center [546, 172] width 391 height 89
click at [826, 160] on input "True" at bounding box center [834, 153] width 16 height 13
radio input "true"
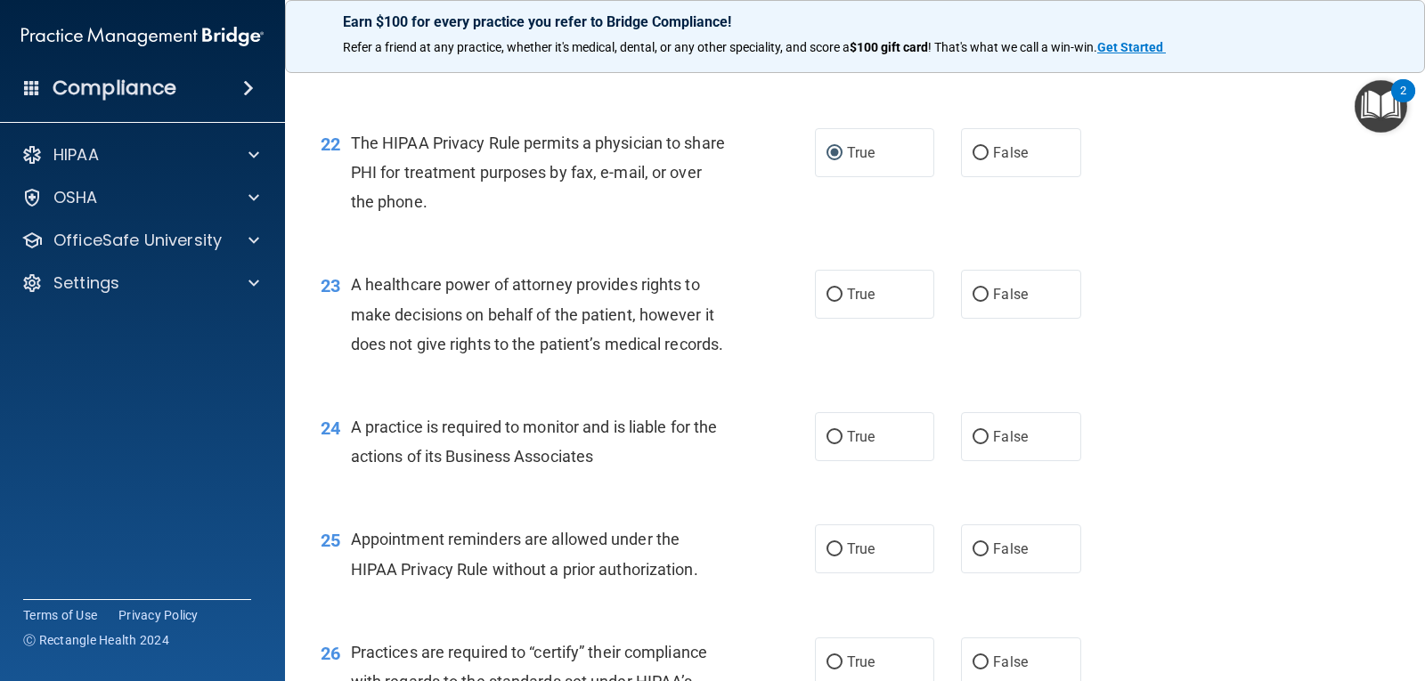
click at [1162, 347] on div "23 A healthcare power of attorney provides rights to make decisions on behalf o…" at bounding box center [854, 319] width 1095 height 142
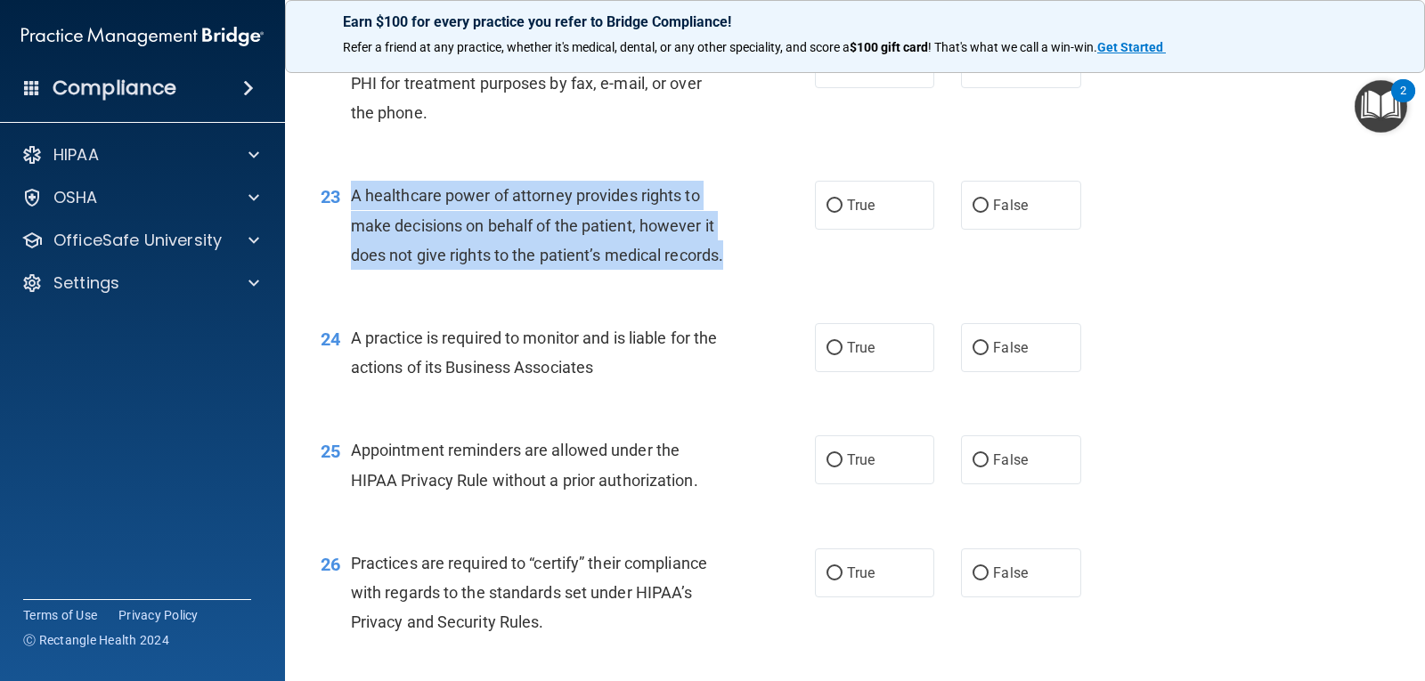
drag, startPoint x: 430, startPoint y: 353, endPoint x: 351, endPoint y: 262, distance: 121.2
click at [351, 262] on div "A healthcare power of attorney provides rights to make decisions on behalf of t…" at bounding box center [546, 225] width 391 height 89
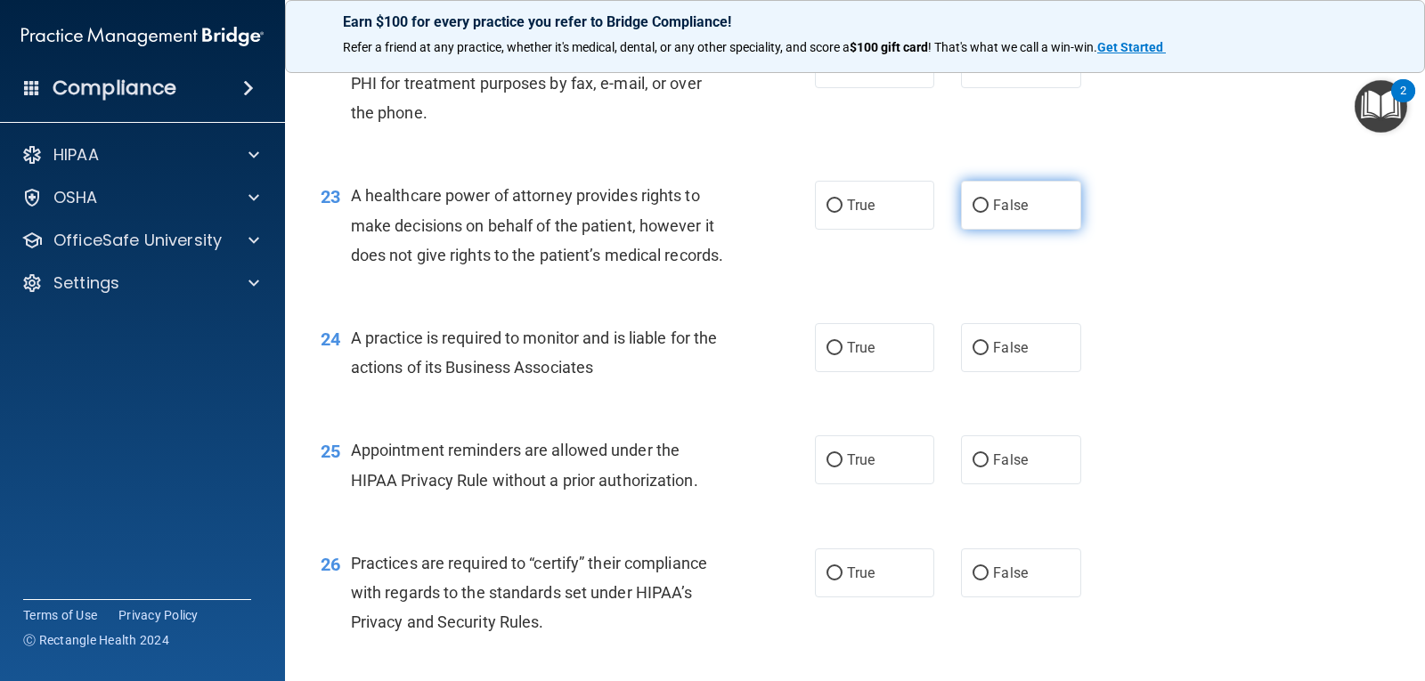
click at [986, 230] on label "False" at bounding box center [1020, 205] width 119 height 49
click at [986, 213] on input "False" at bounding box center [980, 205] width 16 height 13
radio input "true"
click at [1198, 301] on div "23 A healthcare power of attorney provides rights to make decisions on behalf o…" at bounding box center [854, 229] width 1095 height 142
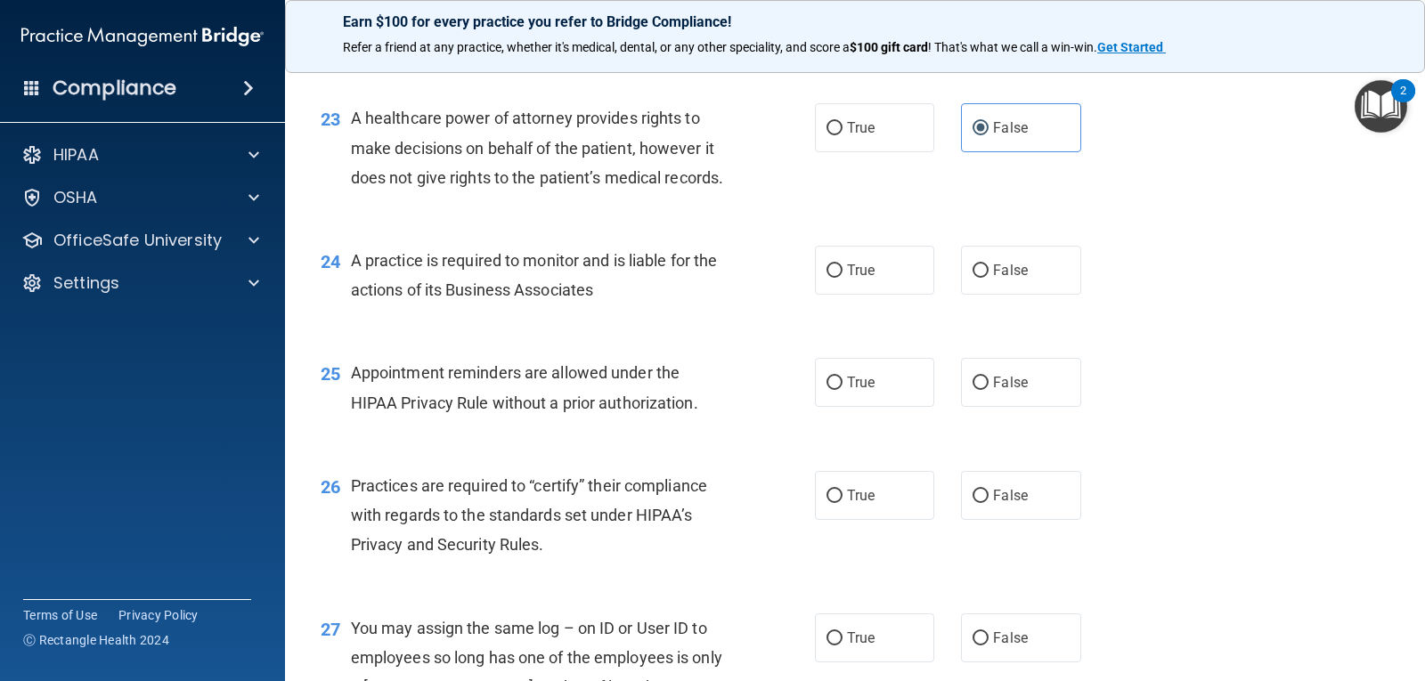
scroll to position [3473, 0]
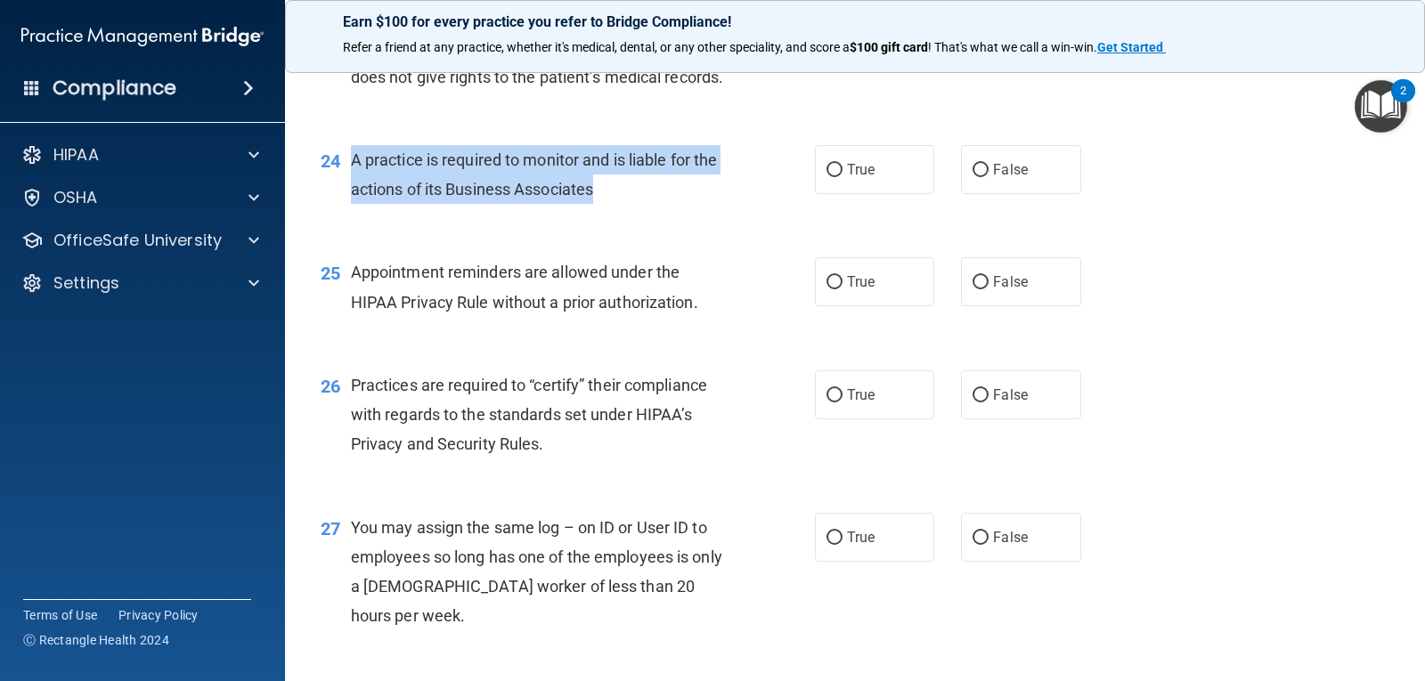
drag, startPoint x: 632, startPoint y: 300, endPoint x: 344, endPoint y: 268, distance: 290.3
click at [344, 213] on div "24 A practice is required to monitor and is liable for the actions of its Busin…" at bounding box center [568, 179] width 548 height 68
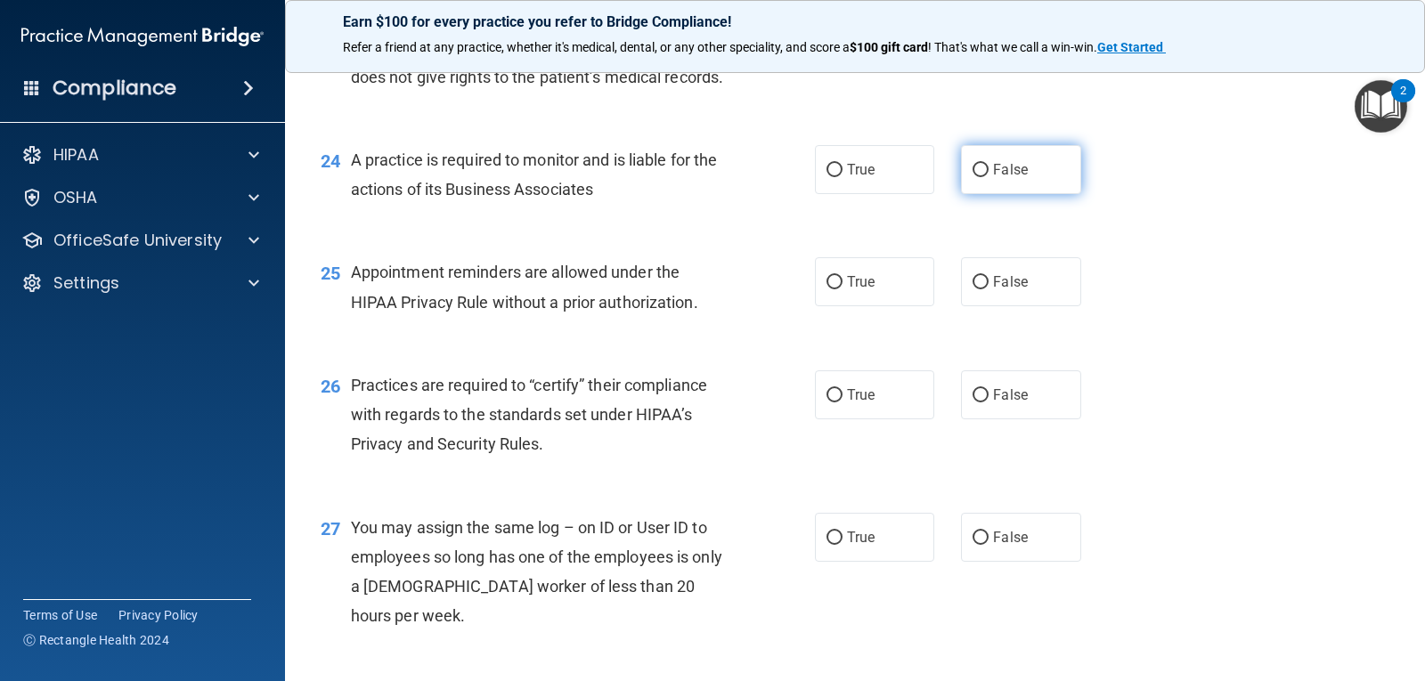
click at [995, 178] on span "False" at bounding box center [1010, 169] width 35 height 17
click at [988, 177] on input "False" at bounding box center [980, 170] width 16 height 13
radio input "true"
drag, startPoint x: 1236, startPoint y: 363, endPoint x: 1203, endPoint y: 365, distance: 33.0
click at [1234, 347] on div "25 Appointment reminders are allowed under the HIPAA Privacy Rule without a pri…" at bounding box center [854, 291] width 1095 height 112
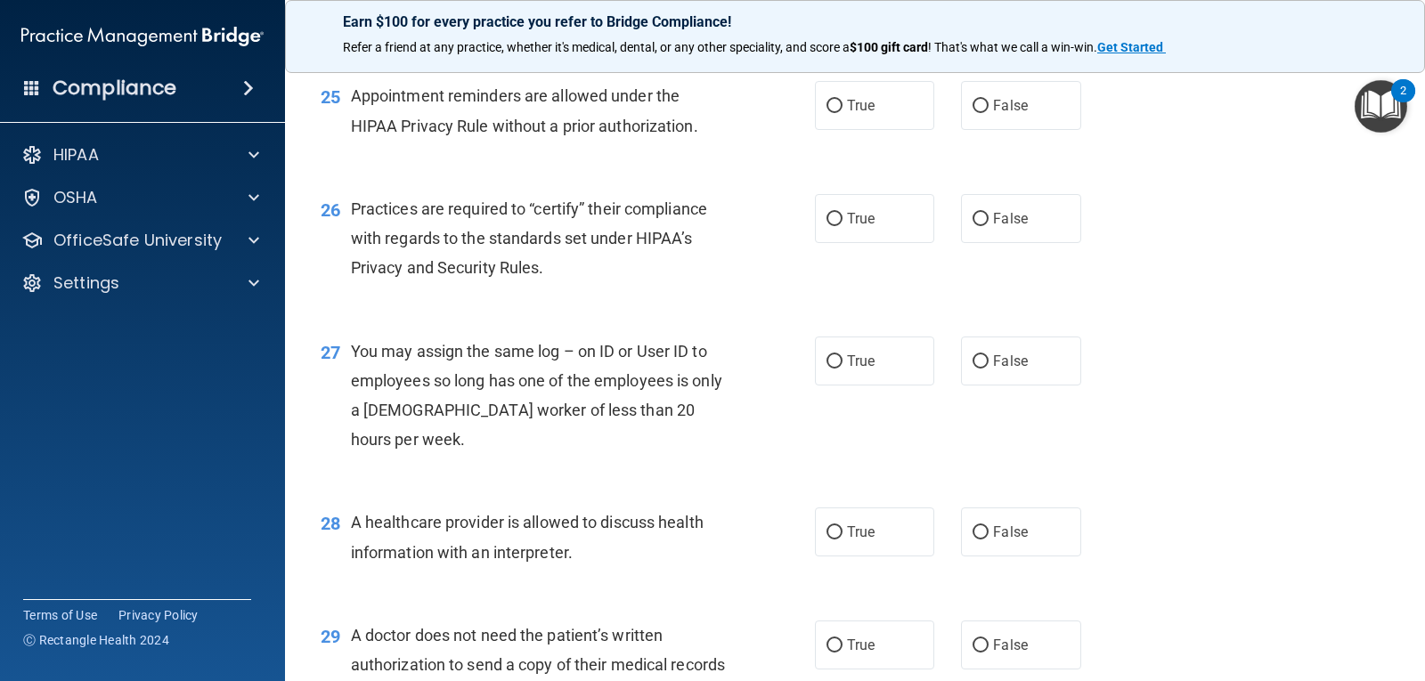
scroll to position [3651, 0]
click at [728, 138] on div "Appointment reminders are allowed under the HIPAA Privacy Rule without a prior …" at bounding box center [546, 108] width 391 height 59
click at [837, 128] on label "True" at bounding box center [874, 103] width 119 height 49
click at [837, 111] on input "True" at bounding box center [834, 104] width 16 height 13
radio input "true"
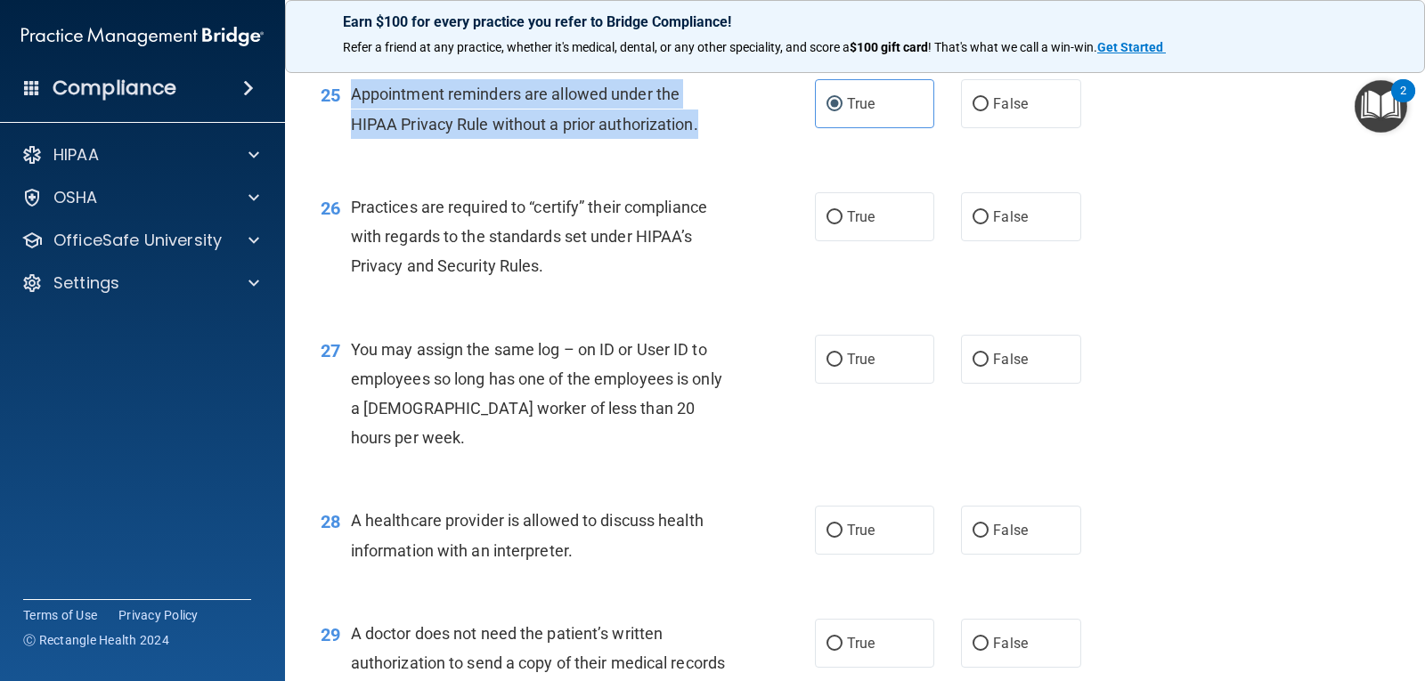
drag, startPoint x: 719, startPoint y: 221, endPoint x: 351, endPoint y: 185, distance: 370.3
click at [351, 138] on div "Appointment reminders are allowed under the HIPAA Privacy Rule without a prior …" at bounding box center [546, 108] width 391 height 59
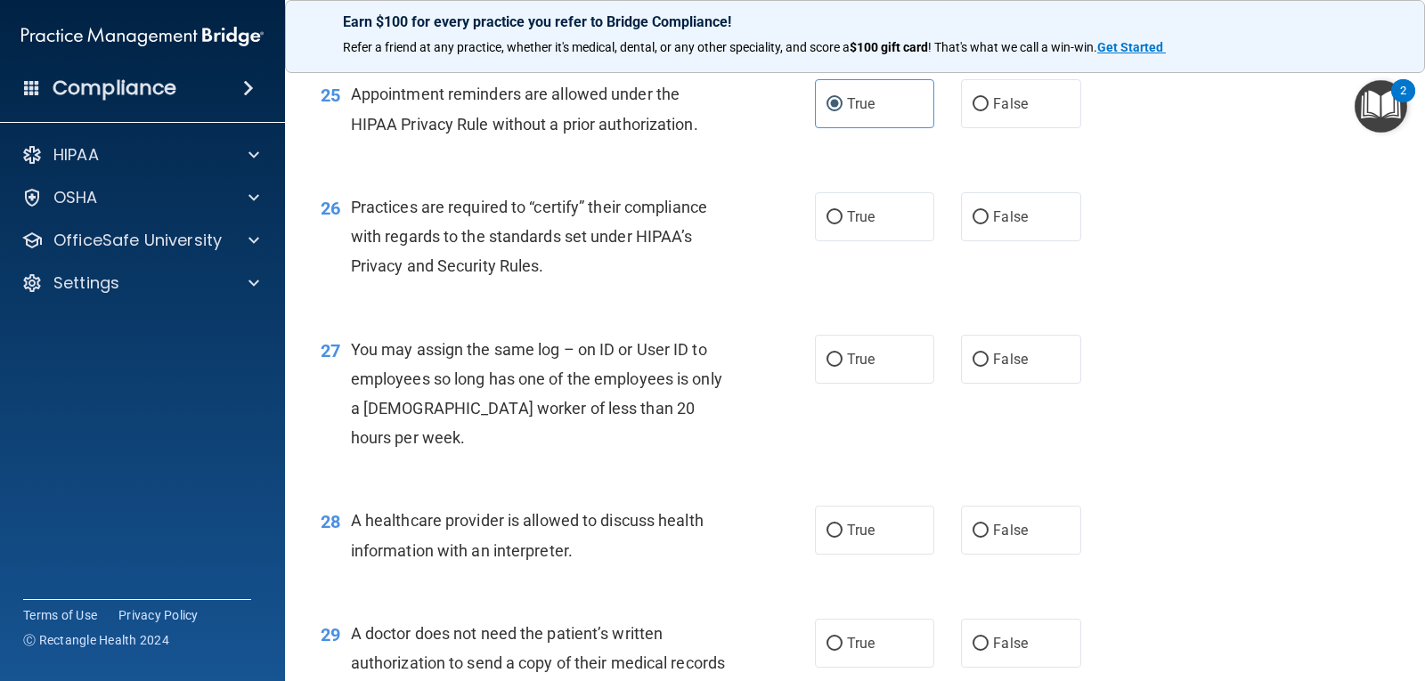
click at [1172, 313] on div "26 Practices are required to “certify” their compliance with regards to the sta…" at bounding box center [854, 241] width 1095 height 142
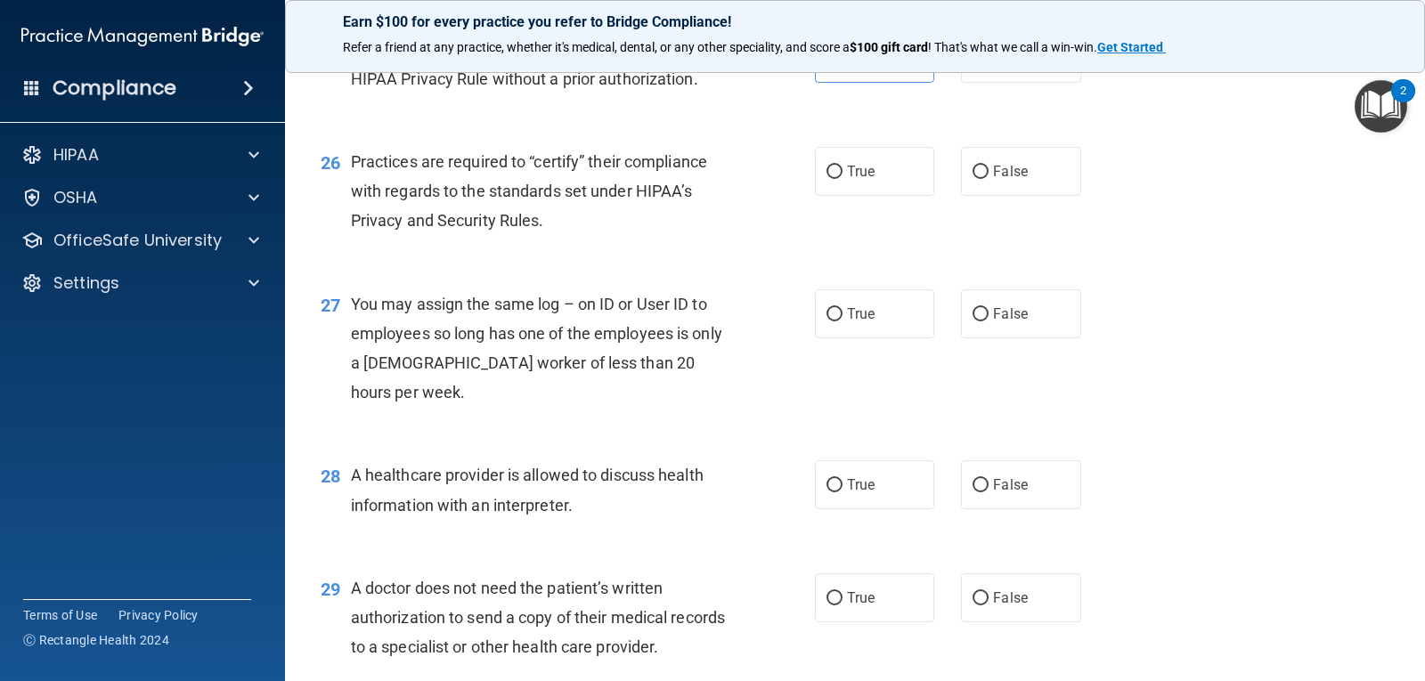
scroll to position [3740, 0]
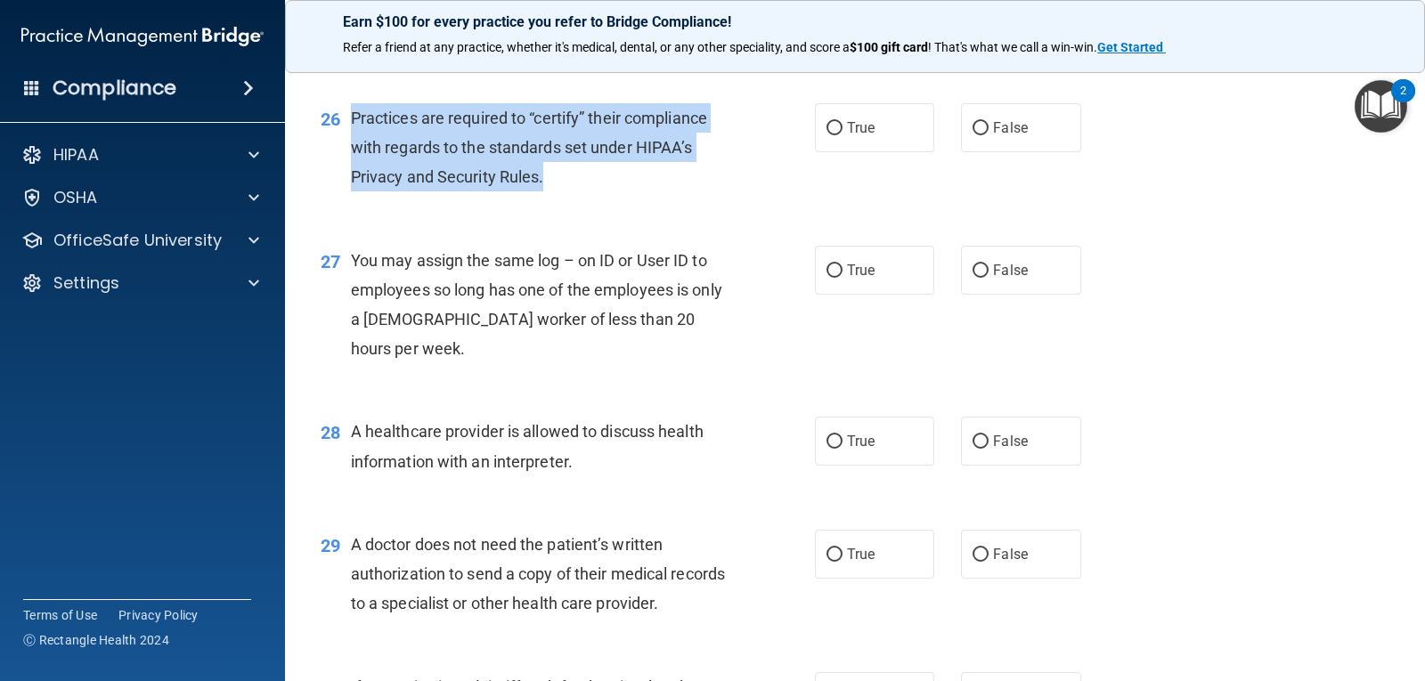
drag, startPoint x: 605, startPoint y: 277, endPoint x: 349, endPoint y: 213, distance: 264.3
click at [348, 201] on div "26 Practices are required to “certify” their compliance with regards to the sta…" at bounding box center [568, 152] width 548 height 98
drag, startPoint x: 973, startPoint y: 223, endPoint x: 1019, endPoint y: 262, distance: 59.4
click at [974, 135] on input "False" at bounding box center [980, 128] width 16 height 13
radio input "true"
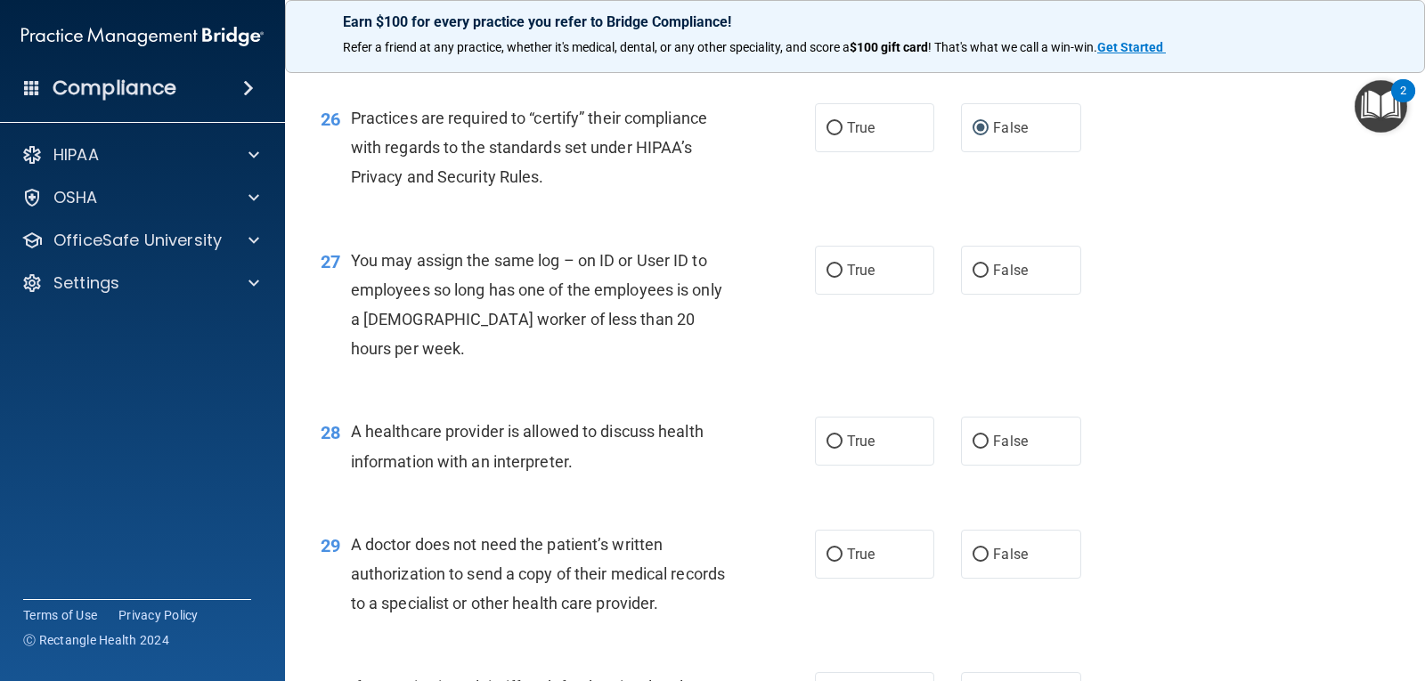
click at [1191, 395] on div "27 You may assign the same log – on ID or User ID to employees so long has one …" at bounding box center [854, 309] width 1095 height 172
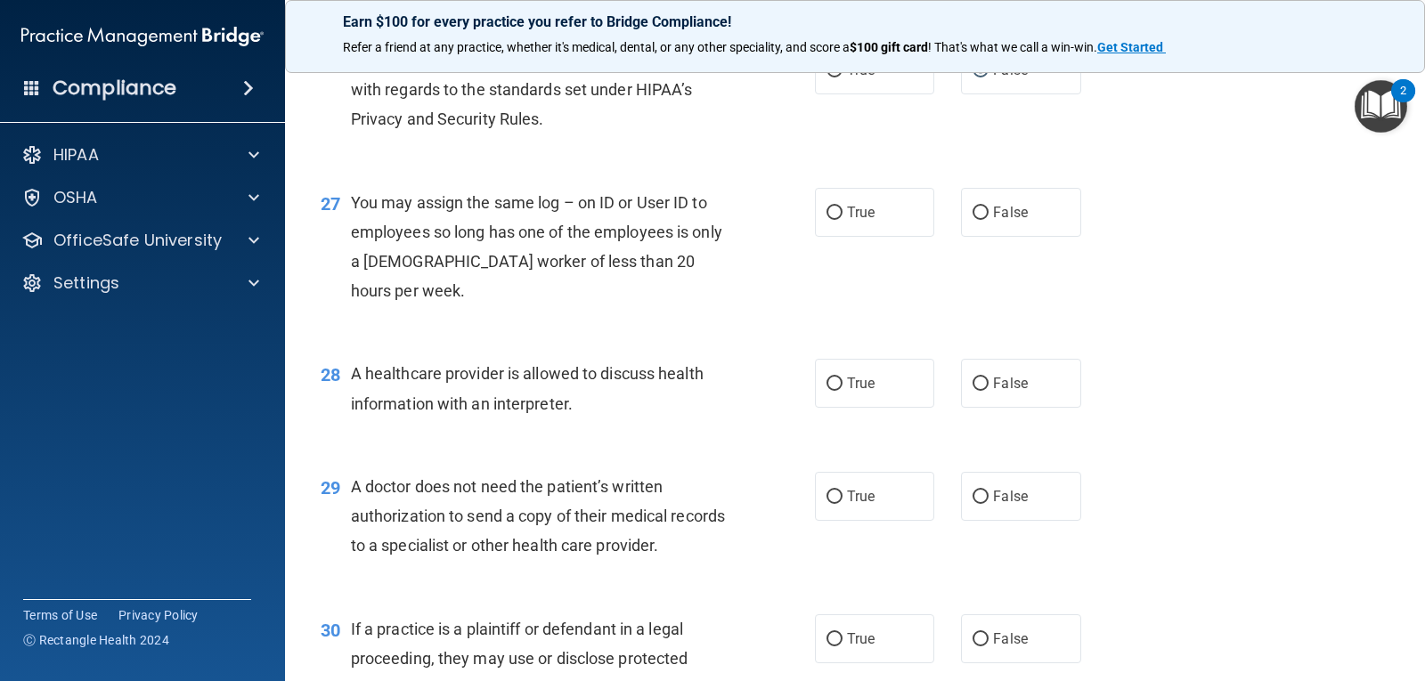
scroll to position [3829, 0]
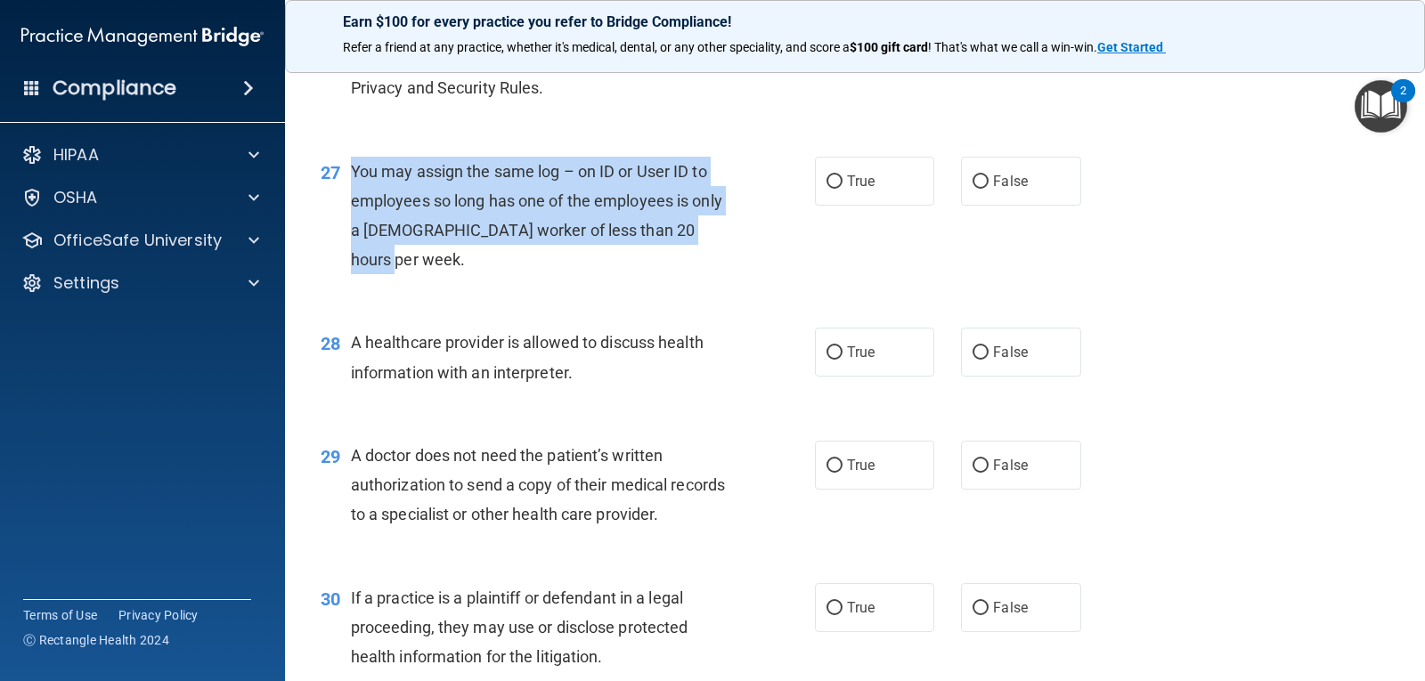
drag, startPoint x: 485, startPoint y: 364, endPoint x: 353, endPoint y: 267, distance: 164.4
click at [353, 267] on div "27 You may assign the same log – on ID or User ID to employees so long has one …" at bounding box center [568, 220] width 548 height 127
click at [972, 189] on input "False" at bounding box center [980, 181] width 16 height 13
radio input "true"
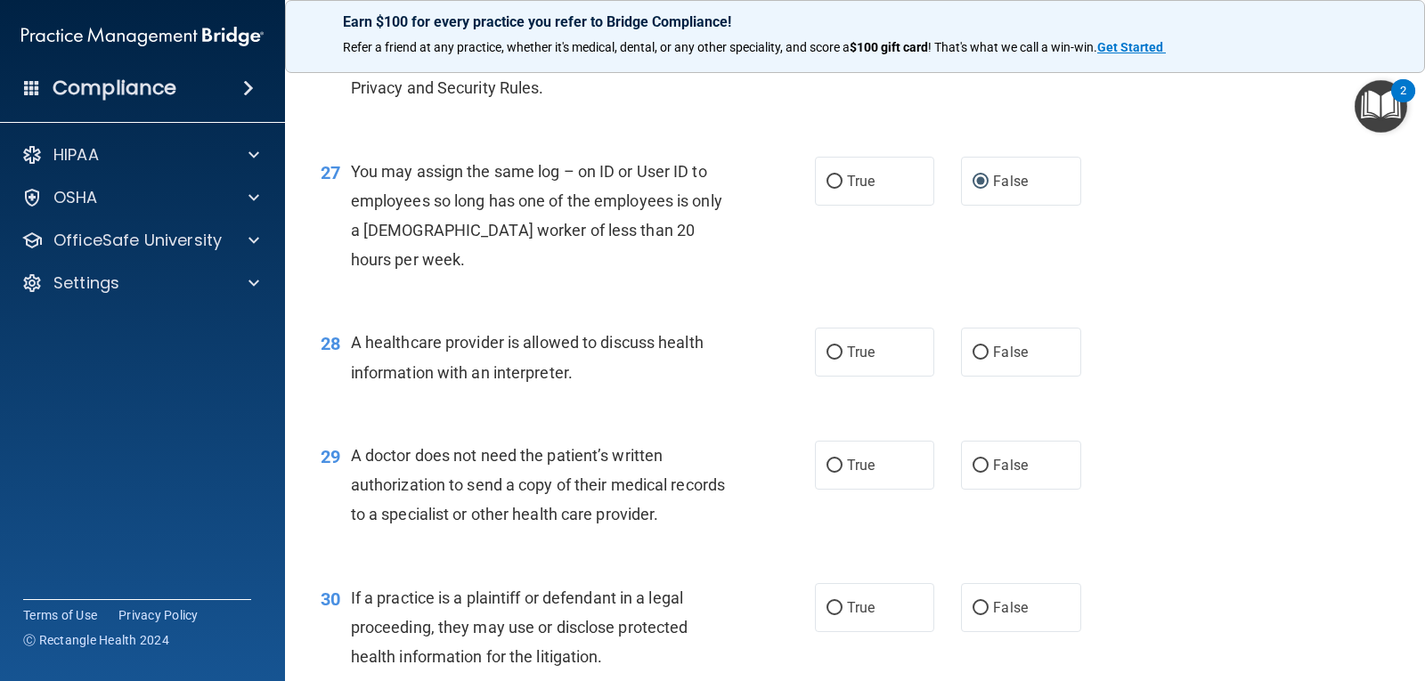
click at [1122, 306] on div "27 You may assign the same log – on ID or User ID to employees so long has one …" at bounding box center [854, 220] width 1095 height 172
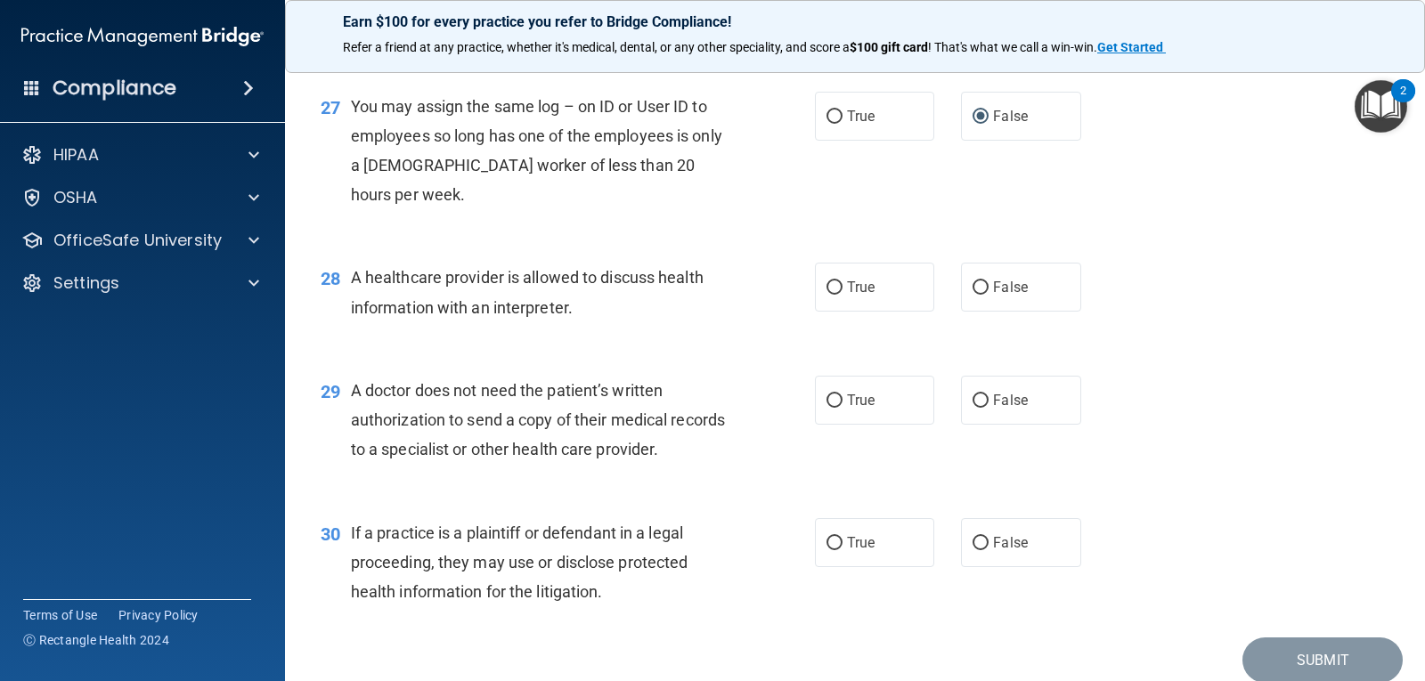
scroll to position [4007, 0]
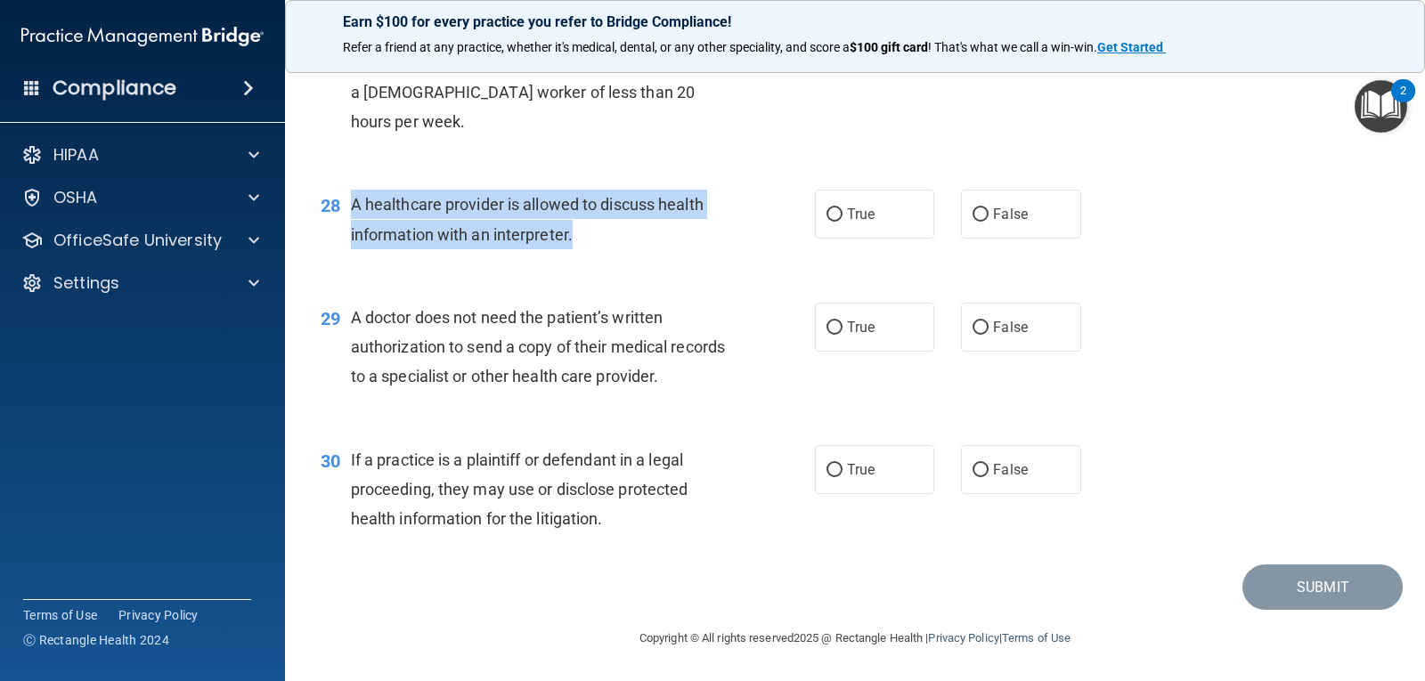
drag, startPoint x: 603, startPoint y: 302, endPoint x: 345, endPoint y: 270, distance: 259.3
click at [345, 257] on div "28 A healthcare provider is allowed to discuss health information with an inter…" at bounding box center [568, 224] width 548 height 68
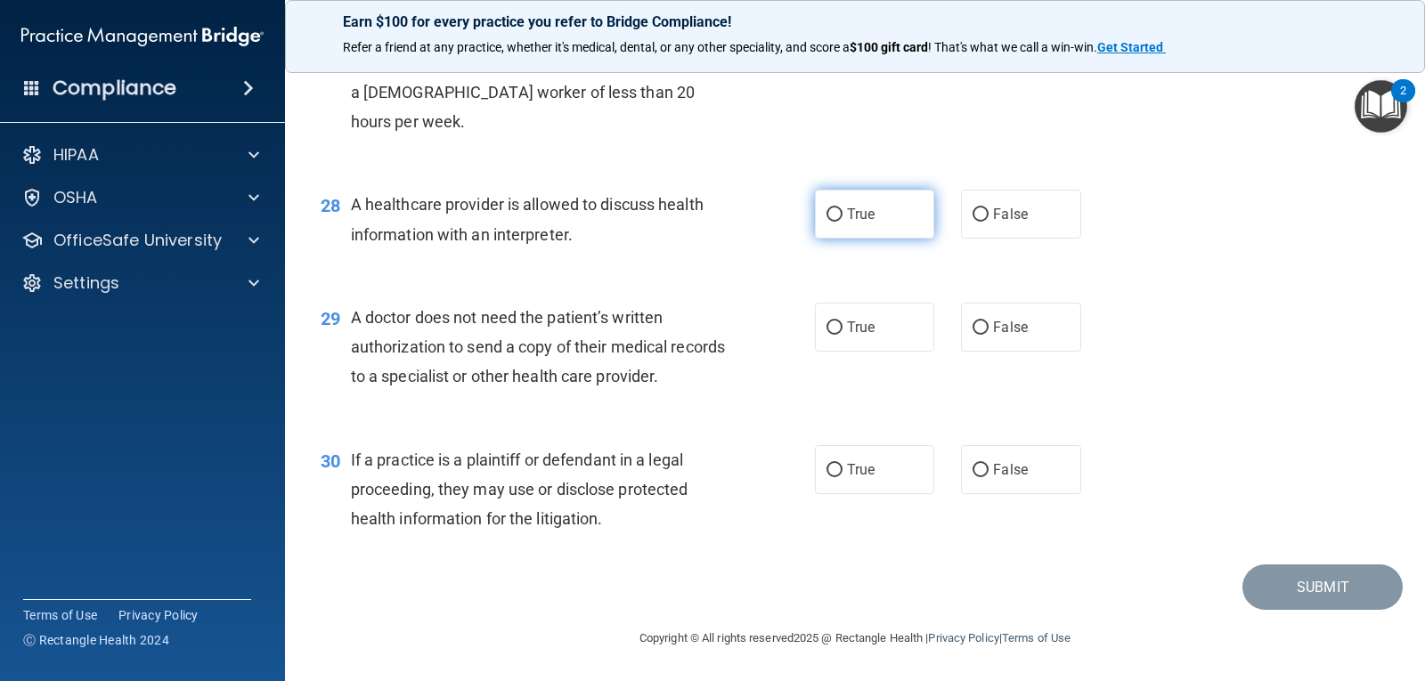
click at [838, 239] on label "True" at bounding box center [874, 214] width 119 height 49
click at [838, 222] on input "True" at bounding box center [834, 214] width 16 height 13
radio input "true"
click at [1198, 354] on div "29 A doctor does not need the patient’s written authorization to send a copy of…" at bounding box center [854, 351] width 1095 height 142
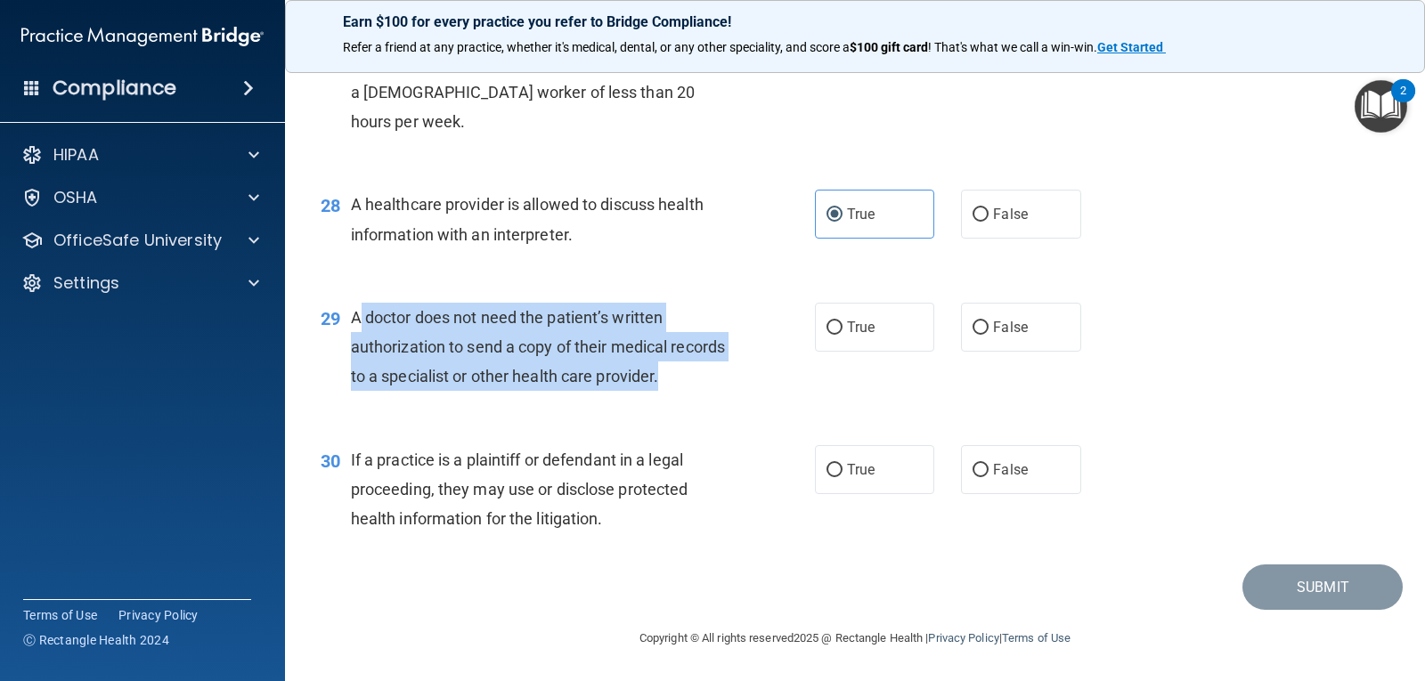
drag, startPoint x: 717, startPoint y: 381, endPoint x: 353, endPoint y: 323, distance: 367.9
click at [353, 323] on span "A doctor does not need the patient’s written authorization to send a copy of th…" at bounding box center [538, 346] width 374 height 77
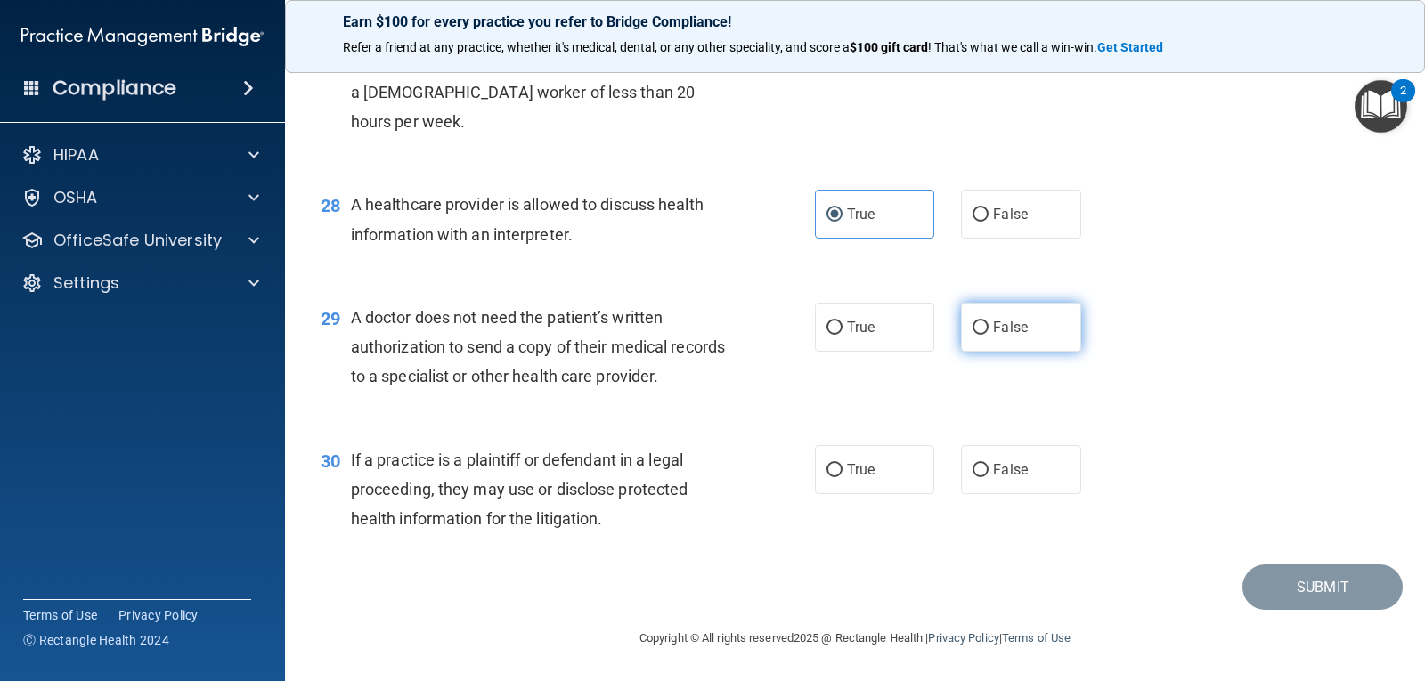
click at [996, 337] on label "False" at bounding box center [1020, 327] width 119 height 49
click at [988, 335] on input "False" at bounding box center [980, 327] width 16 height 13
radio input "true"
click at [1156, 367] on div "29 A doctor does not need the patient’s written authorization to send a copy of…" at bounding box center [854, 351] width 1095 height 142
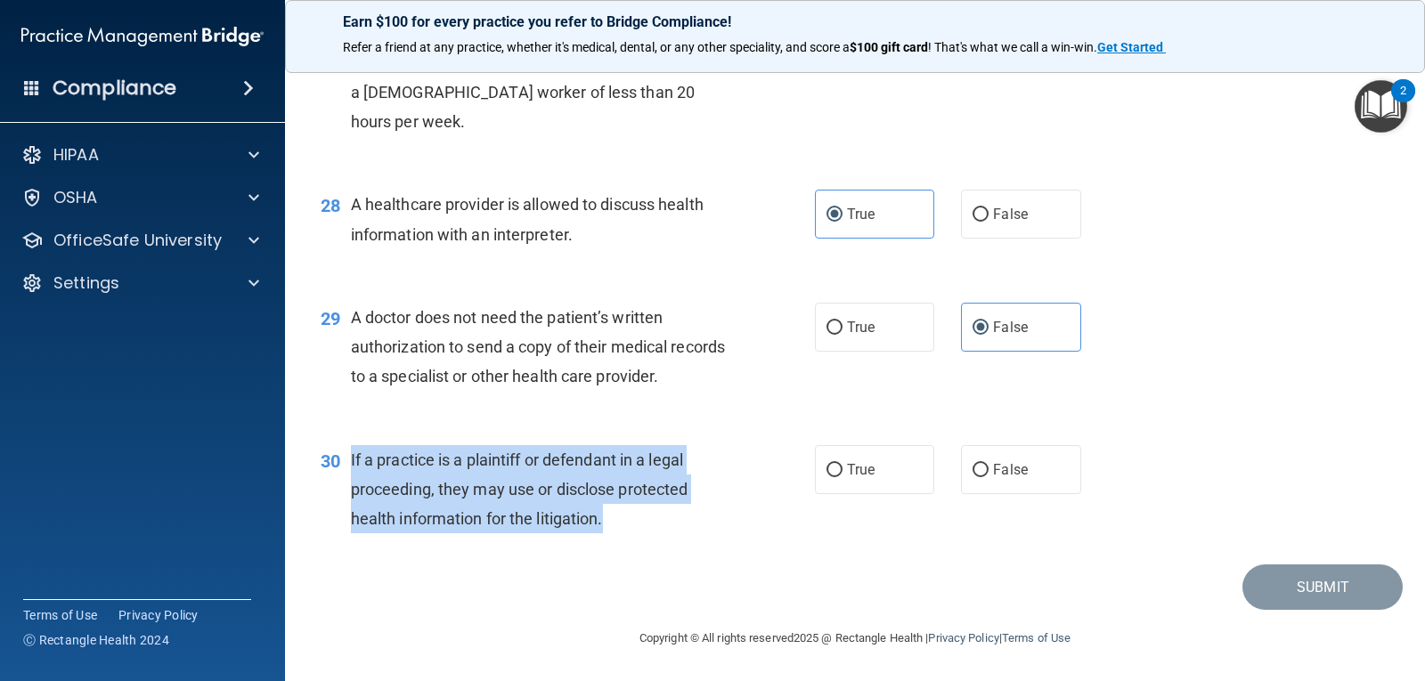
drag, startPoint x: 623, startPoint y: 539, endPoint x: 356, endPoint y: 460, distance: 278.4
click at [349, 465] on div "30 If a practice is a plaintiff or defendant in a legal proceeding, they may us…" at bounding box center [568, 494] width 548 height 98
drag, startPoint x: 831, startPoint y: 470, endPoint x: 909, endPoint y: 467, distance: 78.4
click at [832, 470] on input "True" at bounding box center [834, 470] width 16 height 13
radio input "true"
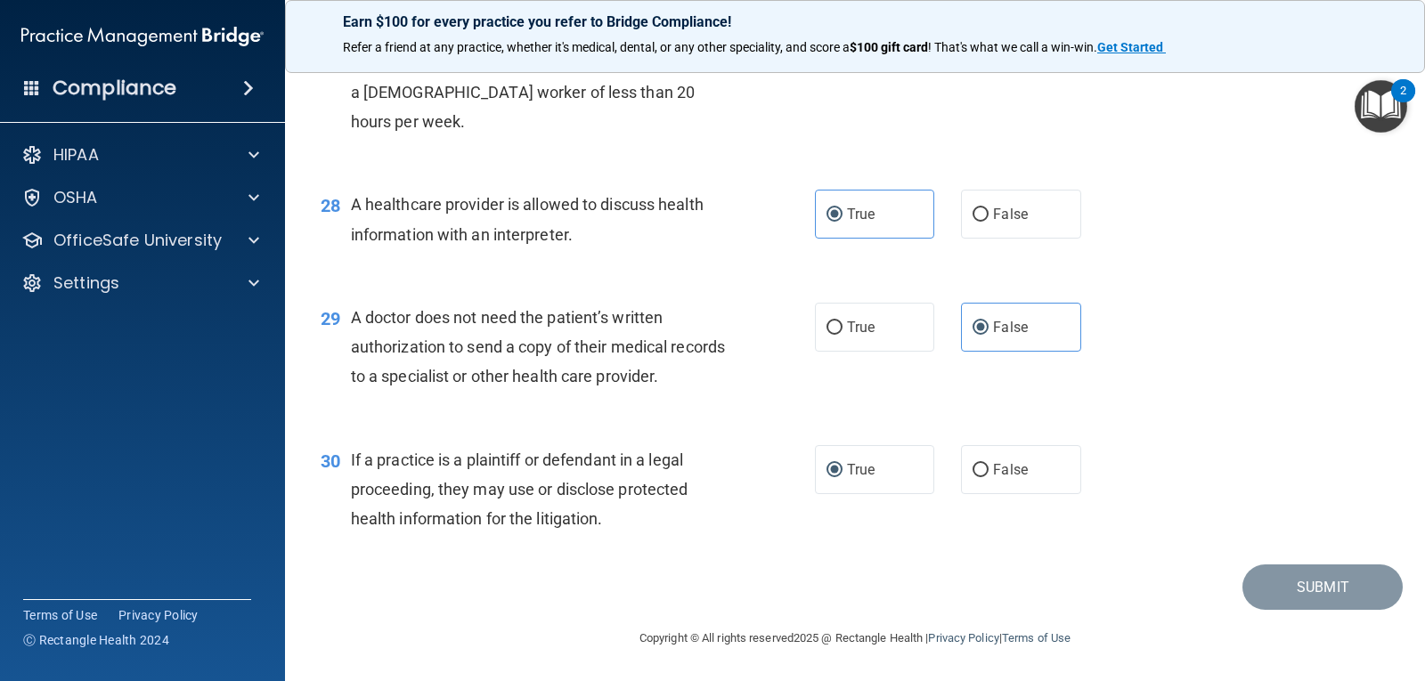
click at [1208, 426] on div "30 If a practice is a plaintiff or defendant in a legal proceeding, they may us…" at bounding box center [854, 494] width 1095 height 142
click at [1184, 275] on div "28 A healthcare provider is allowed to discuss health information with an inter…" at bounding box center [854, 223] width 1095 height 112
click at [1151, 572] on div "Submit" at bounding box center [854, 587] width 1095 height 45
click at [1110, 578] on div "Submit" at bounding box center [854, 587] width 1095 height 45
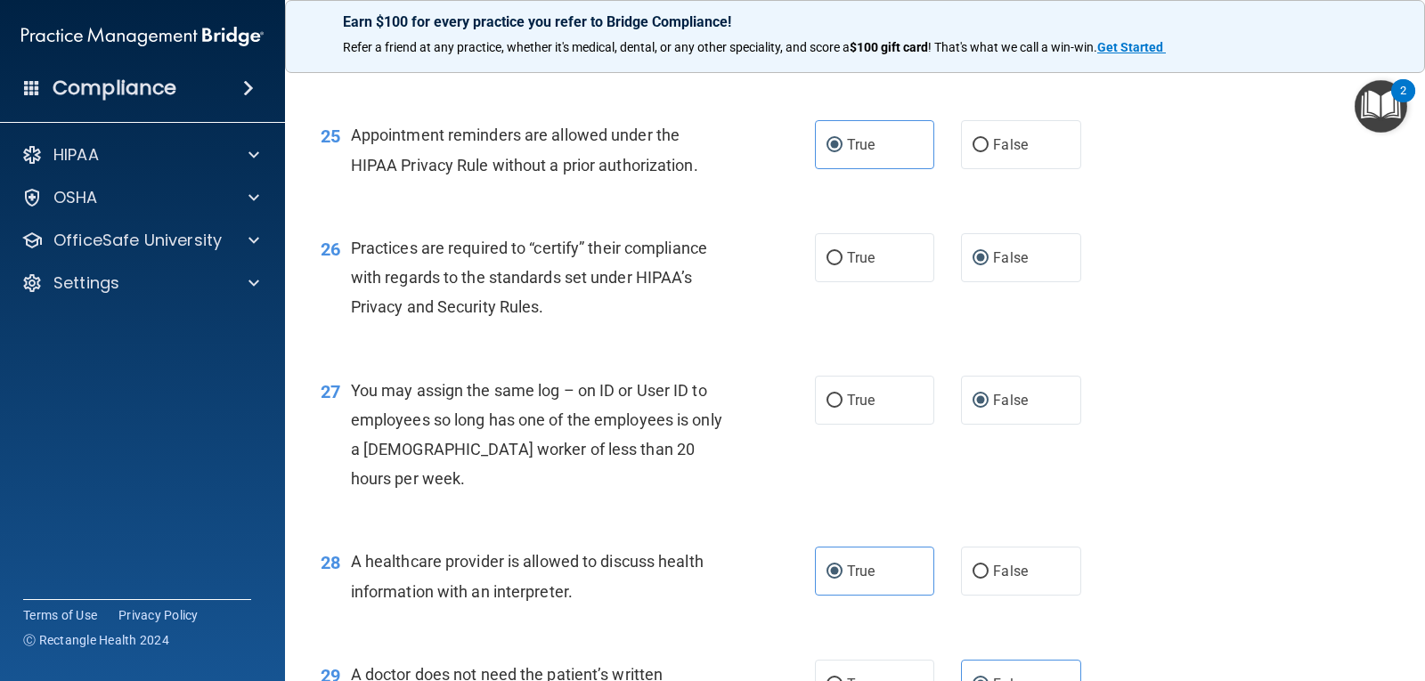
scroll to position [3966, 0]
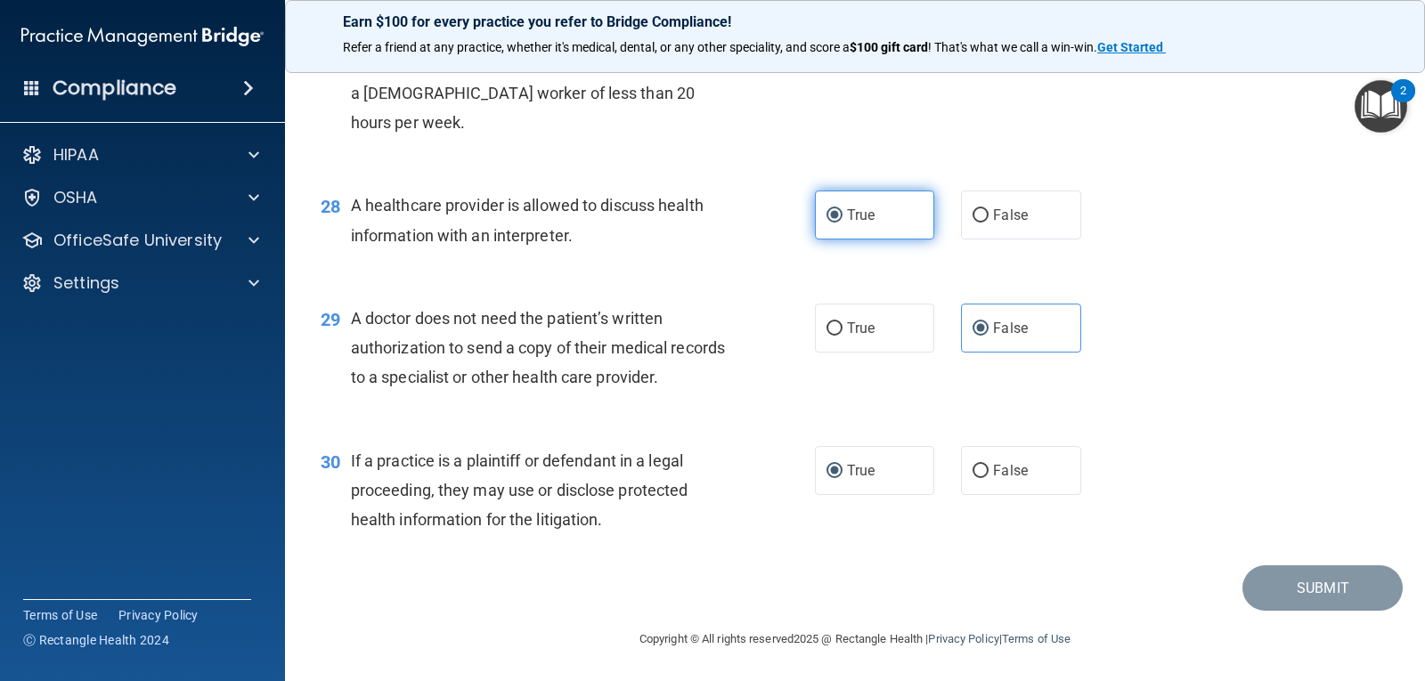
click at [836, 240] on label "True" at bounding box center [874, 215] width 119 height 49
click at [836, 223] on input "True" at bounding box center [834, 215] width 16 height 13
click at [995, 337] on span "False" at bounding box center [1010, 328] width 35 height 17
click at [988, 336] on input "False" at bounding box center [980, 328] width 16 height 13
click at [847, 337] on span "True" at bounding box center [861, 328] width 28 height 17
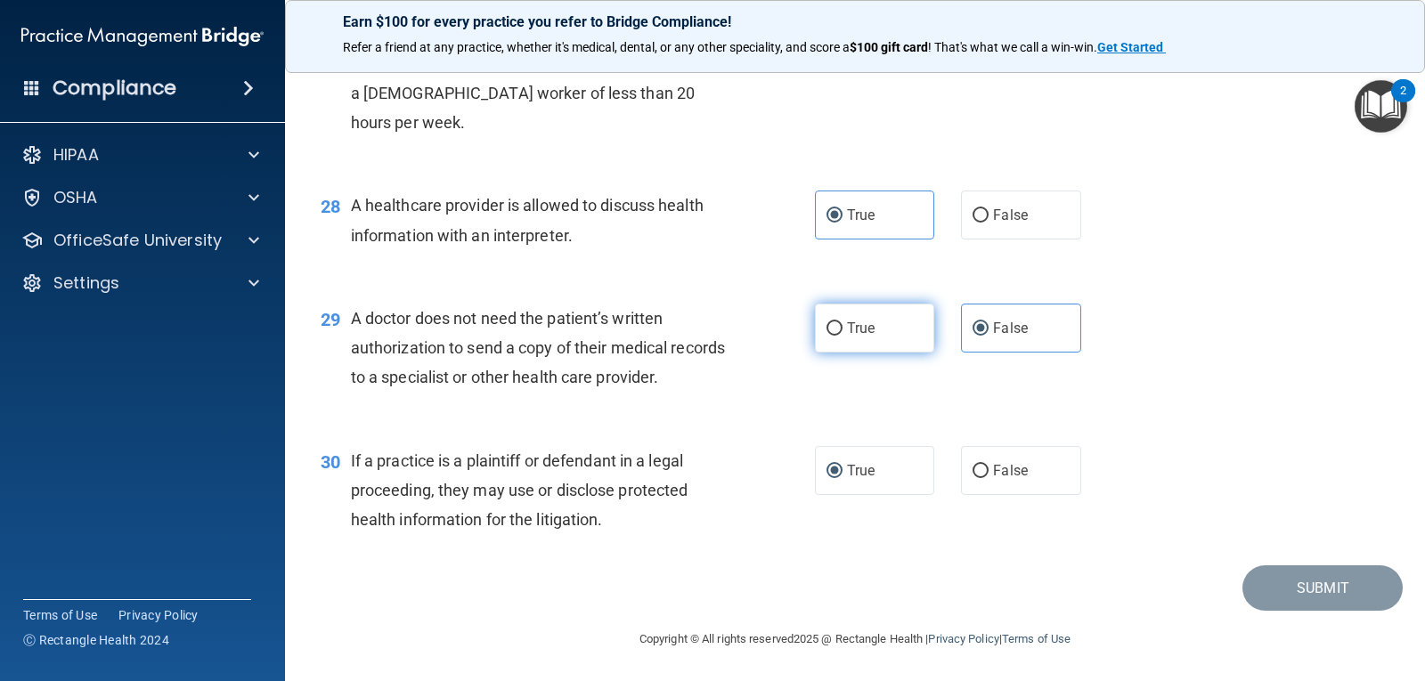
click at [842, 336] on input "True" at bounding box center [834, 328] width 16 height 13
radio input "true"
click at [1006, 337] on span "False" at bounding box center [1010, 328] width 35 height 17
click at [988, 336] on input "False" at bounding box center [980, 328] width 16 height 13
radio input "true"
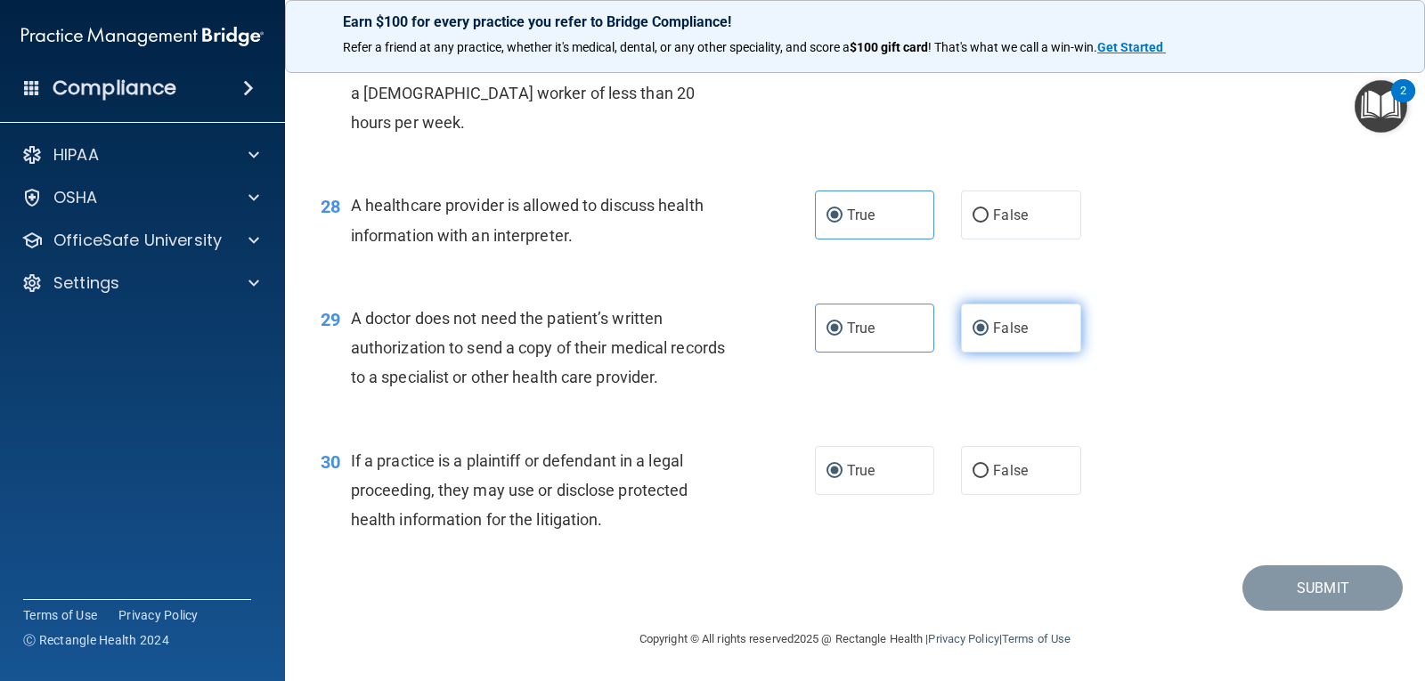
radio input "false"
click at [1169, 423] on div "29 A doctor does not need the patient’s written authorization to send a copy of…" at bounding box center [854, 352] width 1095 height 142
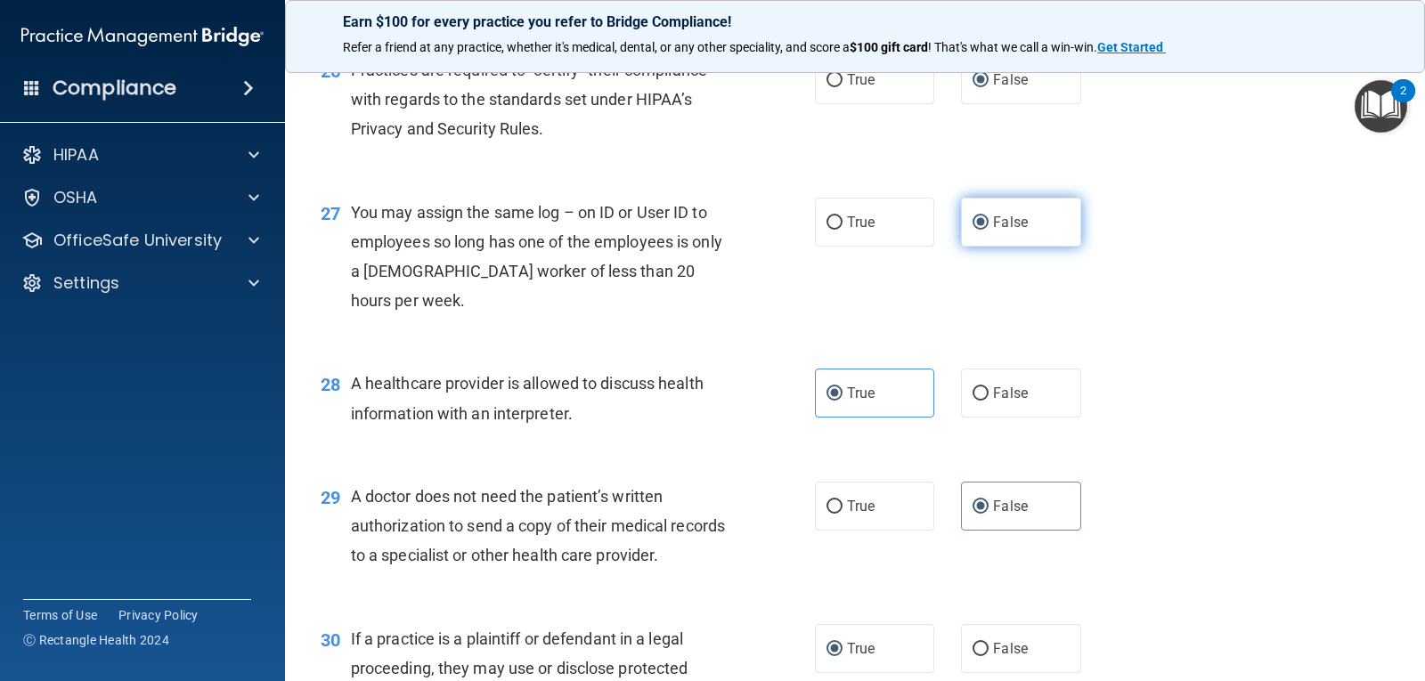
click at [1004, 231] on span "False" at bounding box center [1010, 222] width 35 height 17
click at [988, 230] on input "False" at bounding box center [980, 222] width 16 height 13
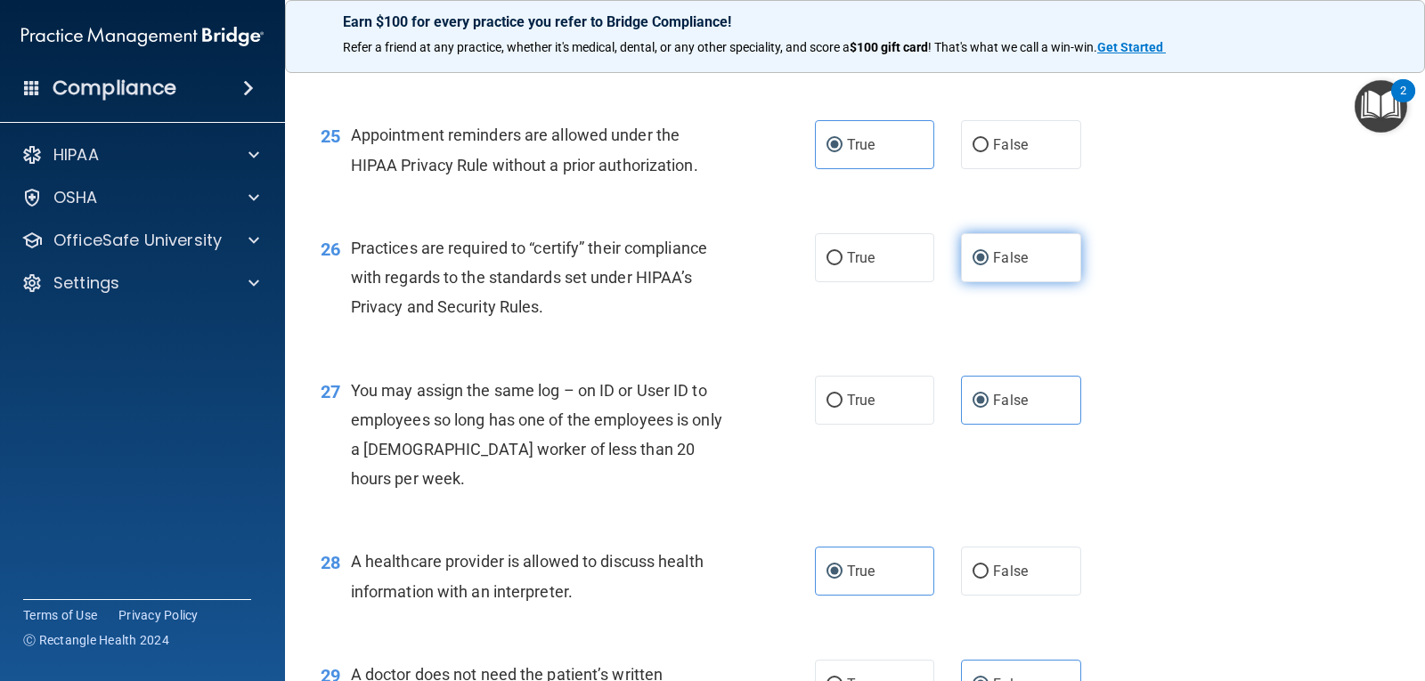
click at [995, 266] on span "False" at bounding box center [1010, 257] width 35 height 17
click at [988, 265] on input "False" at bounding box center [980, 258] width 16 height 13
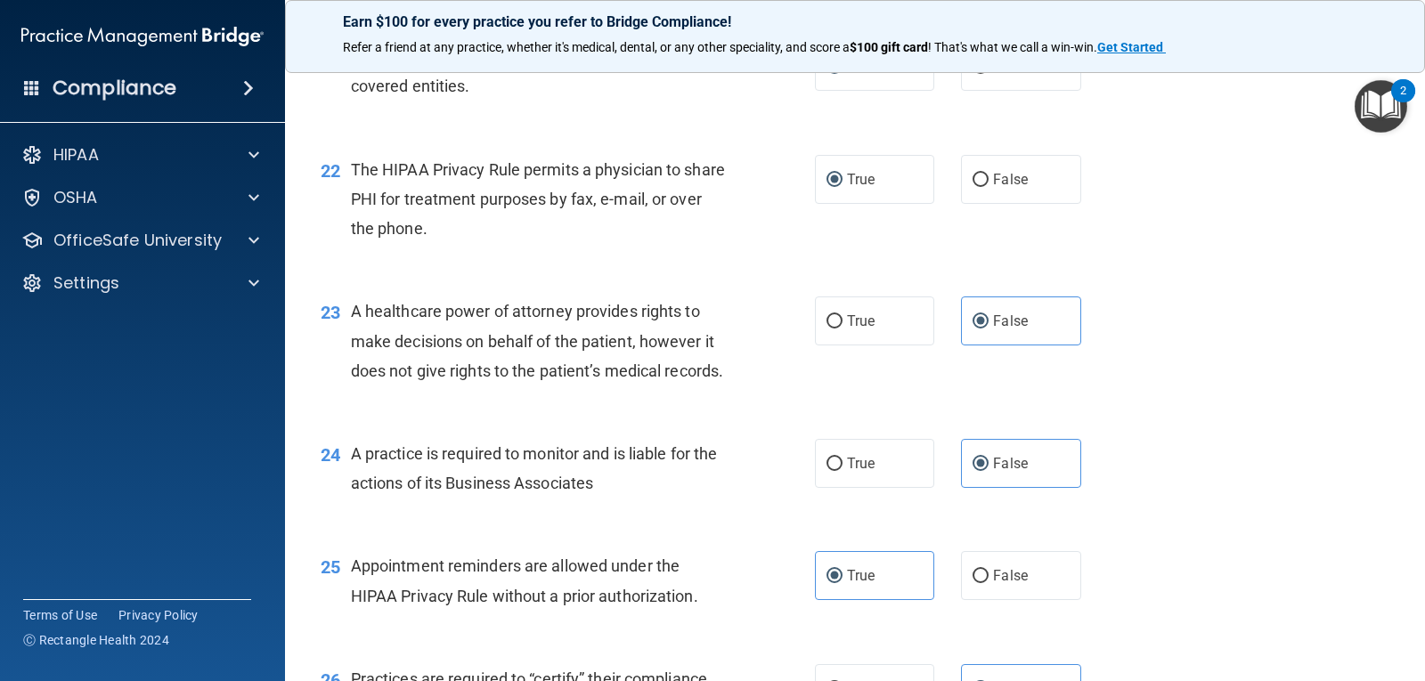
scroll to position [3075, 0]
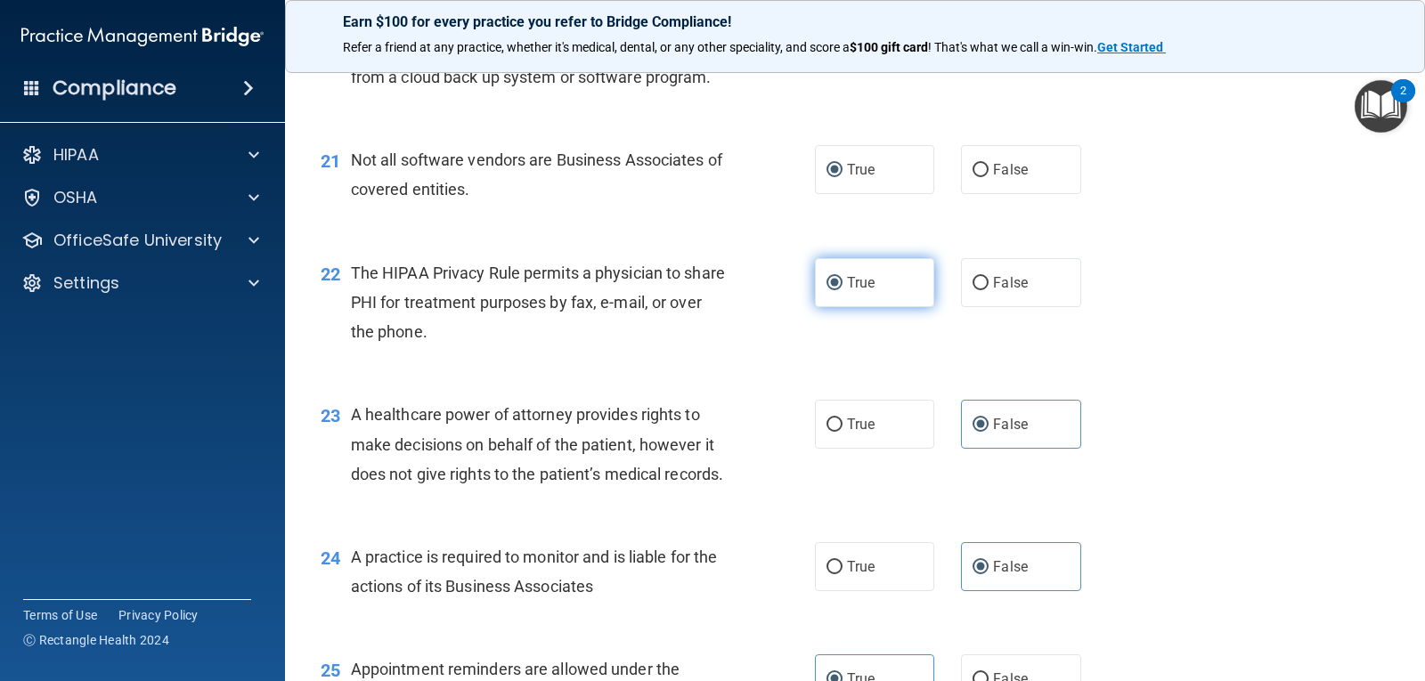
click at [885, 307] on label "True" at bounding box center [874, 282] width 119 height 49
click at [842, 290] on input "True" at bounding box center [834, 283] width 16 height 13
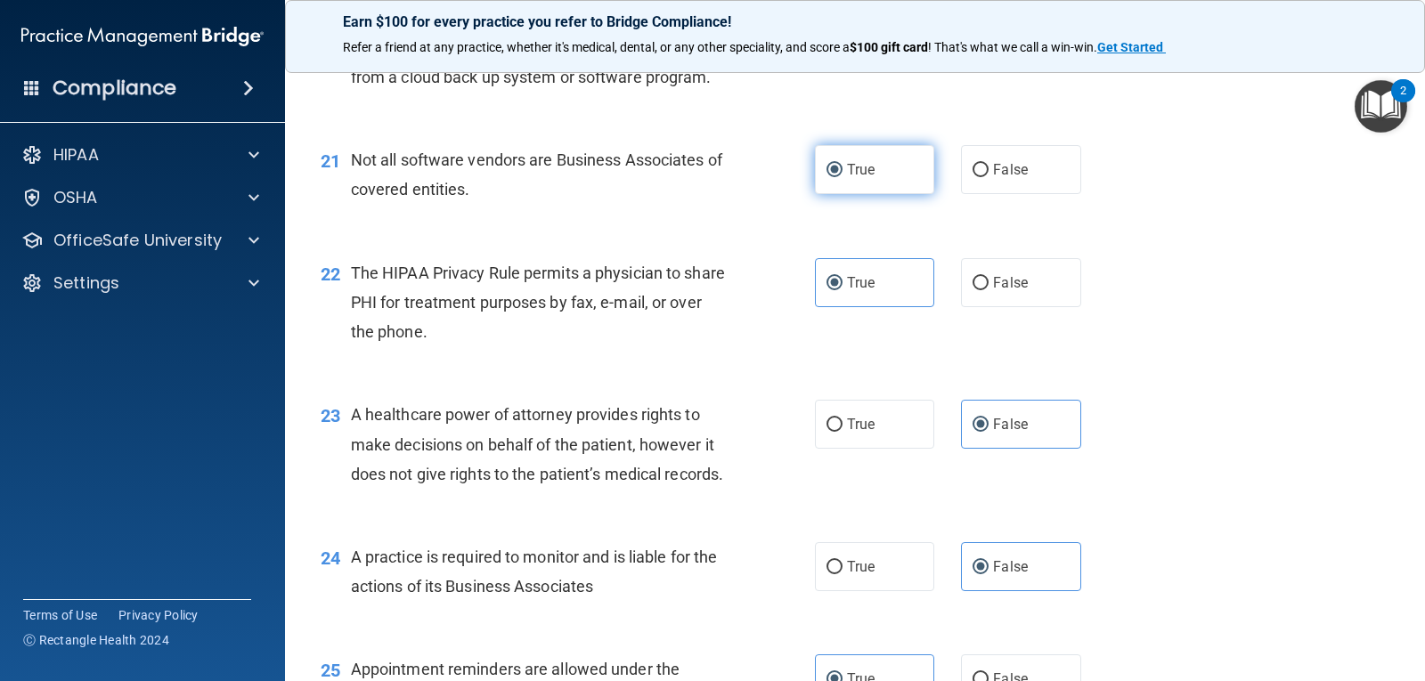
click at [863, 178] on span "True" at bounding box center [861, 169] width 28 height 17
click at [842, 177] on input "True" at bounding box center [834, 170] width 16 height 13
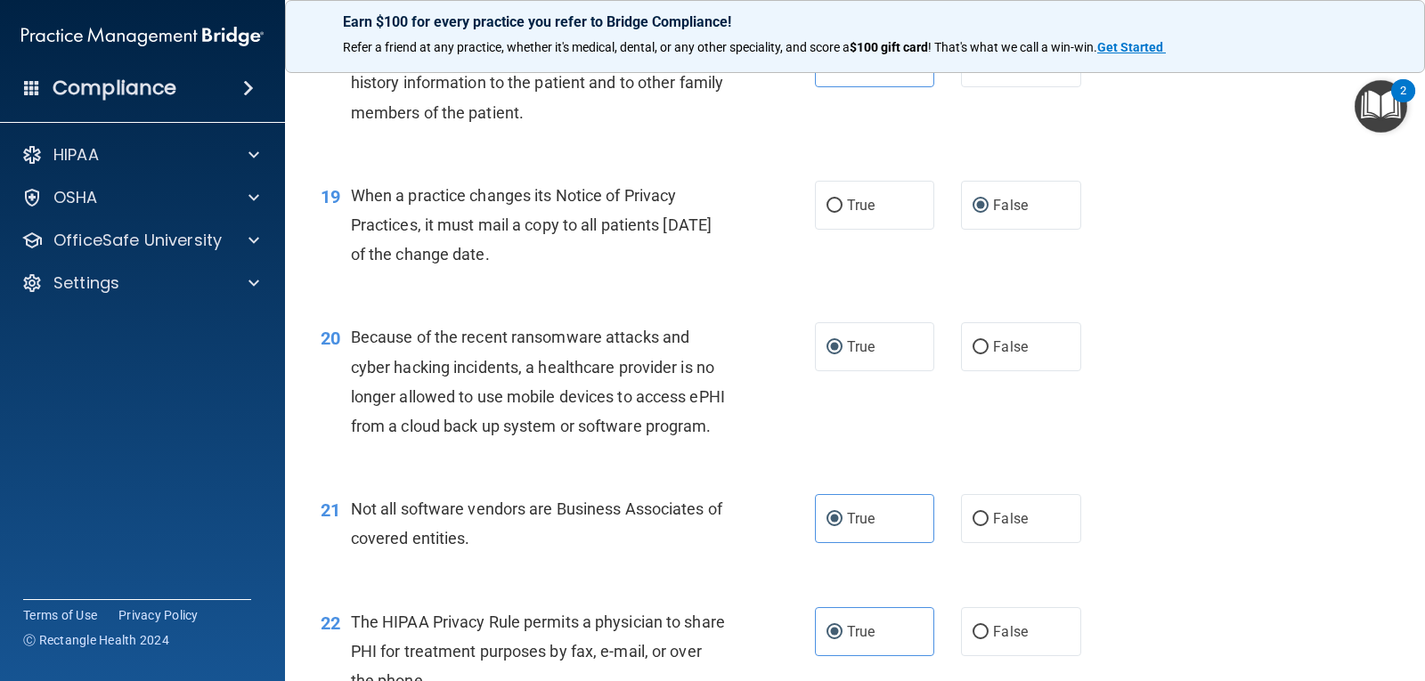
scroll to position [2719, 0]
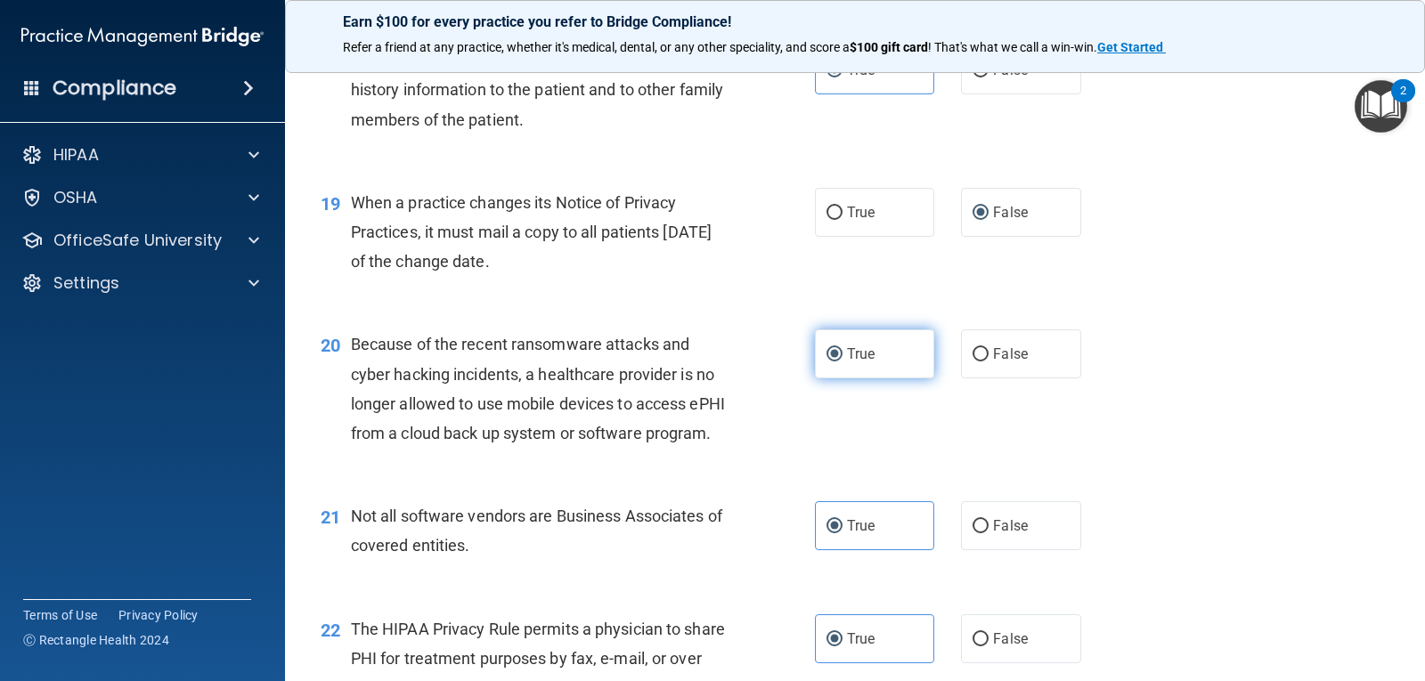
click at [857, 362] on span "True" at bounding box center [861, 353] width 28 height 17
click at [842, 362] on input "True" at bounding box center [834, 354] width 16 height 13
click at [1001, 237] on label "False" at bounding box center [1020, 212] width 119 height 49
click at [988, 220] on input "False" at bounding box center [980, 213] width 16 height 13
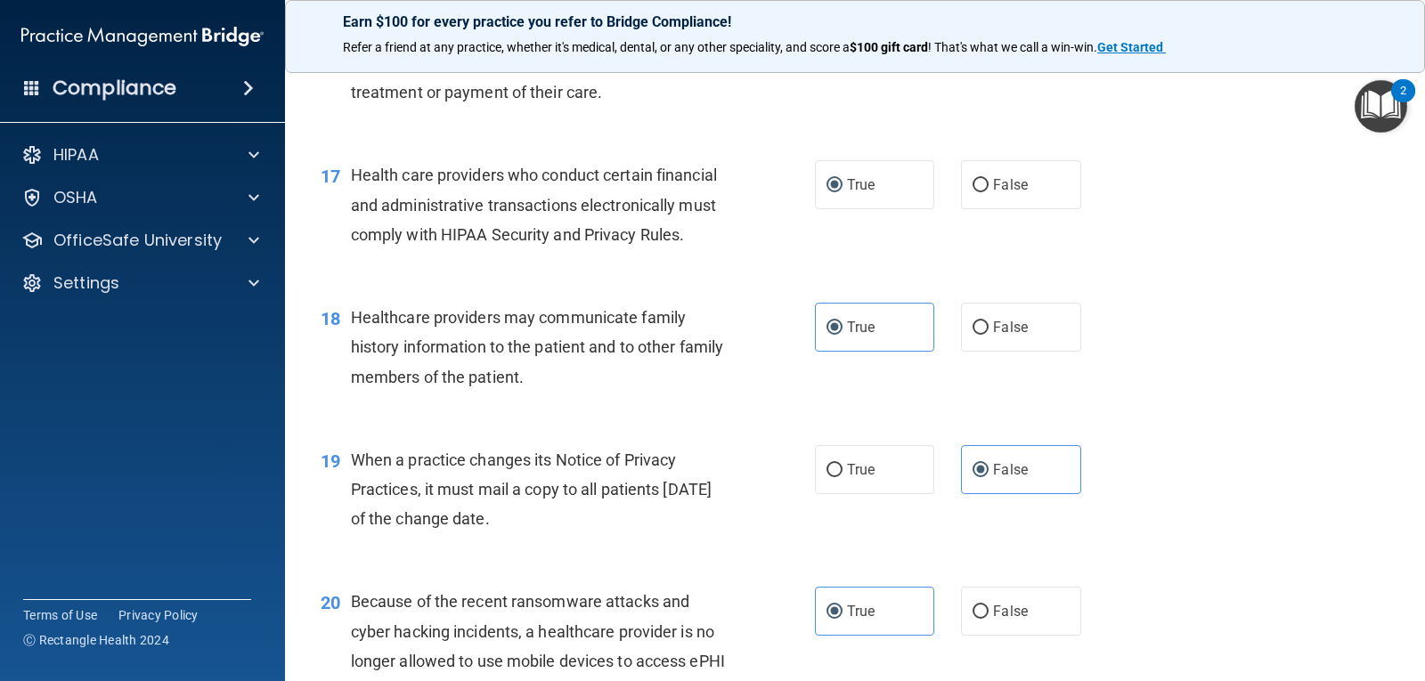
scroll to position [2452, 0]
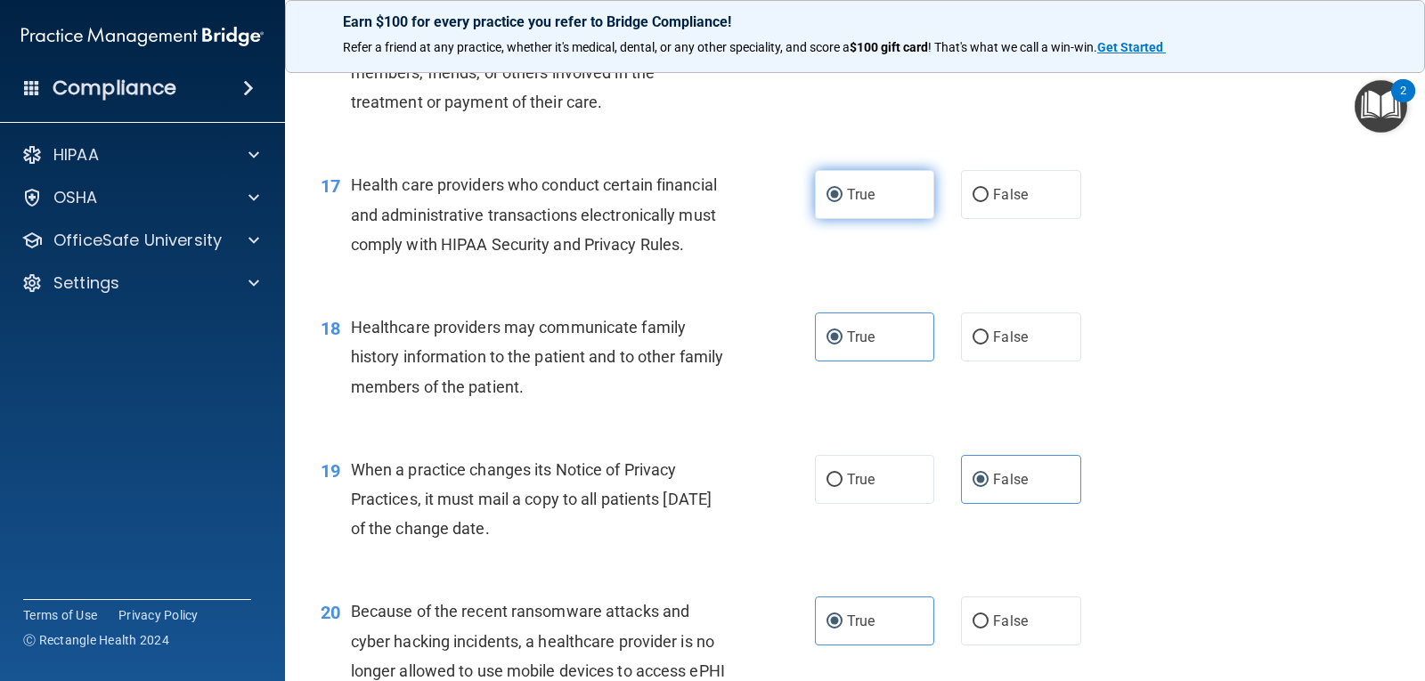
click at [840, 219] on label "True" at bounding box center [874, 194] width 119 height 49
click at [840, 202] on input "True" at bounding box center [834, 195] width 16 height 13
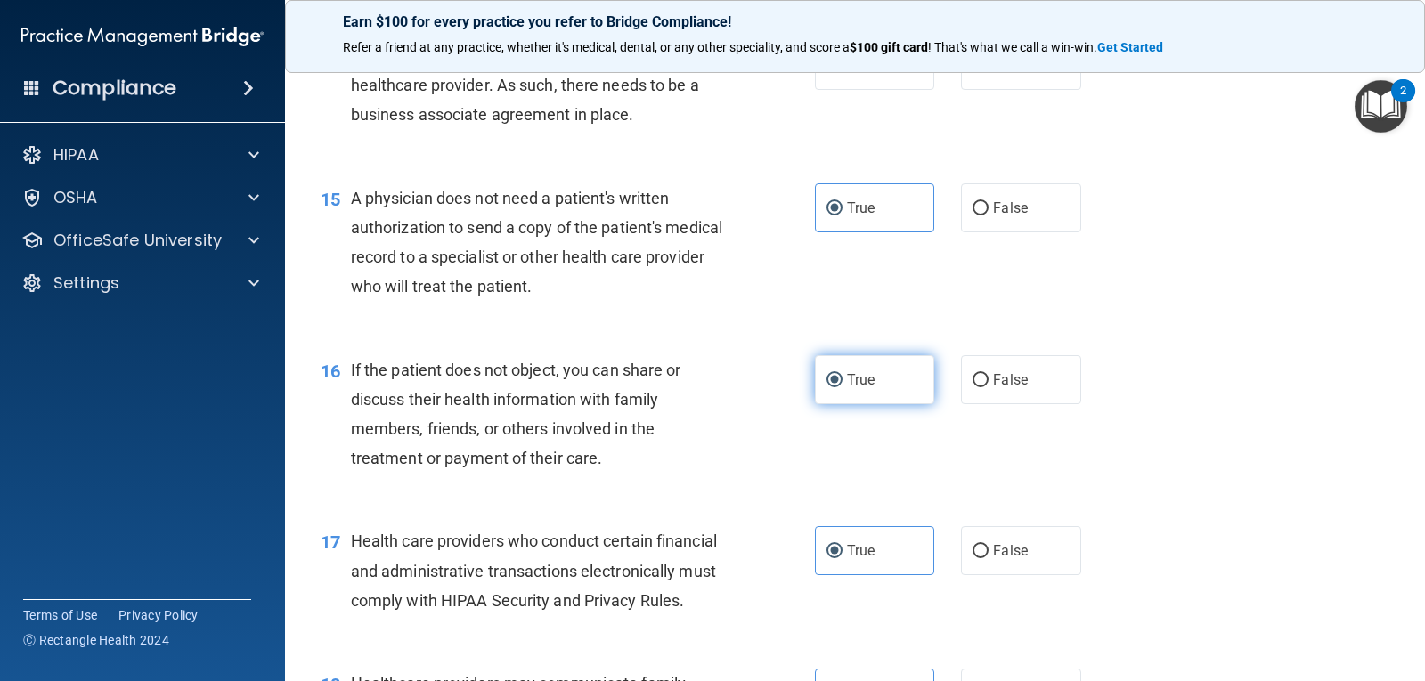
click at [853, 388] on span "True" at bounding box center [861, 379] width 28 height 17
click at [842, 387] on input "True" at bounding box center [834, 380] width 16 height 13
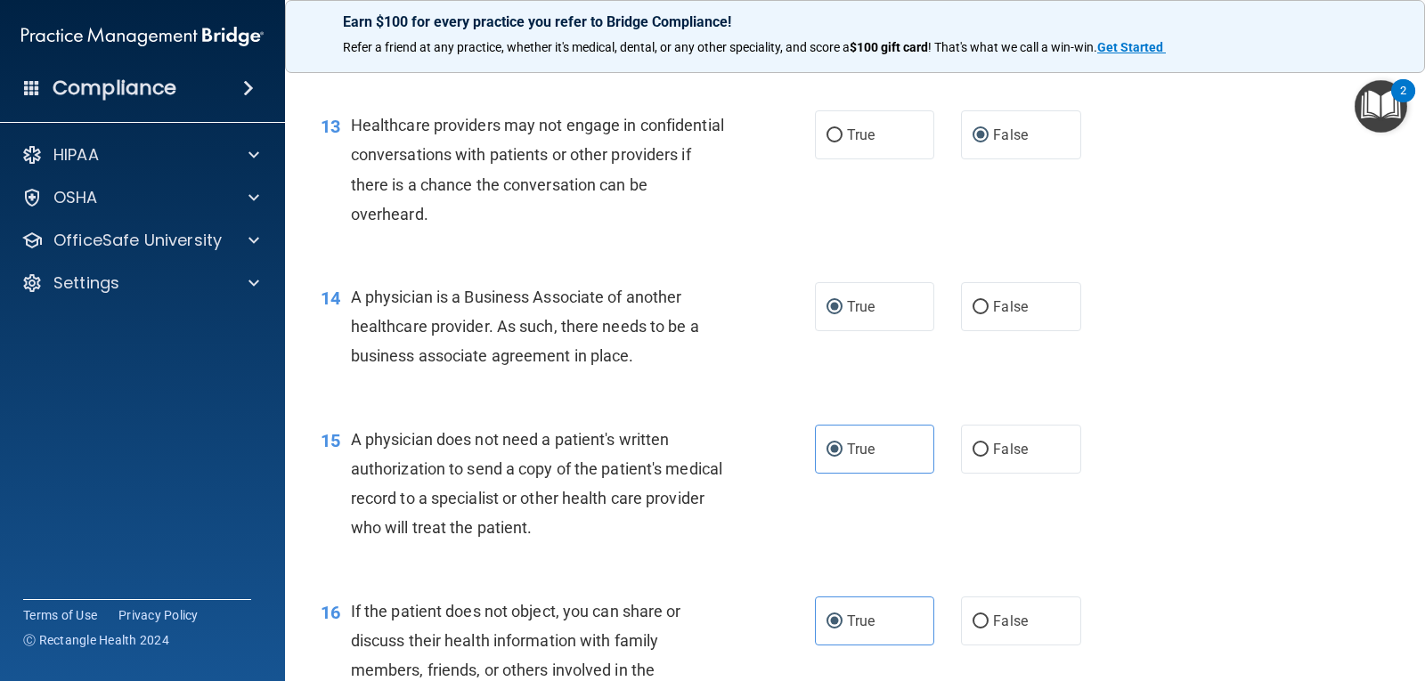
scroll to position [1829, 0]
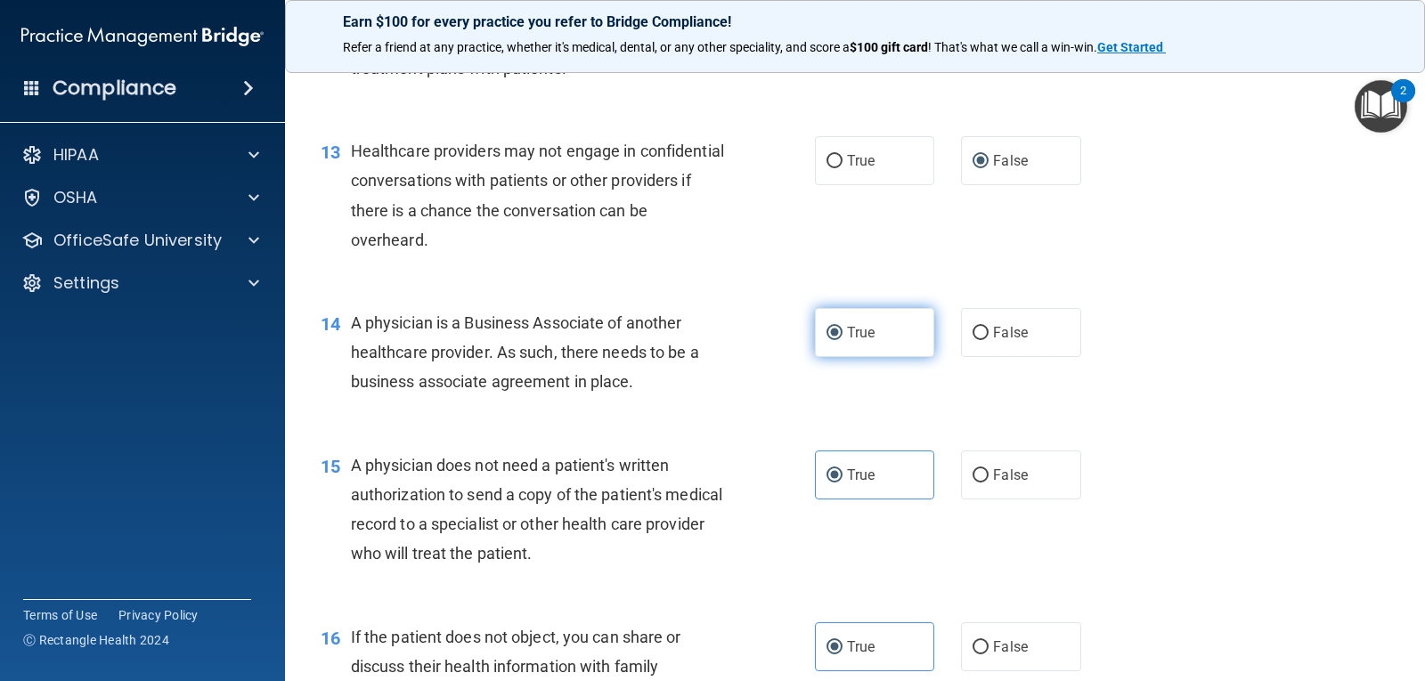
click at [865, 341] on span "True" at bounding box center [861, 332] width 28 height 17
click at [842, 340] on input "True" at bounding box center [834, 333] width 16 height 13
click at [995, 169] on span "False" at bounding box center [1010, 160] width 35 height 17
click at [988, 168] on input "False" at bounding box center [980, 161] width 16 height 13
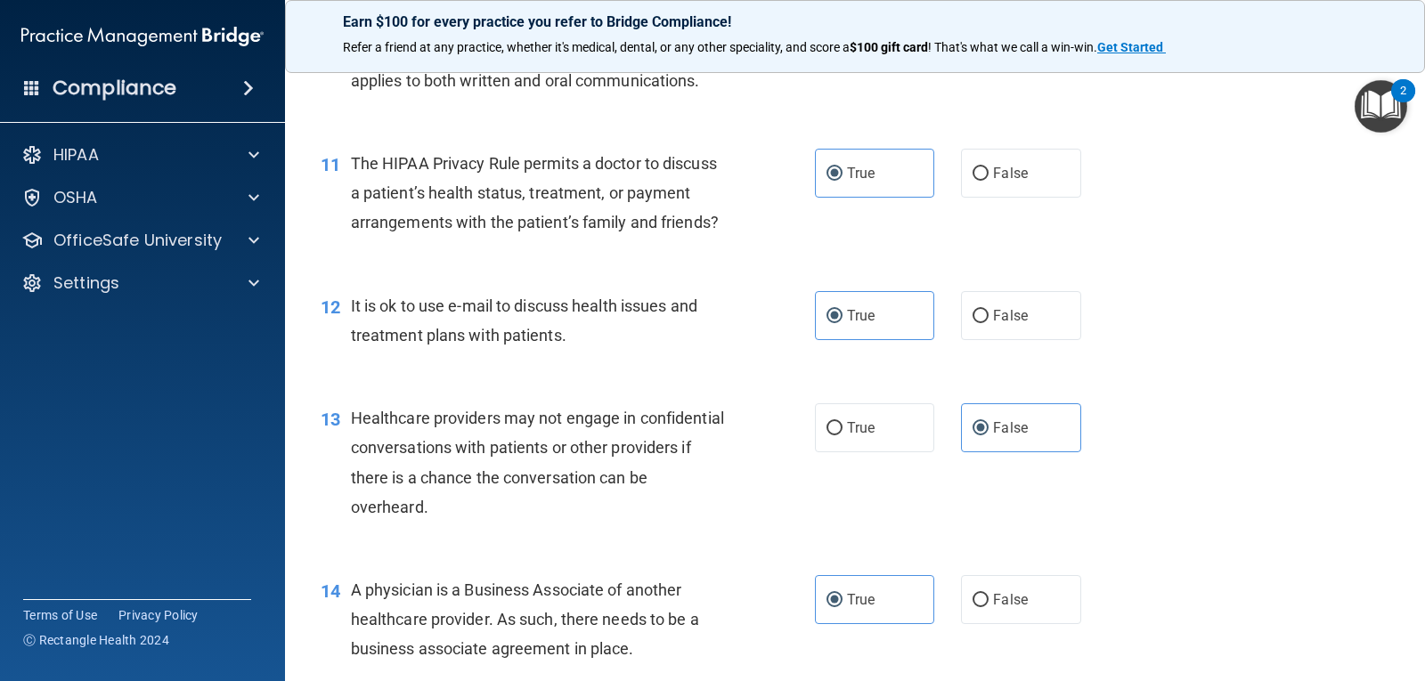
scroll to position [1206, 0]
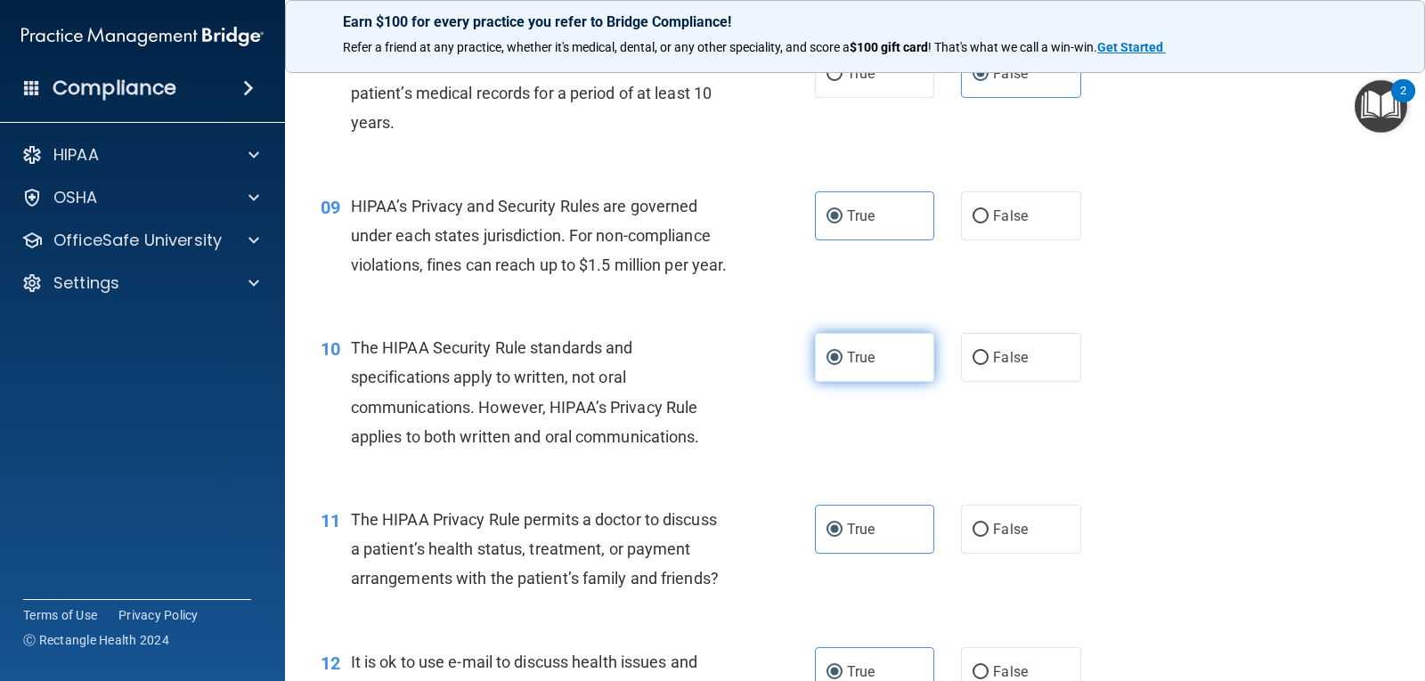
click at [843, 364] on label "True" at bounding box center [874, 357] width 119 height 49
click at [842, 364] on input "True" at bounding box center [834, 358] width 16 height 13
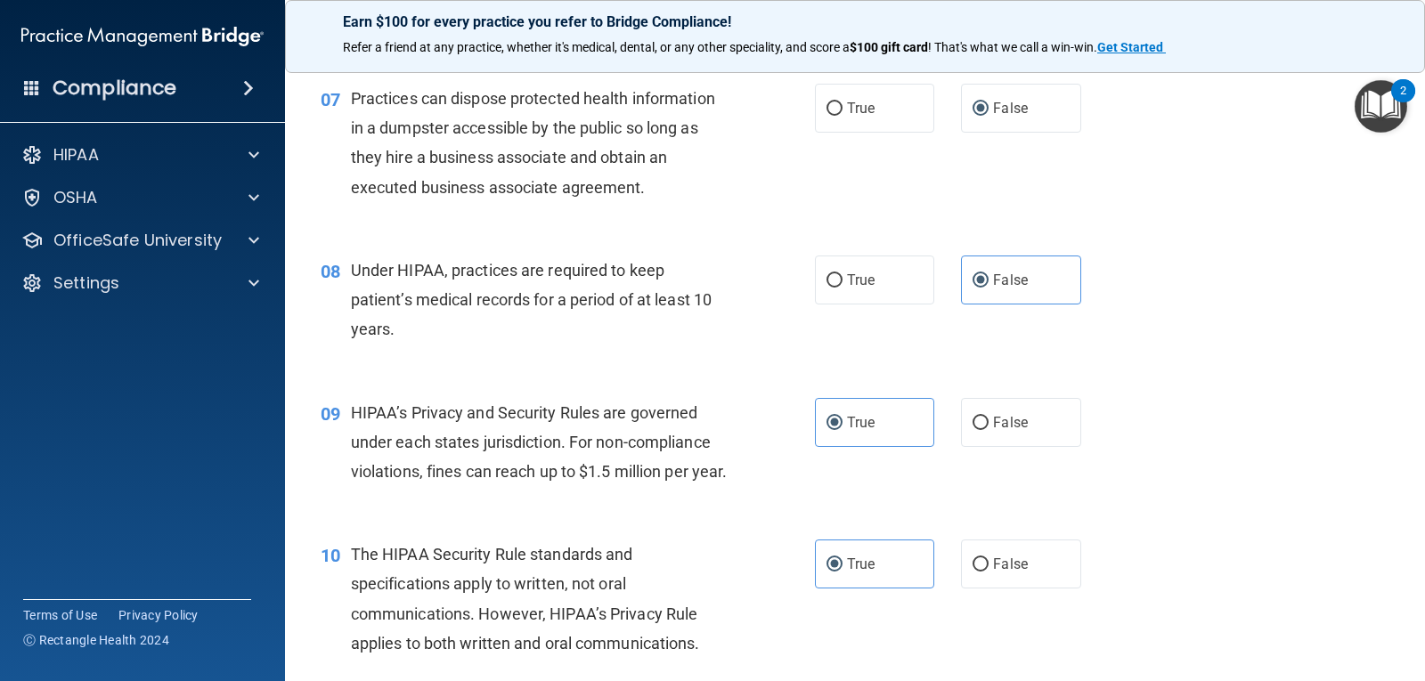
scroll to position [849, 0]
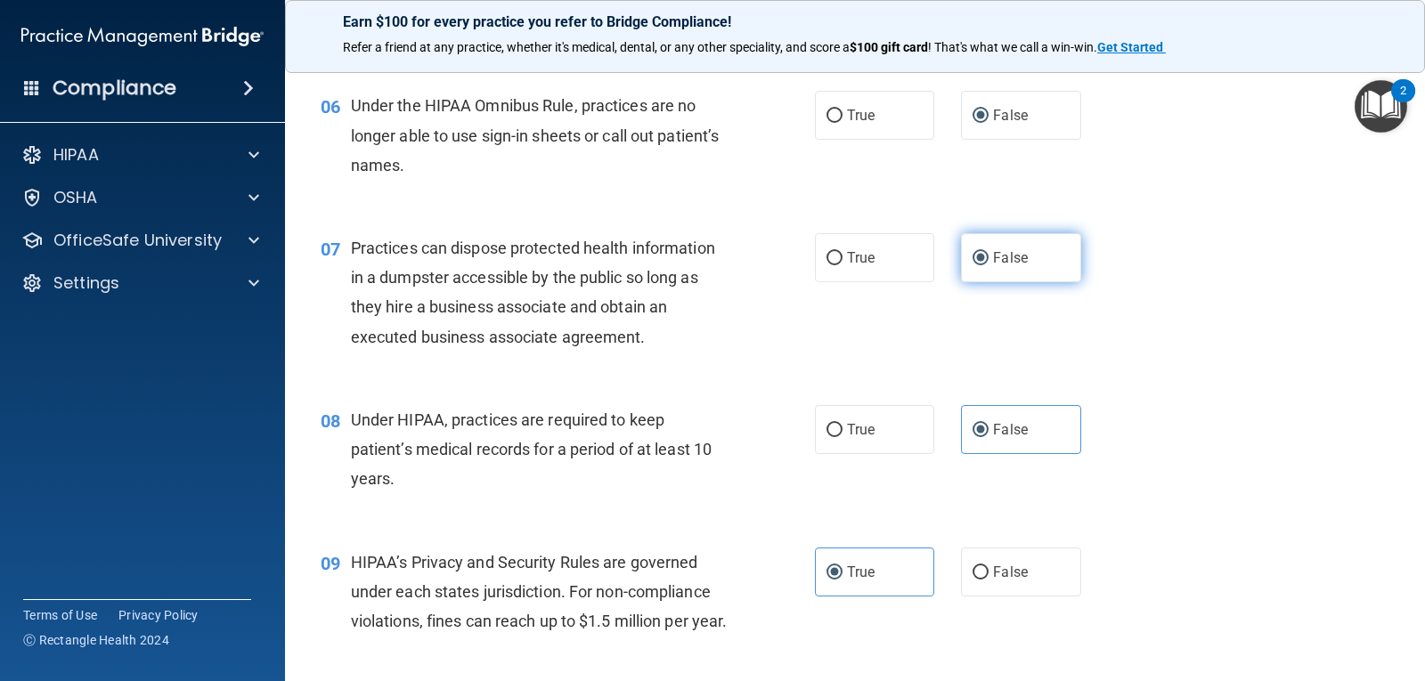
click at [1002, 250] on span "False" at bounding box center [1010, 257] width 35 height 17
click at [988, 252] on input "False" at bounding box center [980, 258] width 16 height 13
click at [1023, 126] on label "False" at bounding box center [1020, 115] width 119 height 49
click at [988, 123] on input "False" at bounding box center [980, 116] width 16 height 13
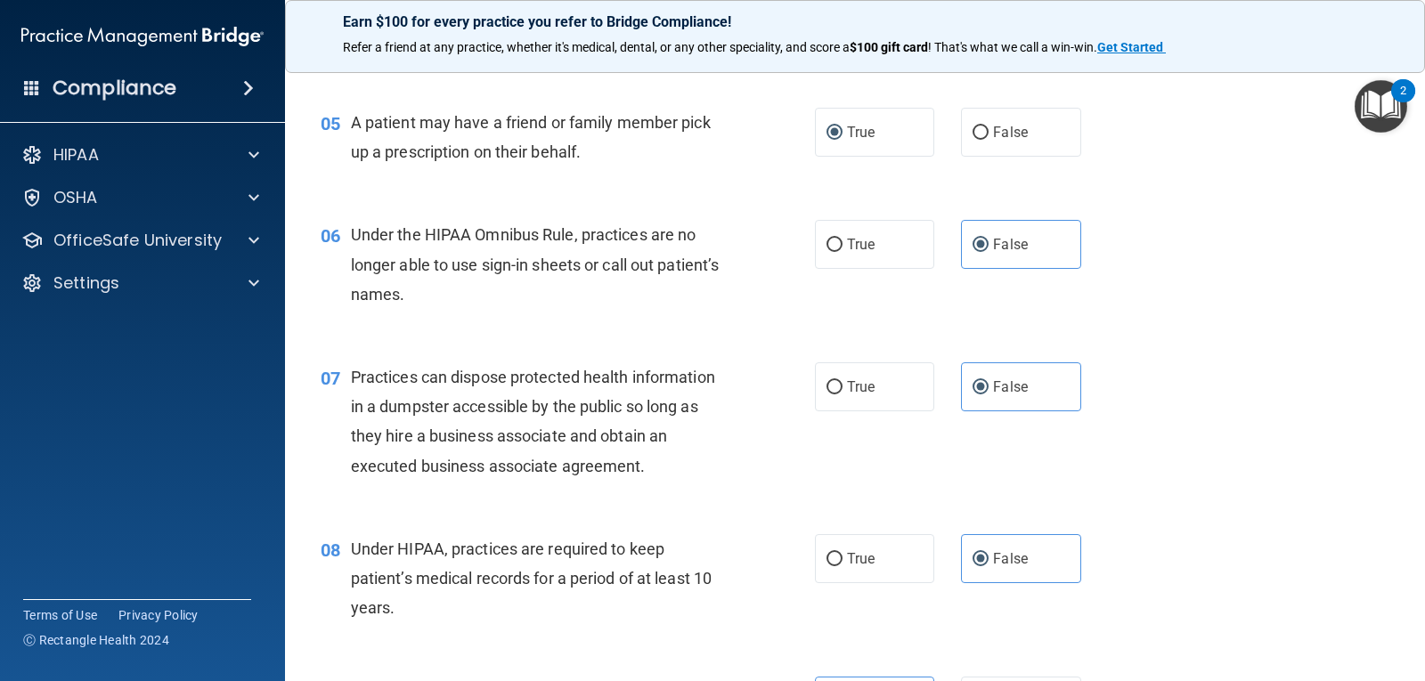
scroll to position [582, 0]
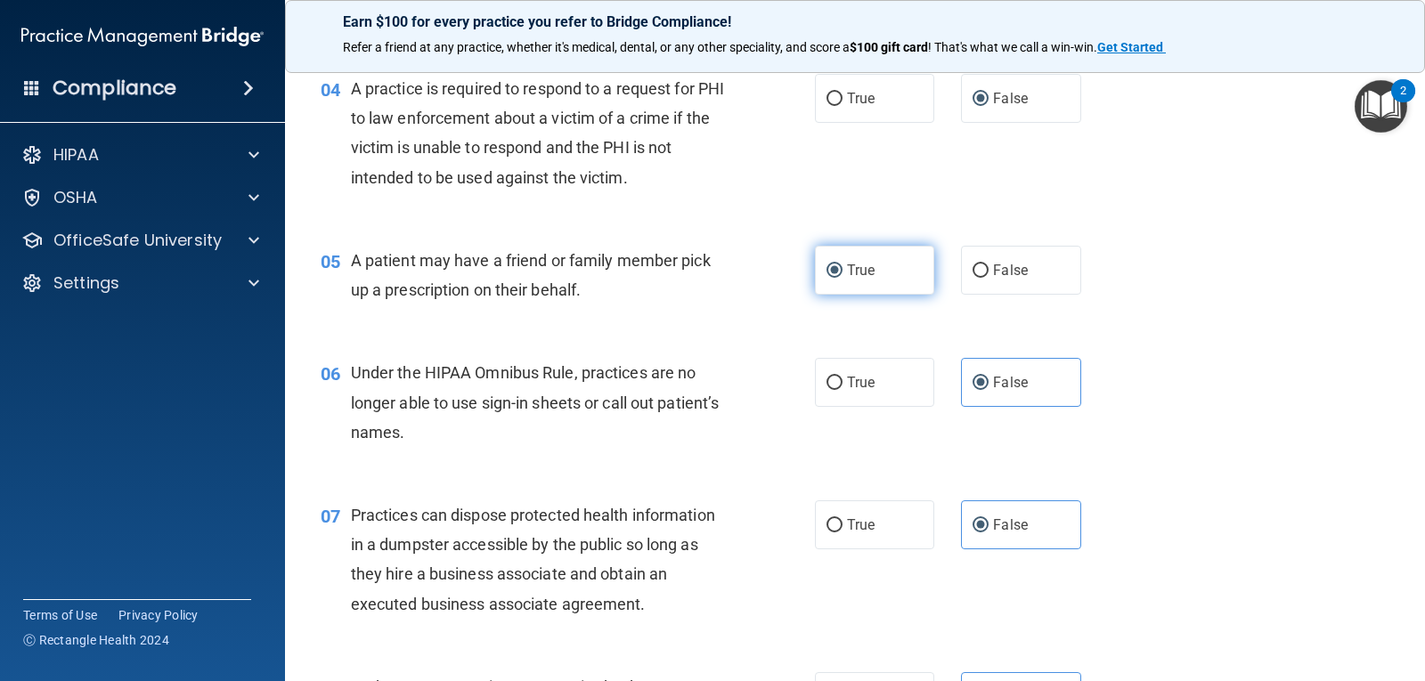
click at [847, 267] on span "True" at bounding box center [861, 270] width 28 height 17
click at [842, 267] on input "True" at bounding box center [834, 270] width 16 height 13
click at [1030, 98] on label "False" at bounding box center [1020, 98] width 119 height 49
click at [988, 98] on input "False" at bounding box center [980, 99] width 16 height 13
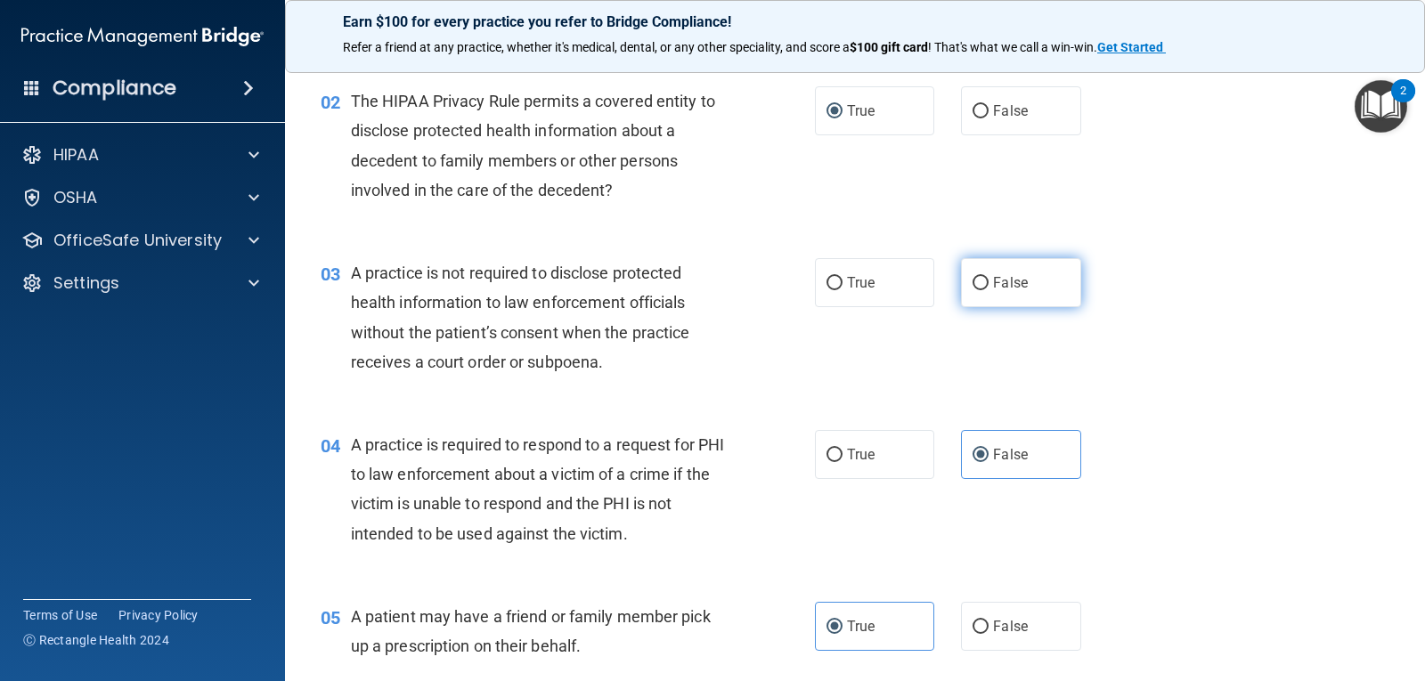
click at [974, 283] on input "False" at bounding box center [980, 283] width 16 height 13
radio input "true"
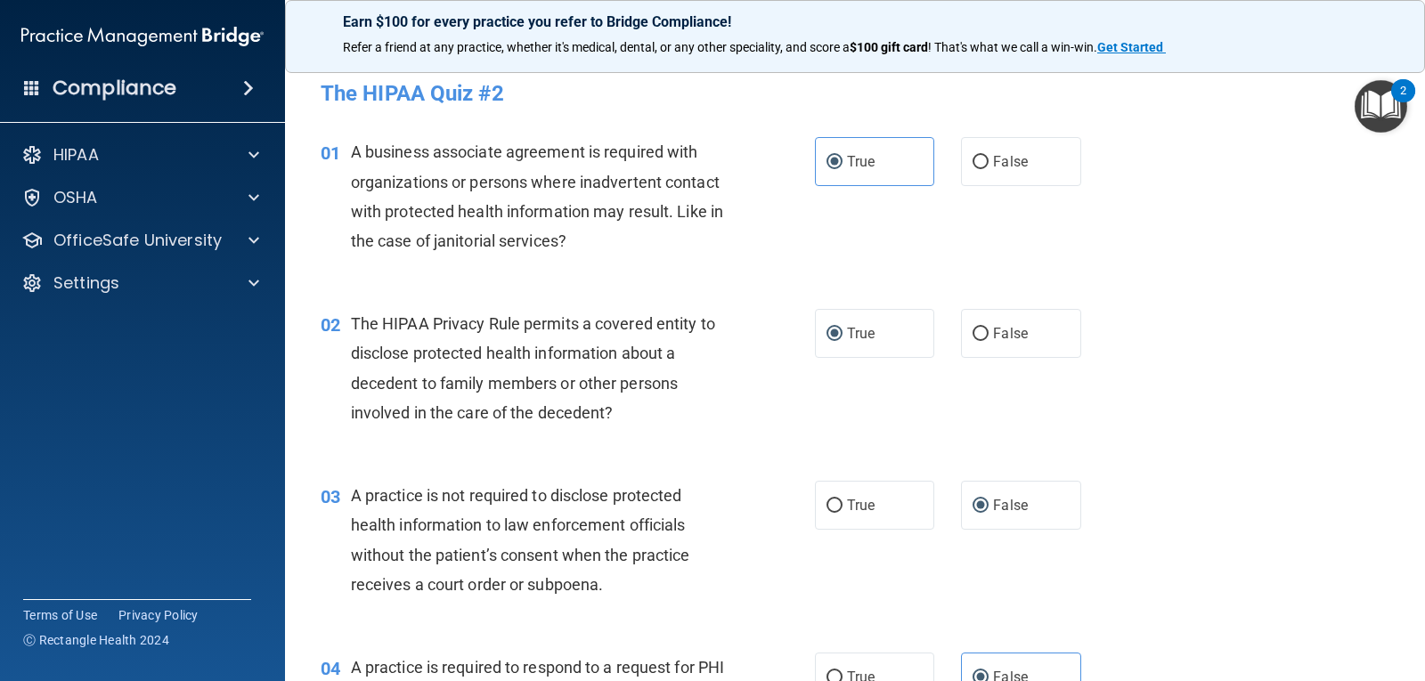
scroll to position [0, 0]
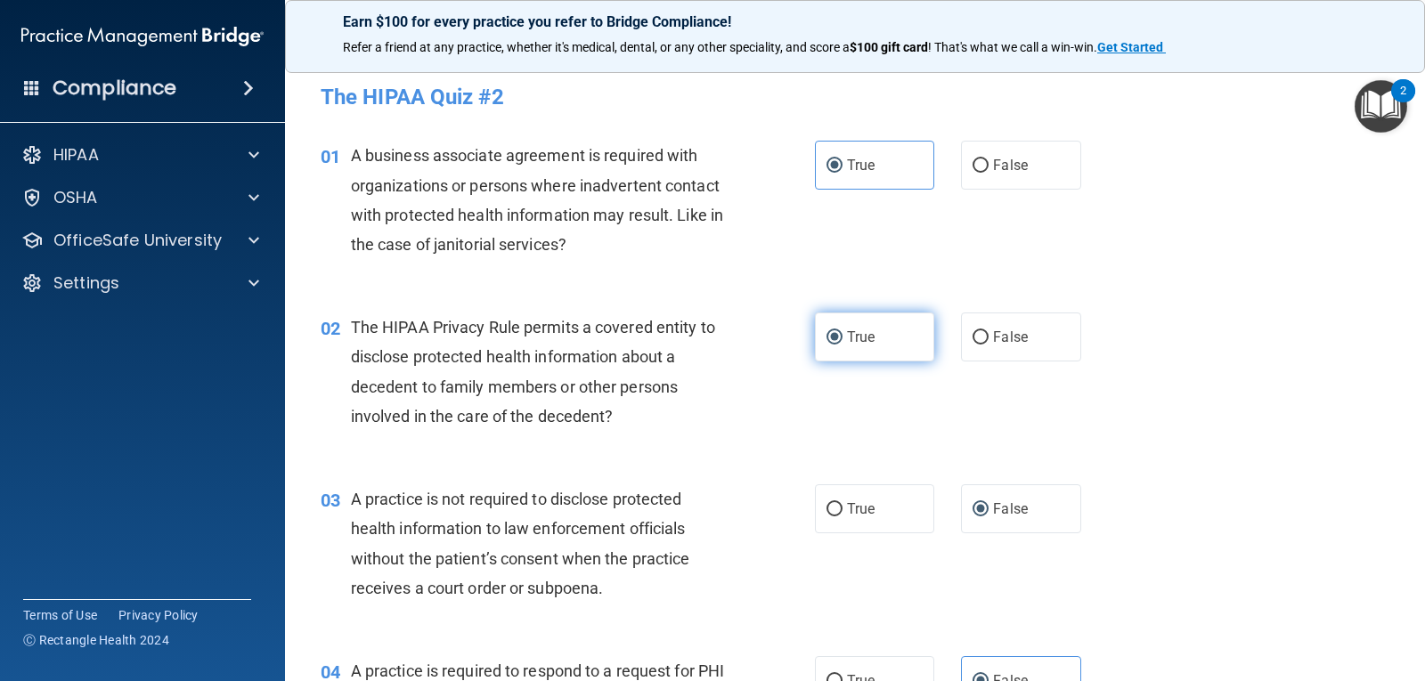
click at [815, 323] on label "True" at bounding box center [874, 337] width 119 height 49
click at [826, 331] on input "True" at bounding box center [834, 337] width 16 height 13
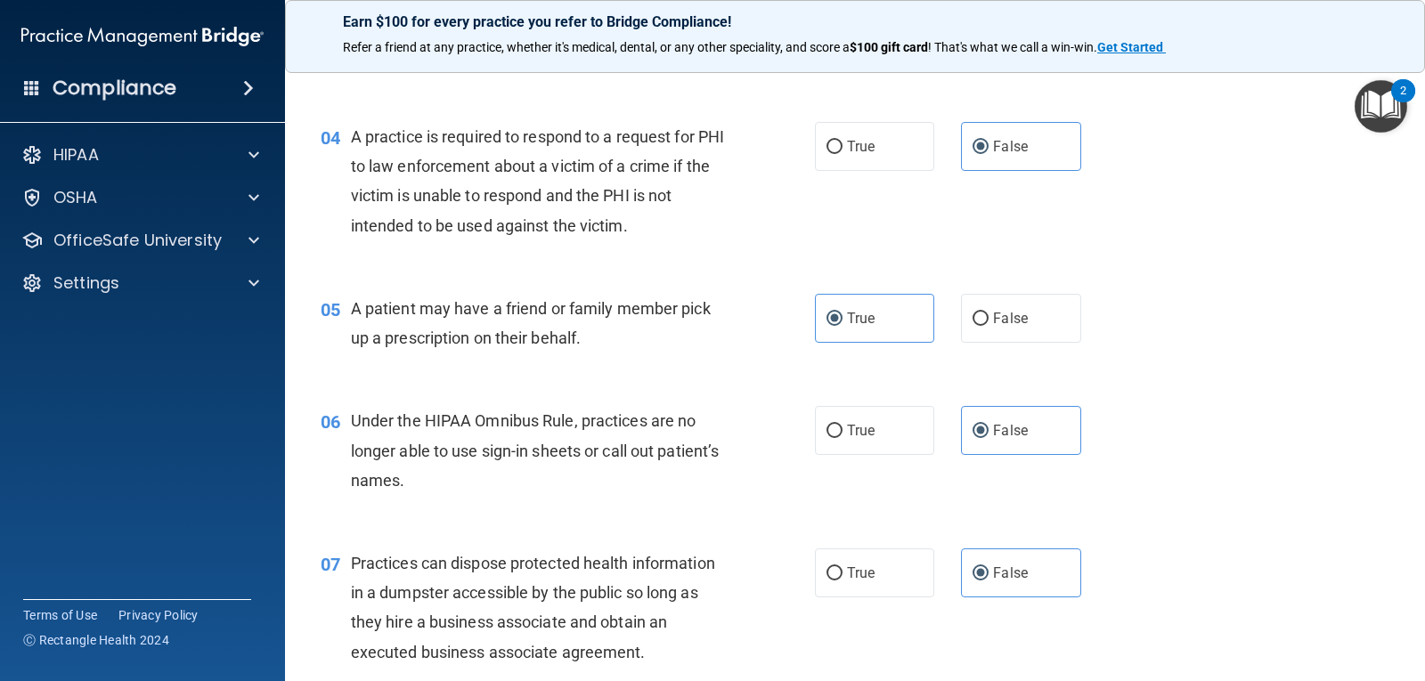
scroll to position [267, 0]
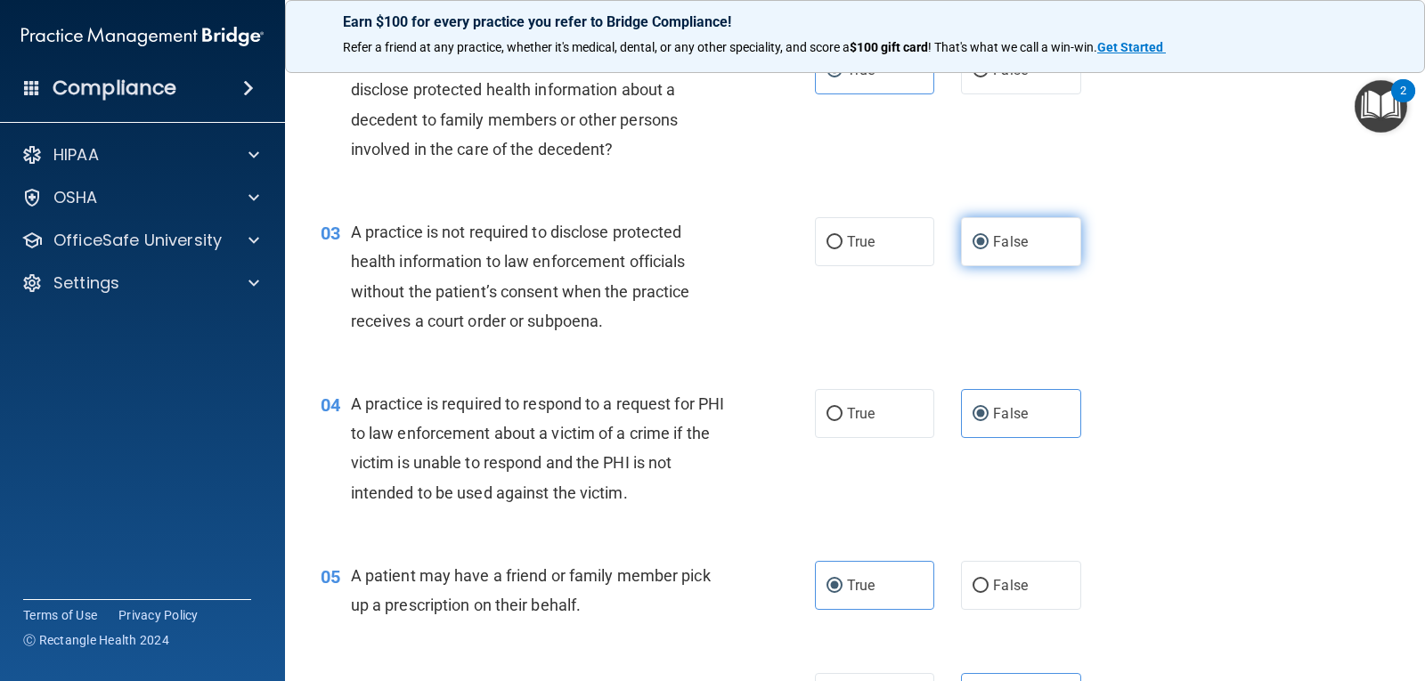
click at [1007, 244] on span "False" at bounding box center [1010, 241] width 35 height 17
click at [988, 244] on input "False" at bounding box center [980, 242] width 16 height 13
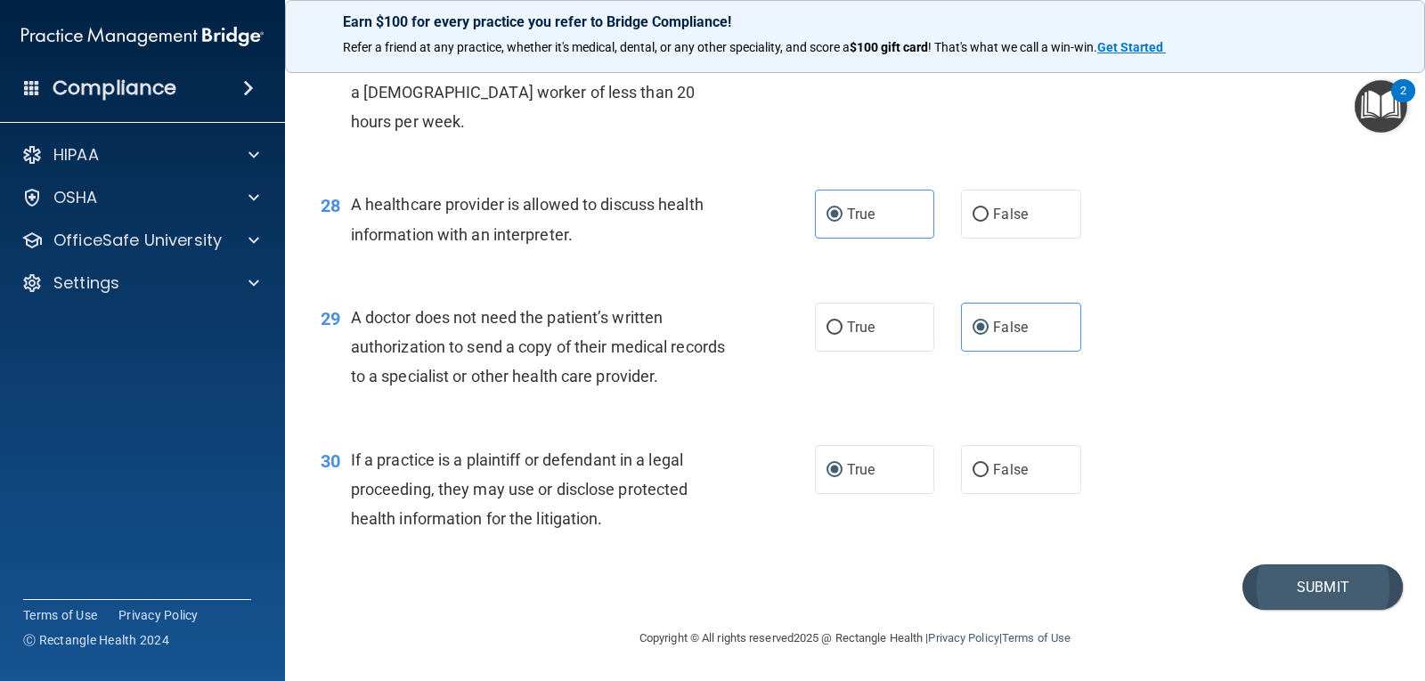
scroll to position [4055, 0]
click at [1292, 589] on button "Submit" at bounding box center [1322, 587] width 160 height 45
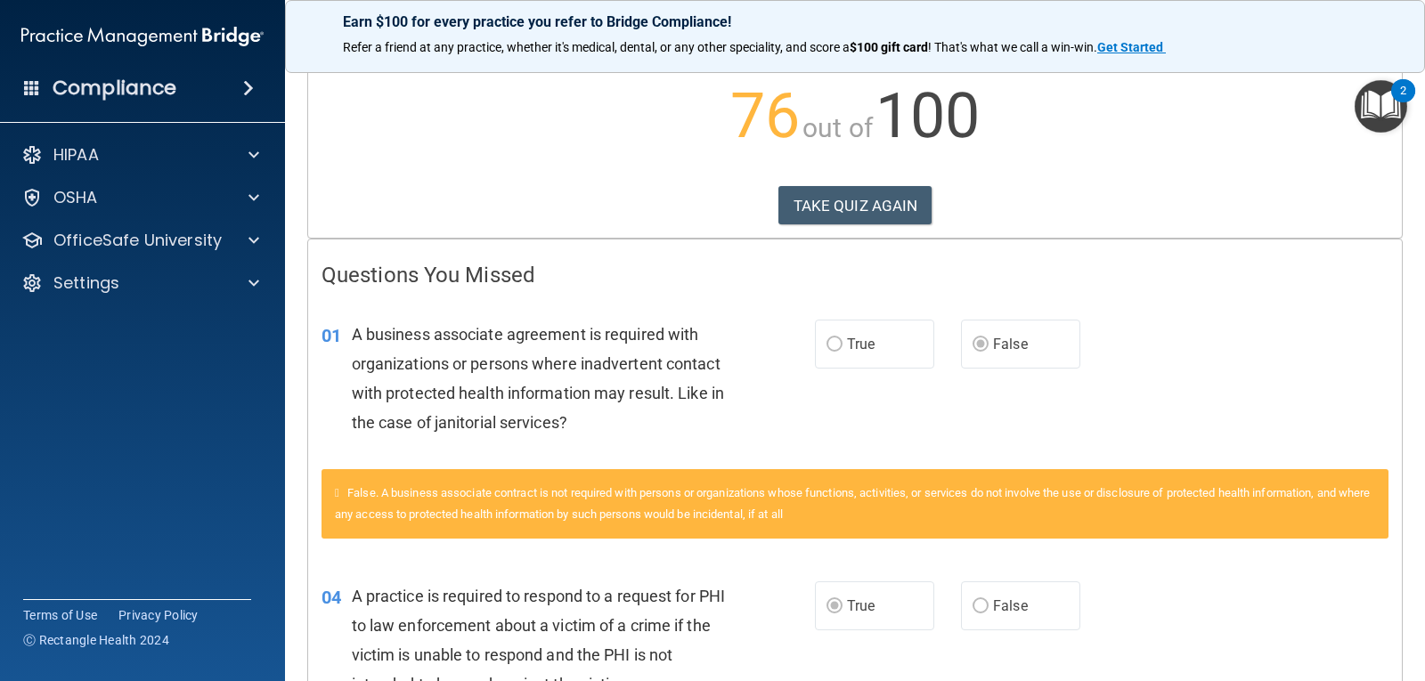
scroll to position [52, 0]
